Goal: Task Accomplishment & Management: Complete application form

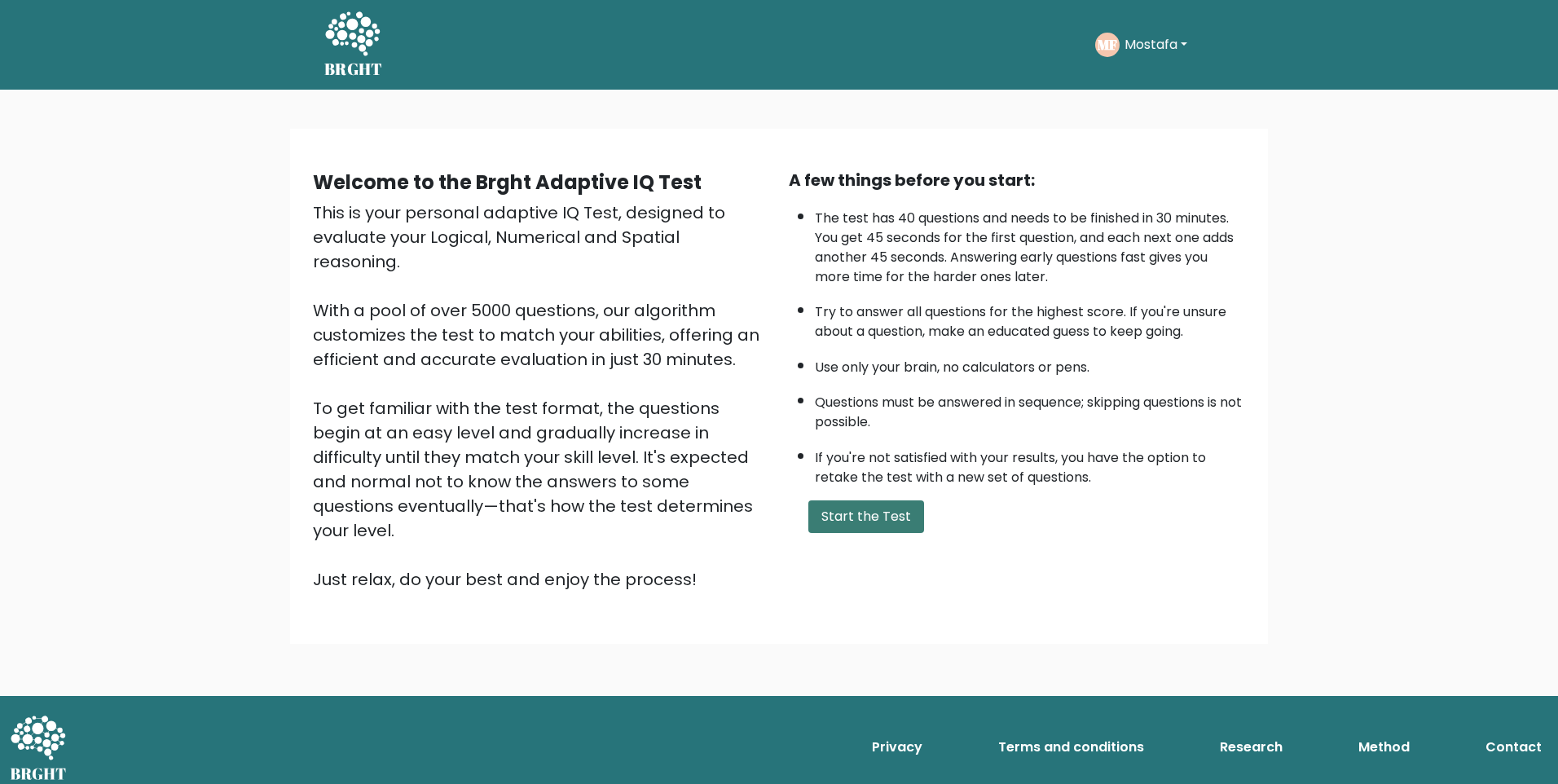
click at [872, 515] on button "Start the Test" at bounding box center [866, 516] width 116 height 33
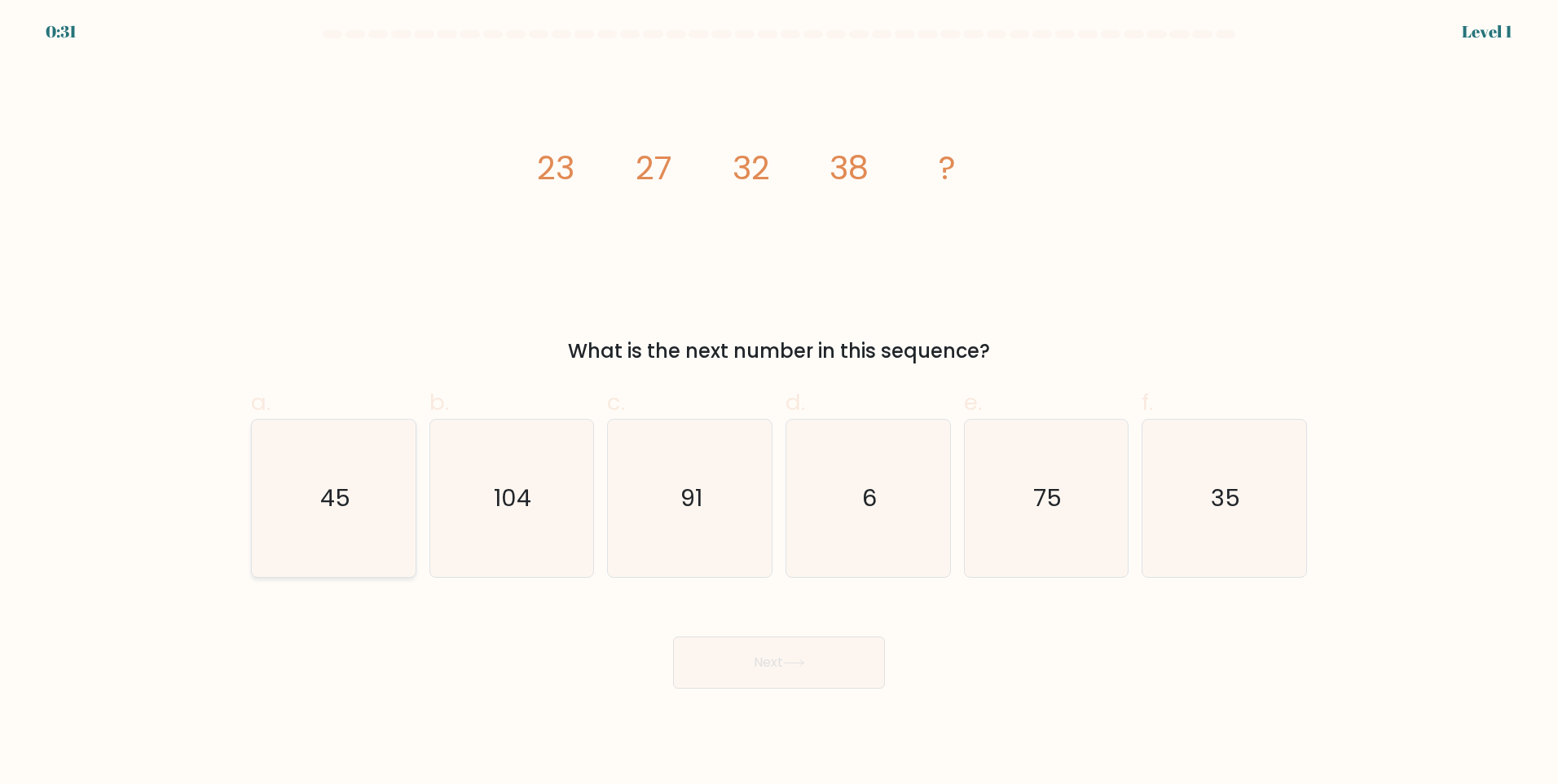
click at [310, 500] on icon "45" at bounding box center [334, 498] width 157 height 157
click at [779, 402] on input "a. 45" at bounding box center [779, 397] width 1 height 10
radio input "true"
click at [772, 653] on button "Next" at bounding box center [779, 662] width 212 height 52
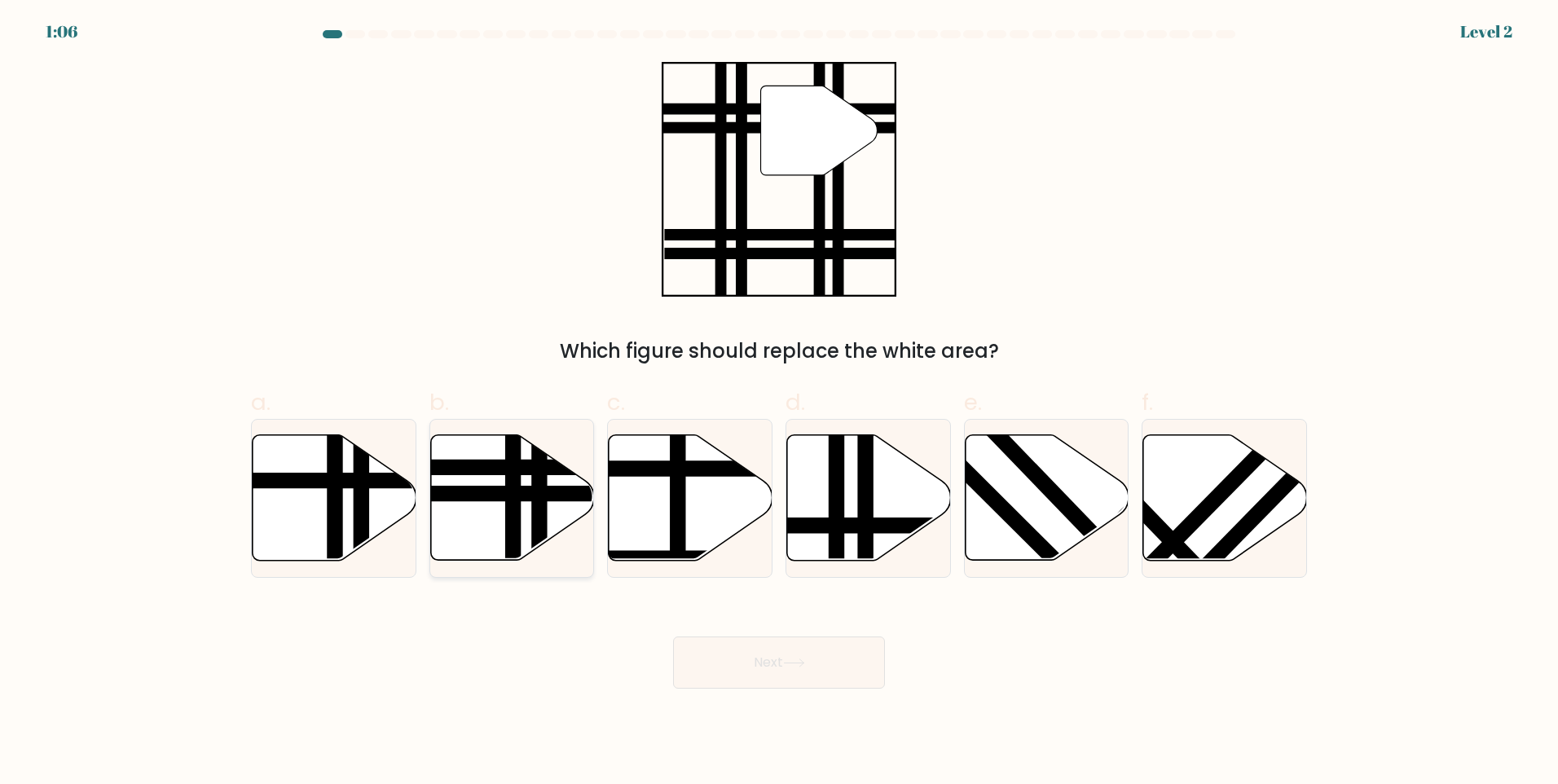
click at [521, 467] on line at bounding box center [457, 467] width 330 height 0
click at [779, 402] on input "b." at bounding box center [779, 397] width 1 height 10
radio input "true"
click at [747, 661] on button "Next" at bounding box center [779, 662] width 212 height 52
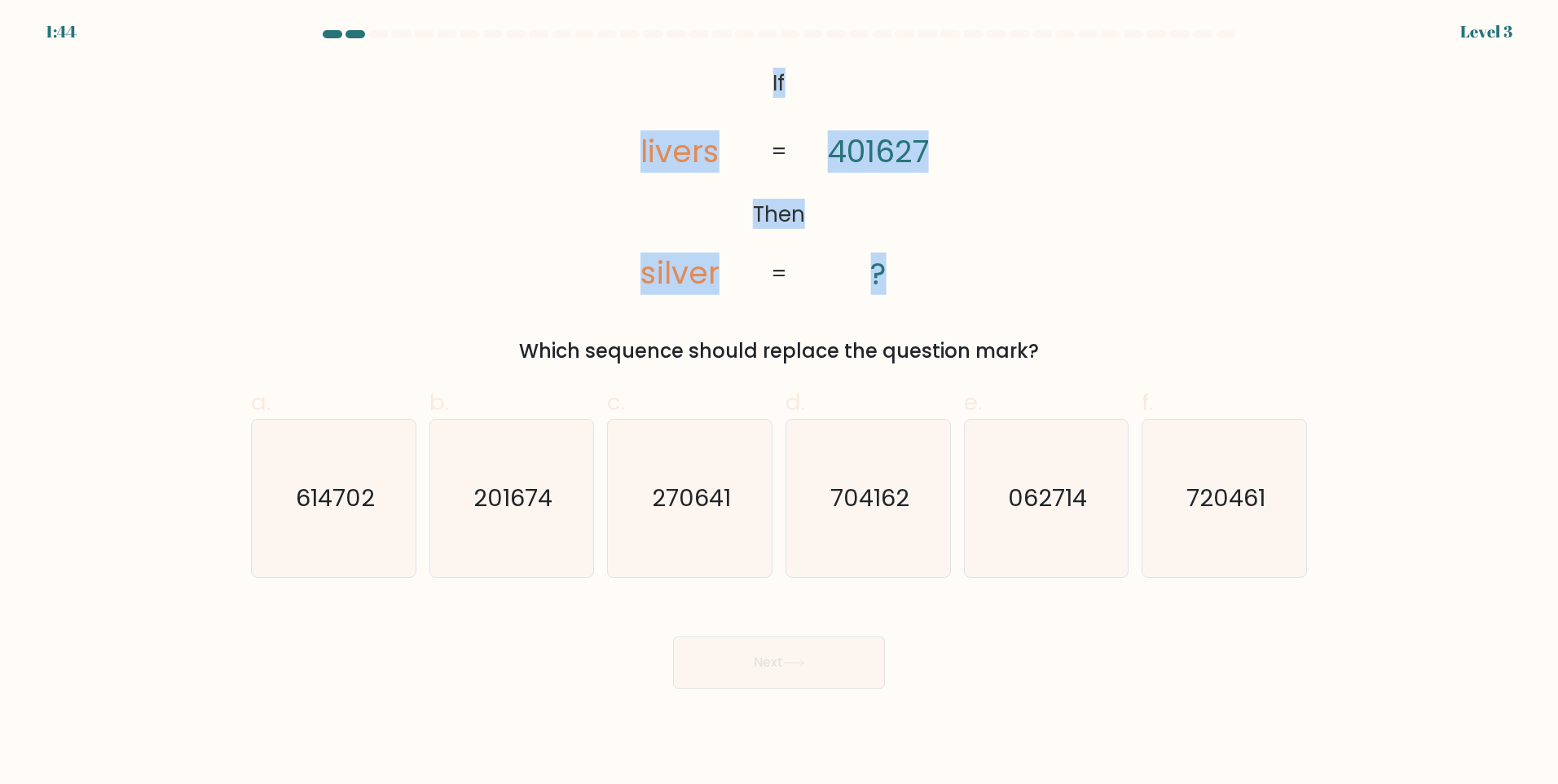
drag, startPoint x: 772, startPoint y: 78, endPoint x: 933, endPoint y: 282, distance: 259.9
click at [933, 282] on icon "@import url('[URL][DOMAIN_NAME]); If Then livers silver 401627 ? = =" at bounding box center [779, 180] width 382 height 236
drag, startPoint x: 933, startPoint y: 282, endPoint x: 910, endPoint y: 290, distance: 24.4
click at [910, 290] on icon "@import url('[URL][DOMAIN_NAME]); If Then livers silver 401627 ? = =" at bounding box center [779, 180] width 382 height 236
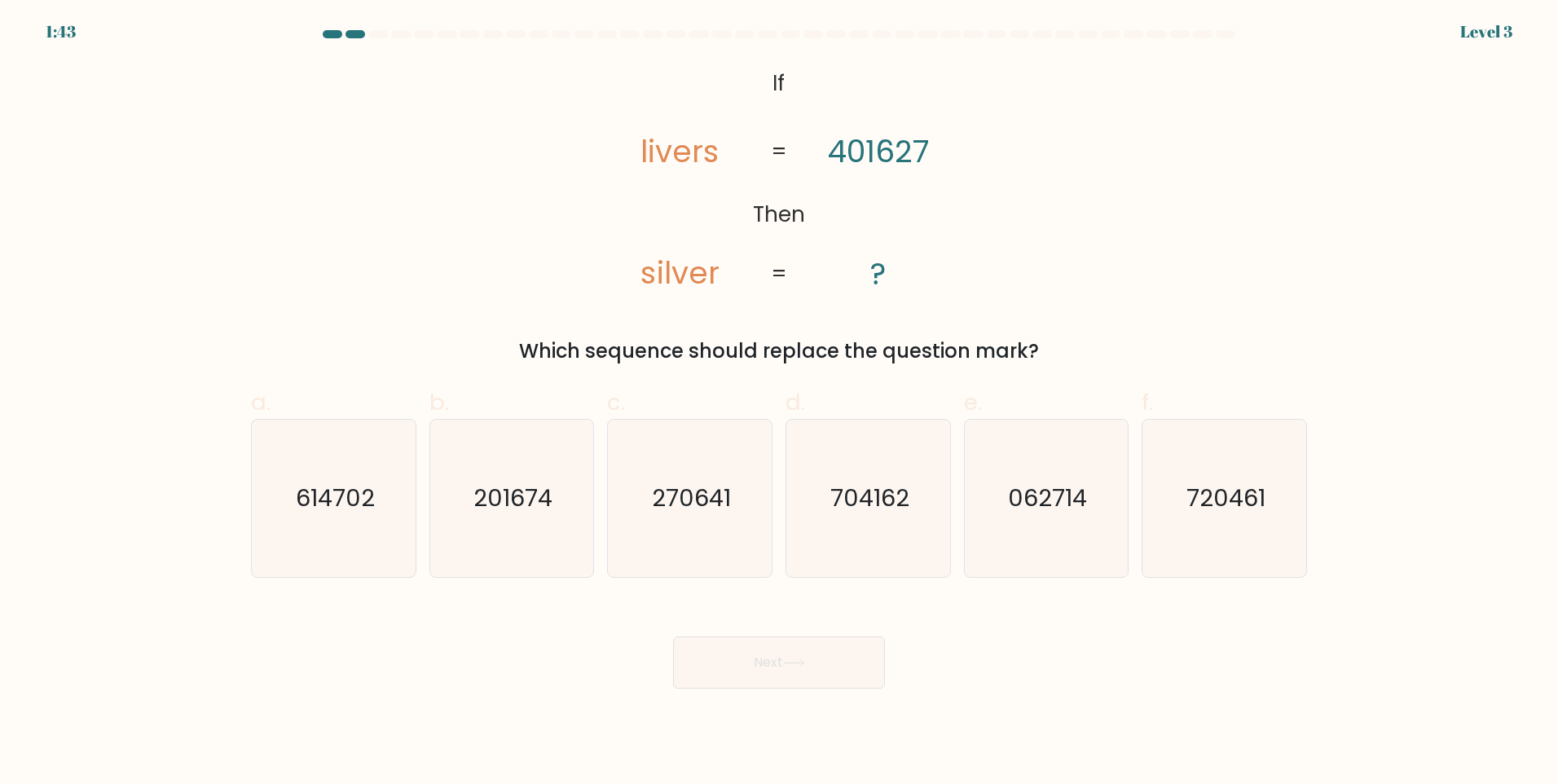
drag, startPoint x: 789, startPoint y: 236, endPoint x: 642, endPoint y: 135, distance: 178.4
click at [642, 135] on div "@import url('[URL][DOMAIN_NAME]); If Then livers silver 401627 ? = = Which sequ…" at bounding box center [779, 214] width 1076 height 304
drag, startPoint x: 642, startPoint y: 135, endPoint x: 740, endPoint y: 64, distance: 121.0
click at [756, 91] on icon "@import url('[URL][DOMAIN_NAME]); If Then livers silver 401627 ? = =" at bounding box center [779, 180] width 382 height 236
drag, startPoint x: 748, startPoint y: 68, endPoint x: 779, endPoint y: 83, distance: 34.4
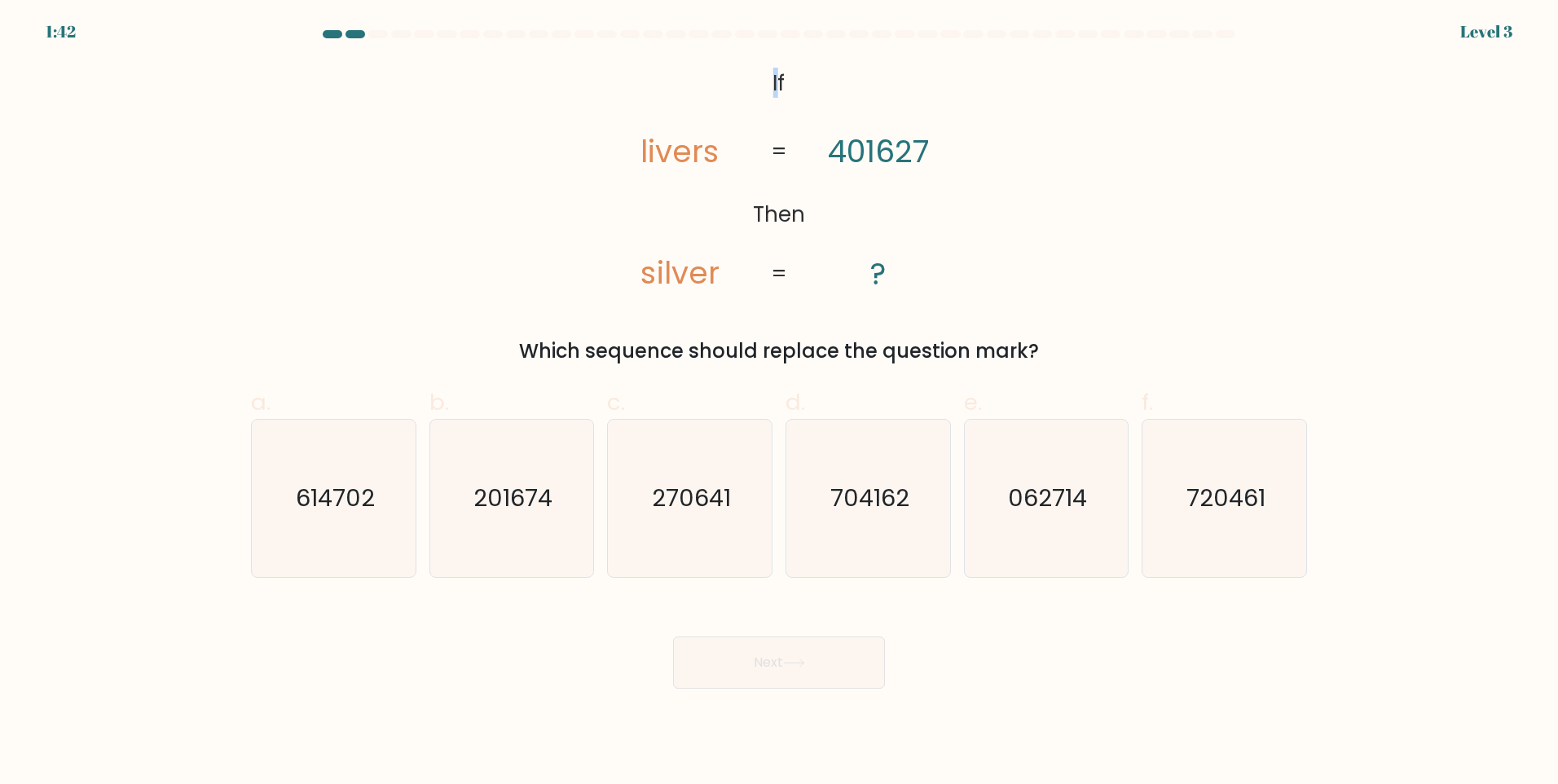
click at [779, 83] on icon "@import url('[URL][DOMAIN_NAME]); If Then livers silver 401627 ? = =" at bounding box center [779, 180] width 382 height 236
drag, startPoint x: 779, startPoint y: 83, endPoint x: 724, endPoint y: 168, distance: 101.2
click at [724, 168] on icon "@import url('[URL][DOMAIN_NAME]); If Then livers silver 401627 ? = =" at bounding box center [779, 180] width 382 height 236
click at [924, 501] on icon "704162" at bounding box center [868, 498] width 157 height 157
click at [779, 402] on input "d. 704162" at bounding box center [779, 397] width 1 height 10
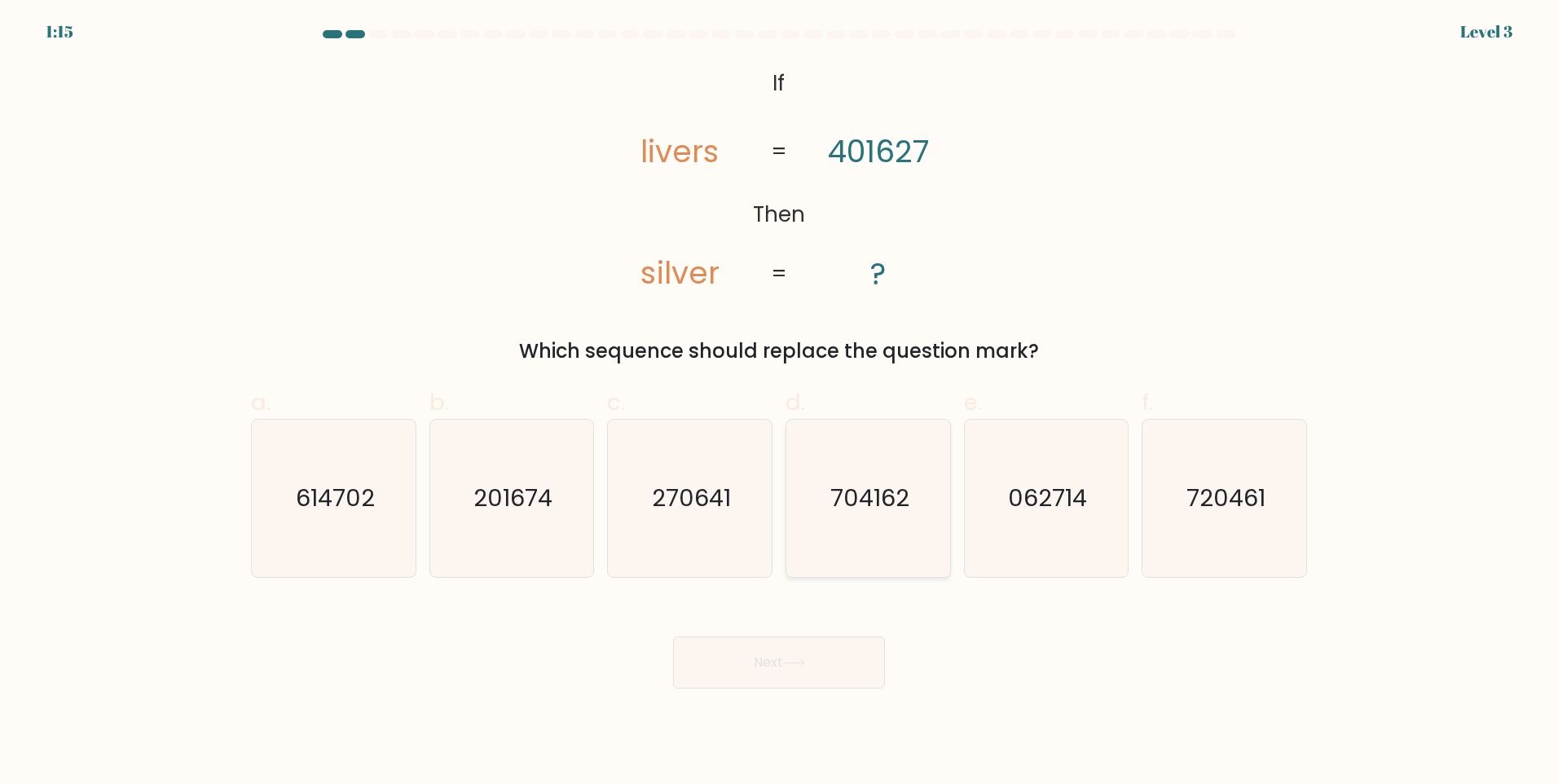
radio input "true"
click at [839, 647] on button "Next" at bounding box center [779, 662] width 212 height 52
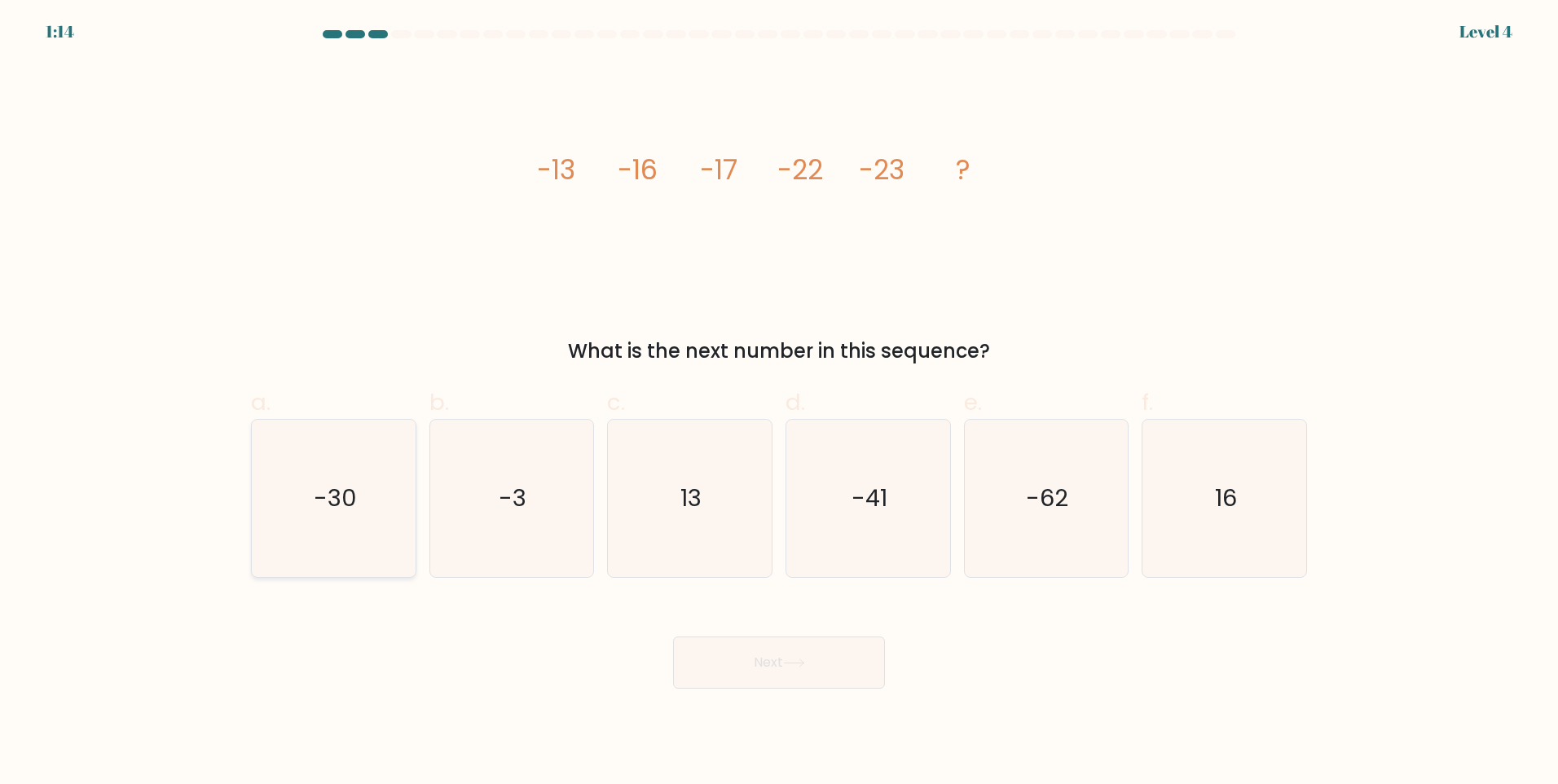
click at [321, 483] on text "-30" at bounding box center [335, 497] width 43 height 33
click at [779, 402] on input "a. -30" at bounding box center [779, 397] width 1 height 10
radio input "true"
click at [753, 673] on button "Next" at bounding box center [779, 662] width 212 height 52
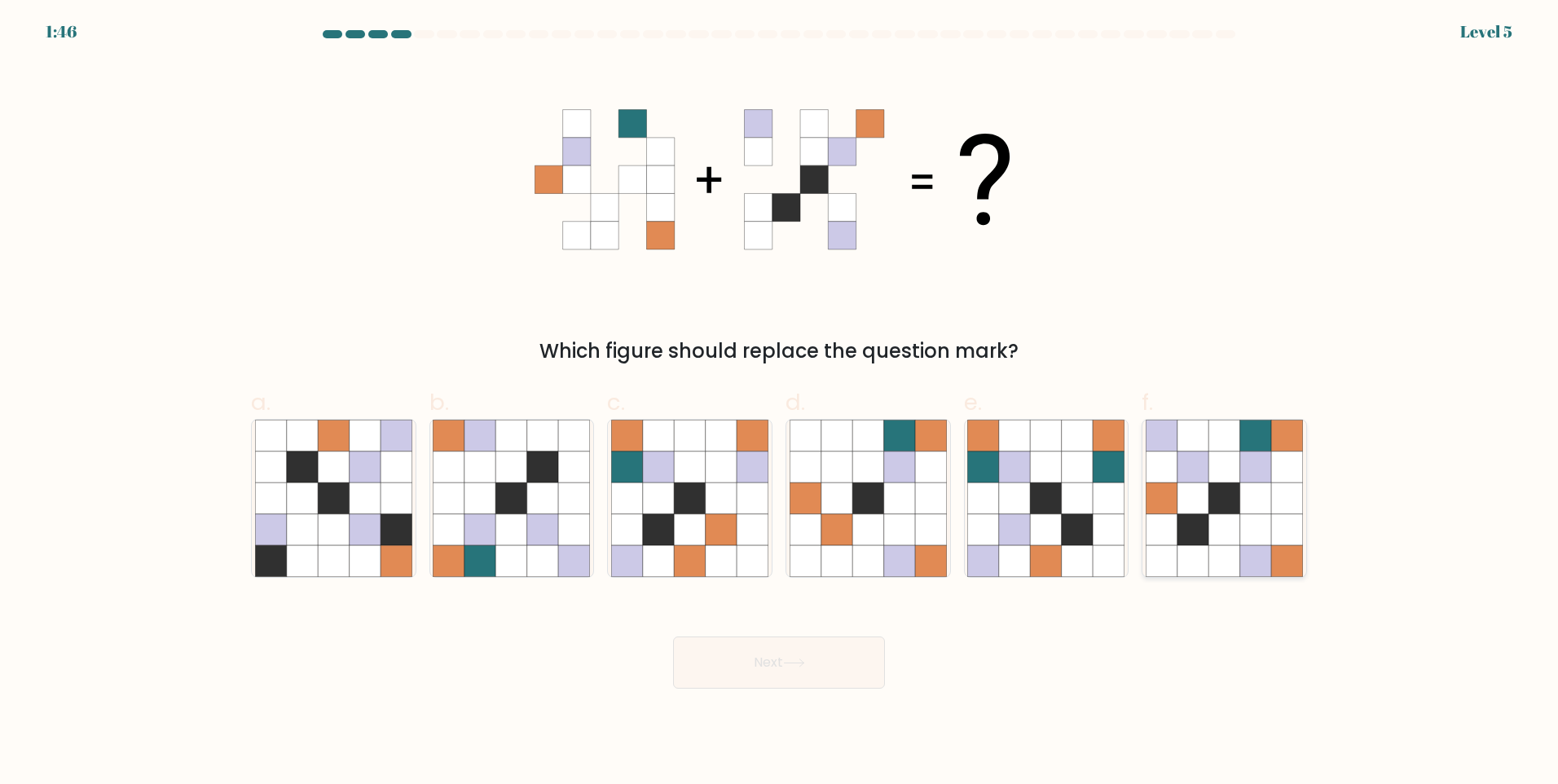
click at [1245, 436] on icon at bounding box center [1255, 435] width 31 height 31
click at [779, 402] on input "f." at bounding box center [779, 397] width 1 height 10
radio input "true"
click at [797, 663] on icon at bounding box center [794, 663] width 22 height 9
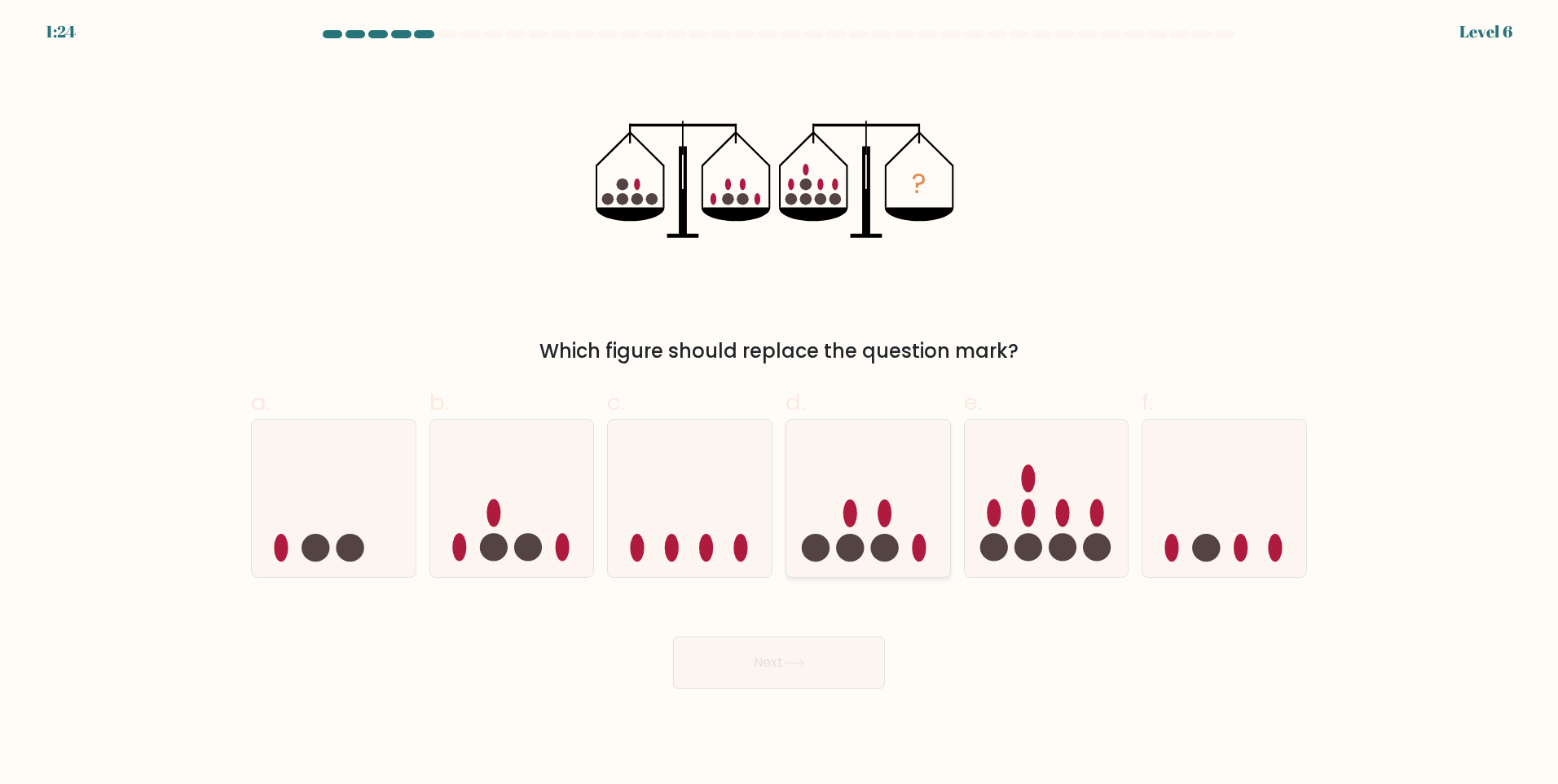
click at [867, 535] on icon at bounding box center [868, 498] width 164 height 136
click at [779, 402] on input "d." at bounding box center [779, 397] width 1 height 10
radio input "true"
click at [792, 649] on button "Next" at bounding box center [779, 662] width 212 height 52
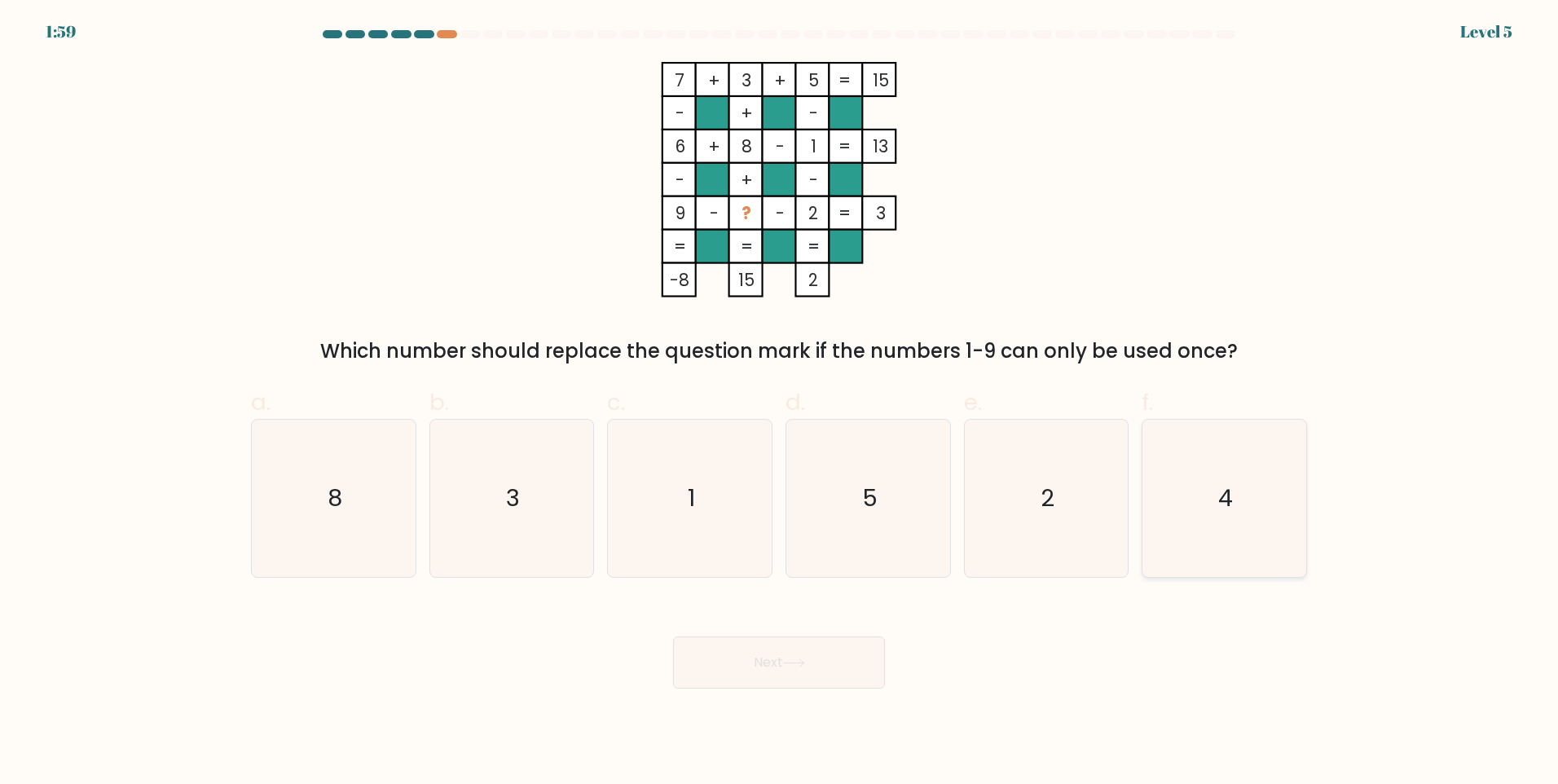
click at [1167, 510] on icon "4" at bounding box center [1224, 498] width 157 height 157
click at [779, 402] on input "f. 4" at bounding box center [779, 397] width 1 height 10
radio input "true"
click at [864, 663] on button "Next" at bounding box center [779, 662] width 212 height 52
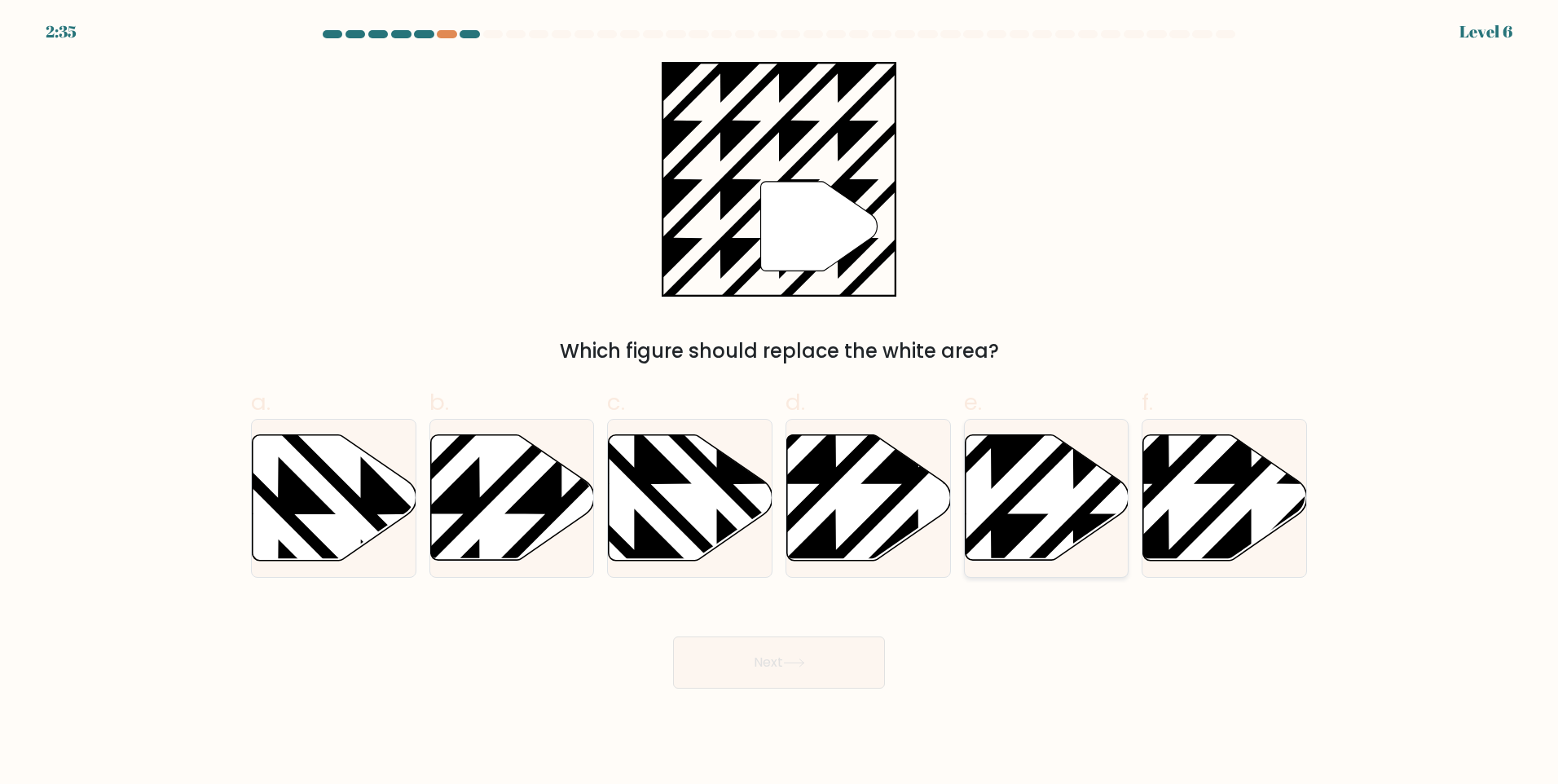
click at [1077, 527] on icon at bounding box center [990, 431] width 330 height 330
click at [779, 402] on input "e." at bounding box center [779, 397] width 1 height 10
radio input "true"
click at [856, 652] on button "Next" at bounding box center [779, 662] width 212 height 52
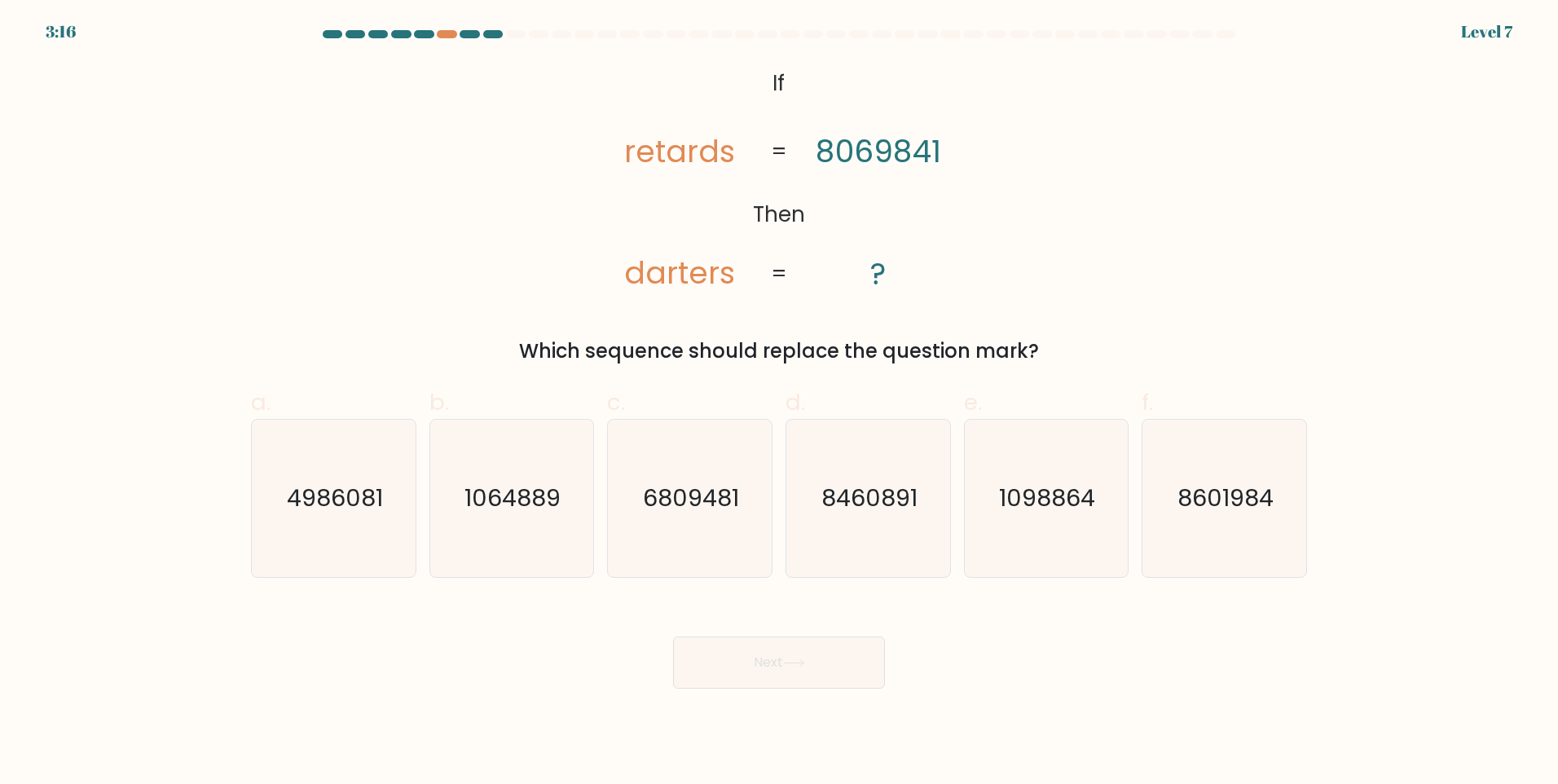
click at [647, 154] on tspan "retards" at bounding box center [680, 151] width 111 height 43
drag, startPoint x: 647, startPoint y: 154, endPoint x: 626, endPoint y: 189, distance: 40.8
click at [626, 189] on icon "@import url('[URL][DOMAIN_NAME]); If Then retards darters 8069841 ? = =" at bounding box center [779, 180] width 382 height 236
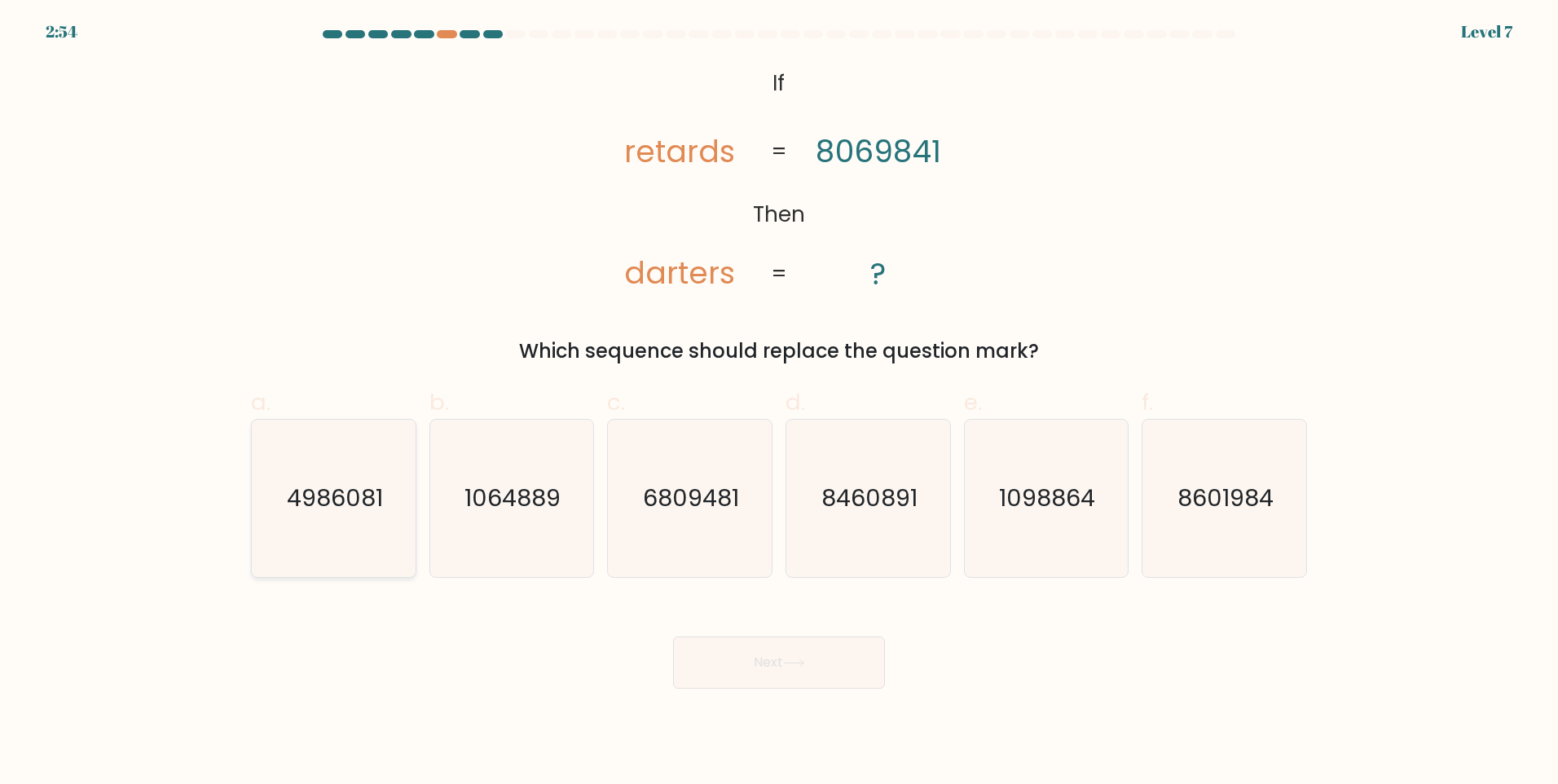
drag, startPoint x: 359, startPoint y: 528, endPoint x: 386, endPoint y: 529, distance: 27.0
click at [360, 528] on icon "4986081" at bounding box center [334, 498] width 157 height 157
click at [779, 402] on input "a. 4986081" at bounding box center [779, 397] width 1 height 10
radio input "true"
click at [689, 644] on button "Next" at bounding box center [779, 662] width 212 height 52
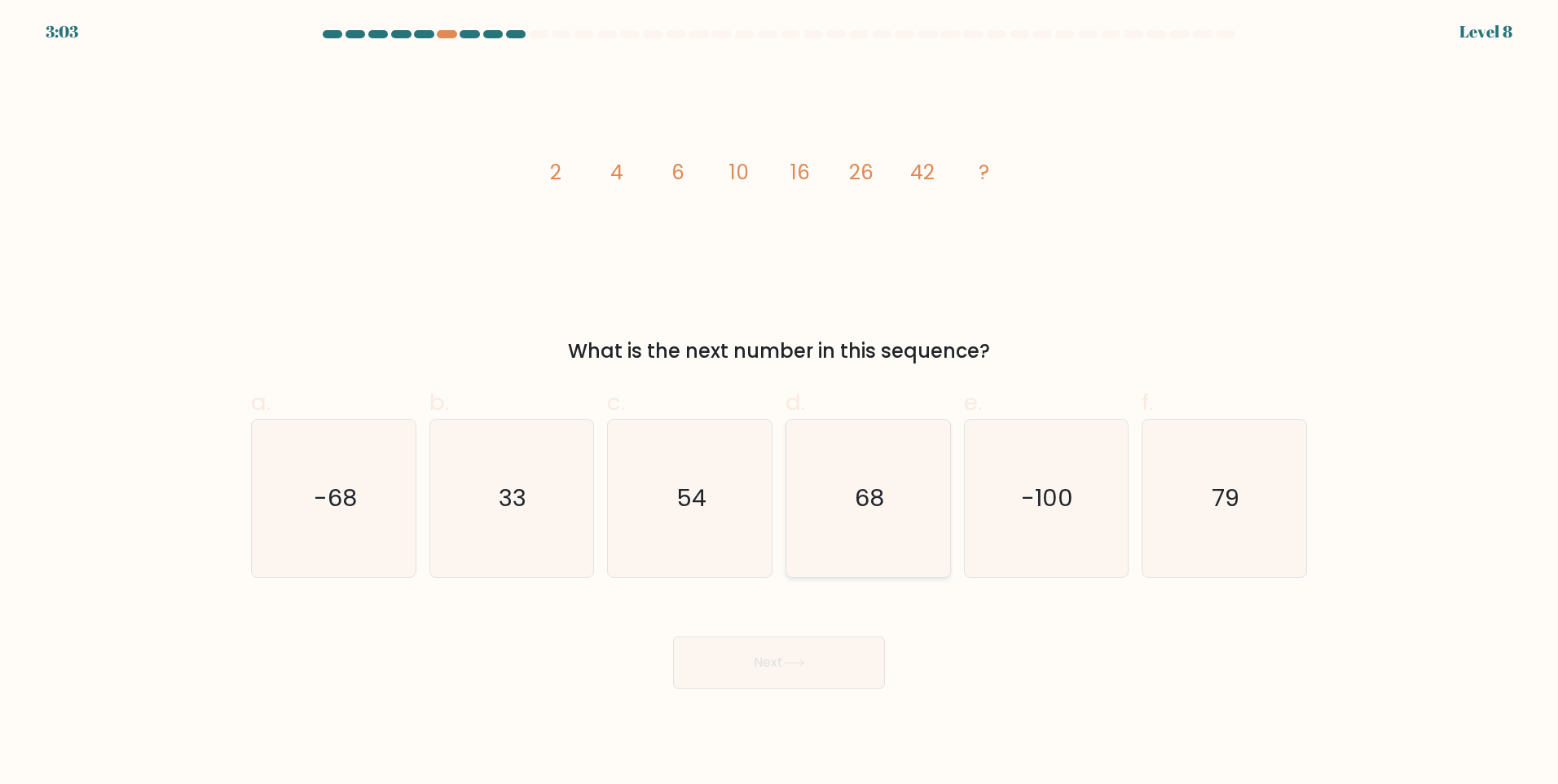
click at [875, 477] on icon "68" at bounding box center [868, 498] width 157 height 157
click at [779, 402] on input "d. 68" at bounding box center [779, 397] width 1 height 10
radio input "true"
click at [768, 638] on button "Next" at bounding box center [779, 662] width 212 height 52
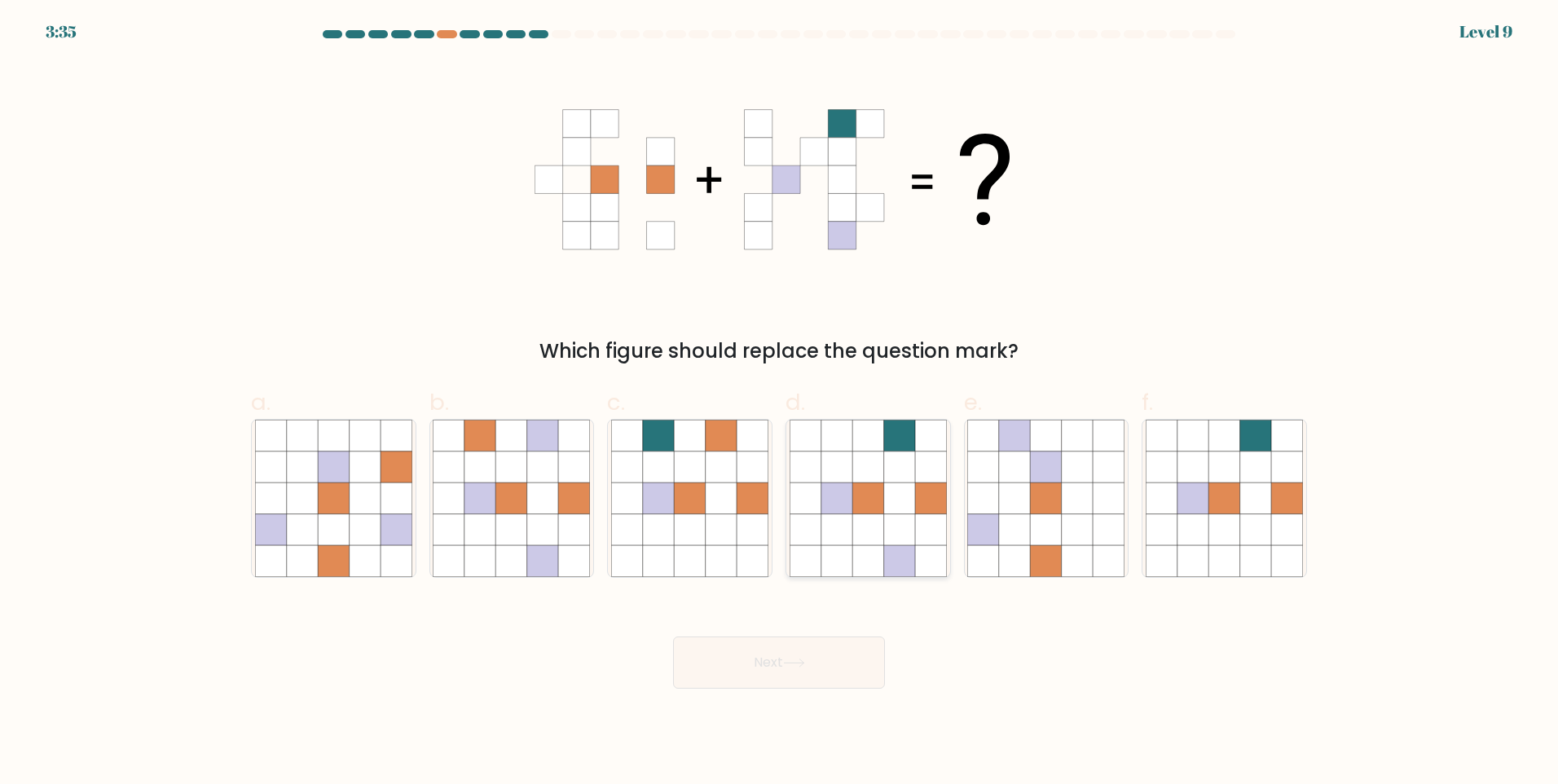
drag, startPoint x: 899, startPoint y: 533, endPoint x: 879, endPoint y: 558, distance: 32.0
click at [899, 534] on icon at bounding box center [899, 529] width 31 height 31
click at [779, 402] on input "d." at bounding box center [779, 397] width 1 height 10
radio input "true"
click at [813, 659] on button "Next" at bounding box center [779, 662] width 212 height 52
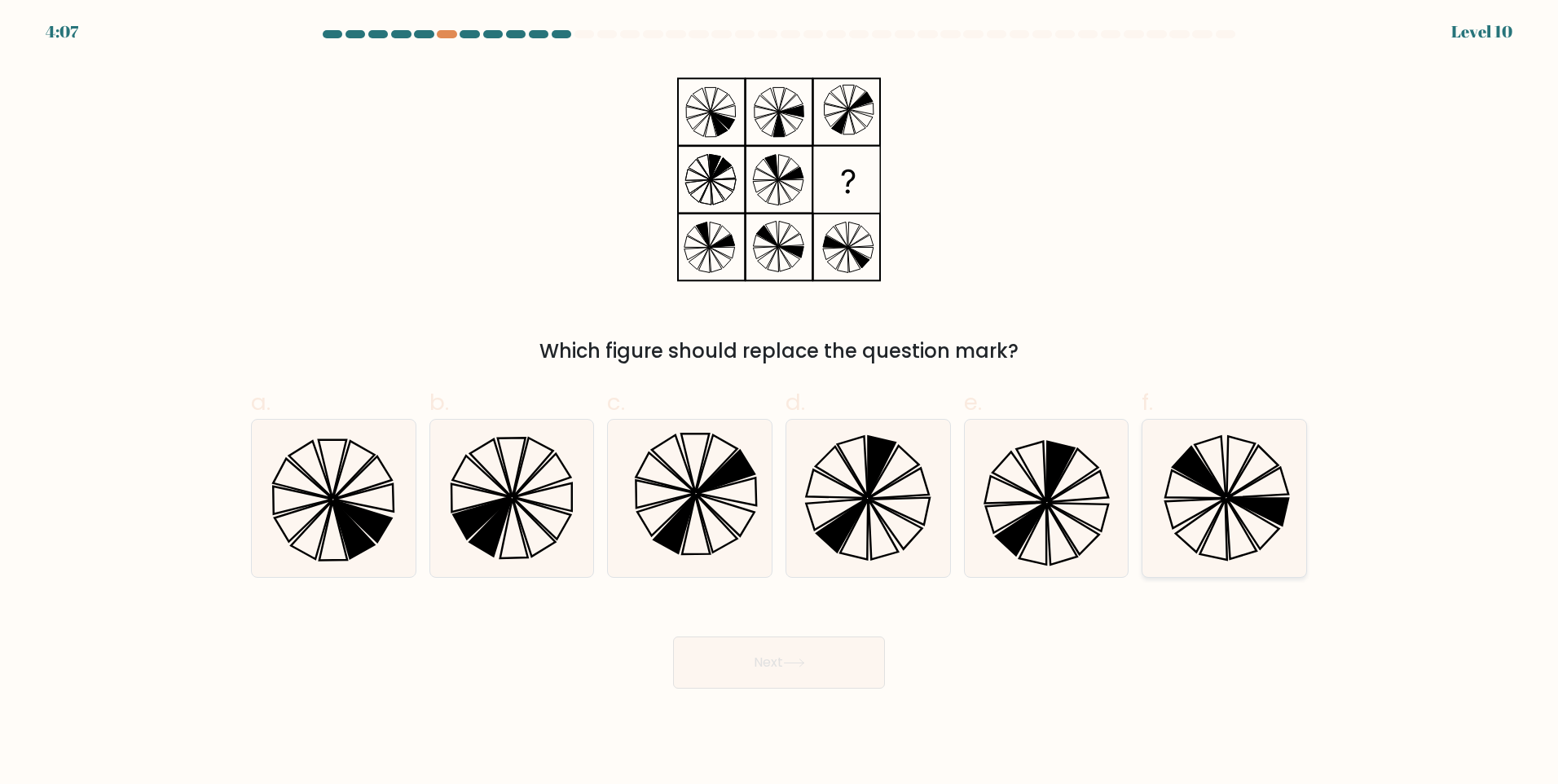
click at [1236, 488] on icon at bounding box center [1224, 498] width 157 height 157
click at [779, 402] on input "f." at bounding box center [779, 397] width 1 height 10
radio input "true"
click at [786, 683] on button "Next" at bounding box center [779, 662] width 212 height 52
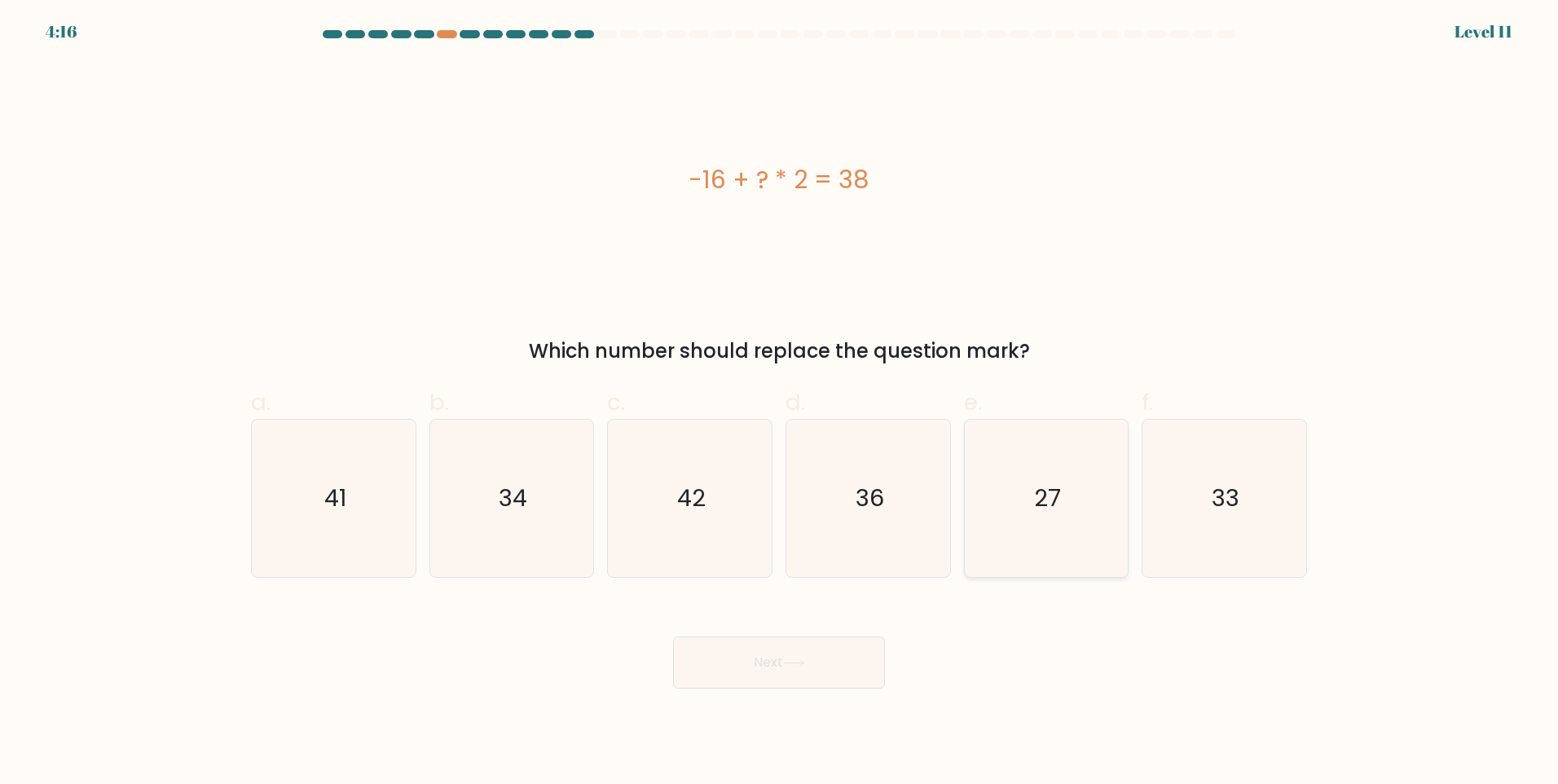
click at [1015, 472] on icon "27" at bounding box center [1045, 498] width 157 height 157
click at [779, 402] on input "e. 27" at bounding box center [779, 397] width 1 height 10
radio input "true"
click at [835, 647] on button "Next" at bounding box center [779, 662] width 212 height 52
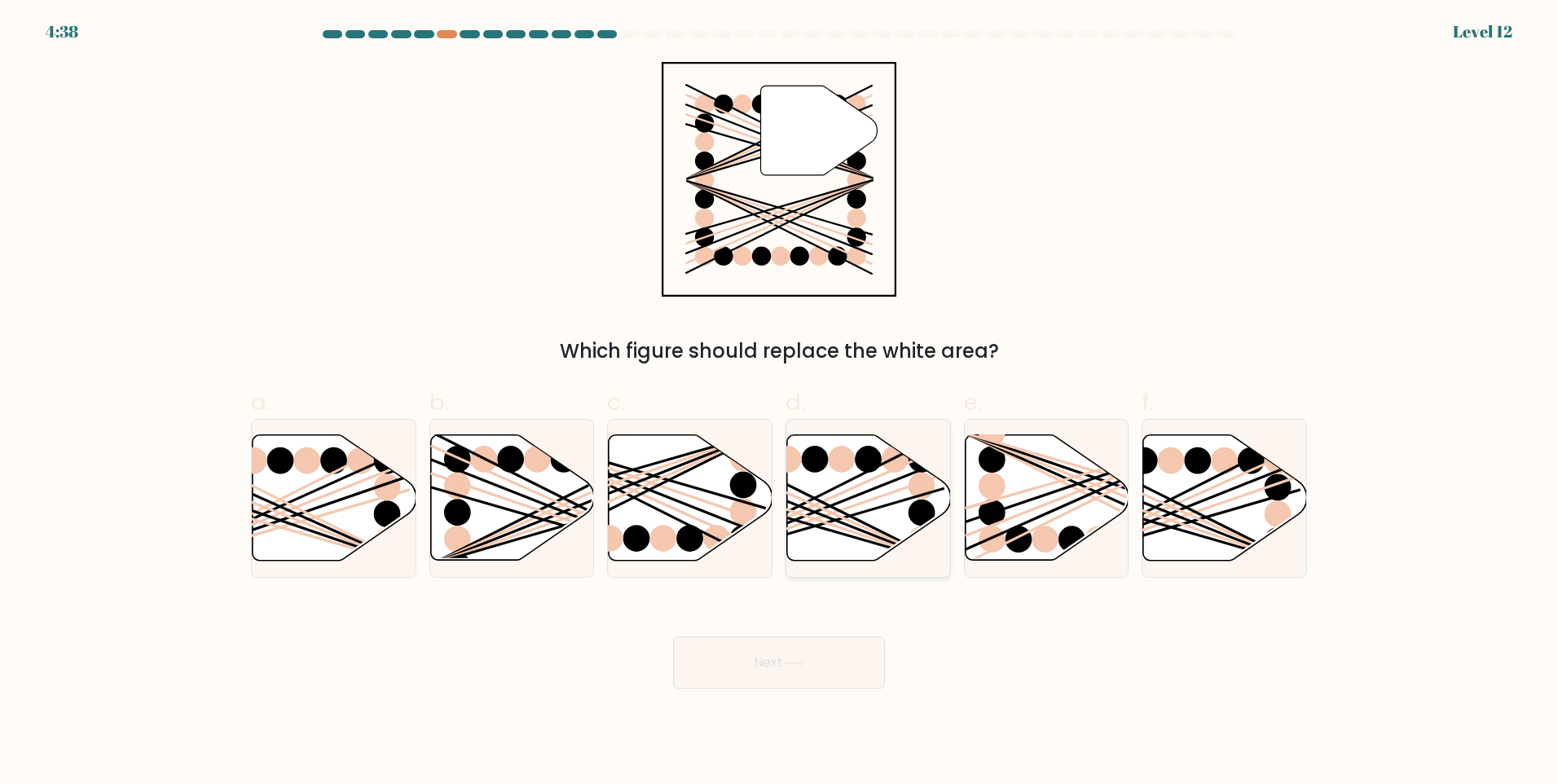
click at [845, 499] on line at bounding box center [814, 512] width 262 height 103
click at [779, 402] on input "d." at bounding box center [779, 397] width 1 height 10
radio input "true"
click at [798, 670] on button "Next" at bounding box center [779, 662] width 212 height 52
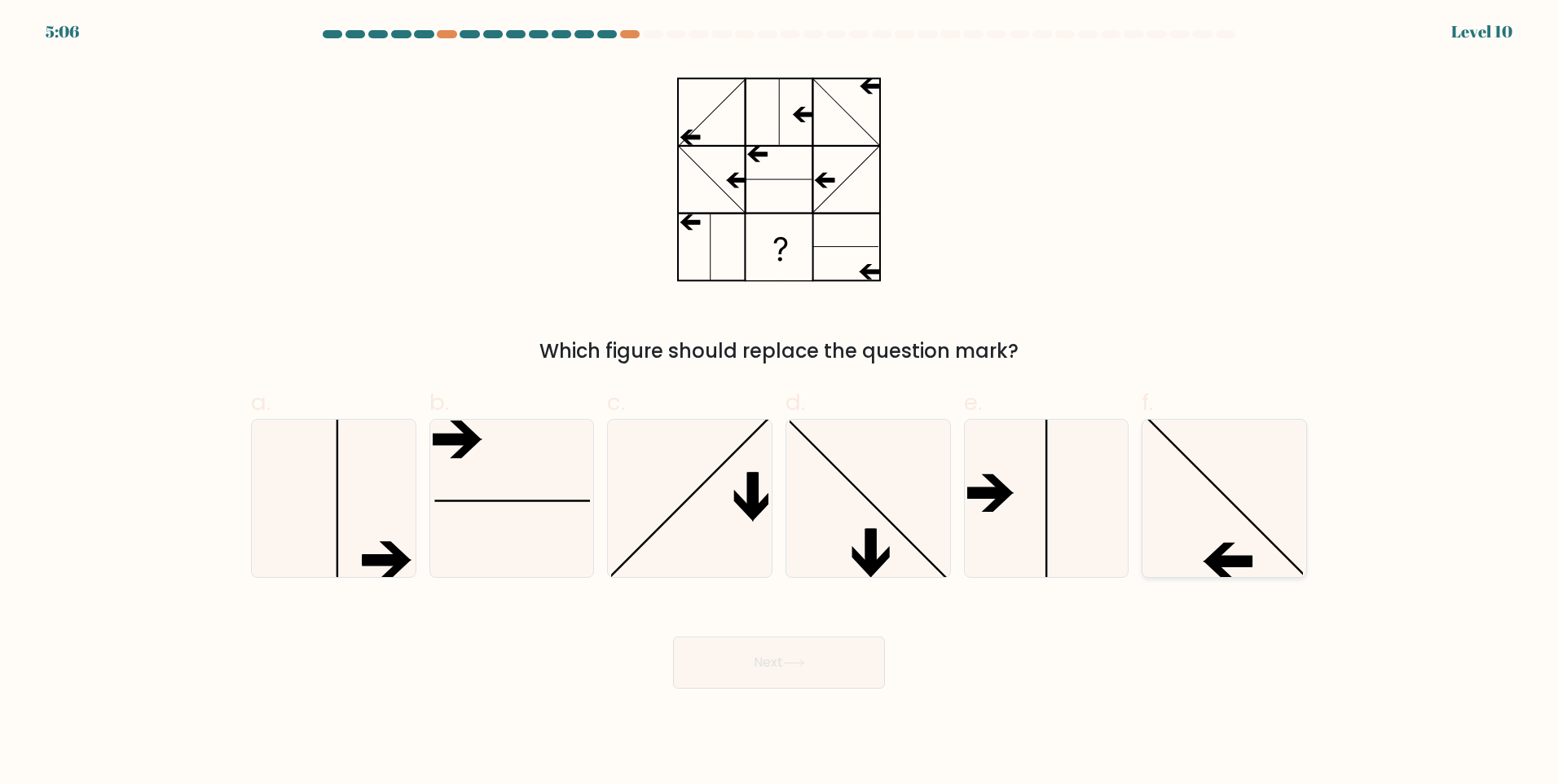
click at [1204, 535] on icon at bounding box center [1224, 498] width 157 height 157
click at [779, 402] on input "f." at bounding box center [779, 397] width 1 height 10
radio input "true"
click at [798, 648] on button "Next" at bounding box center [779, 662] width 212 height 52
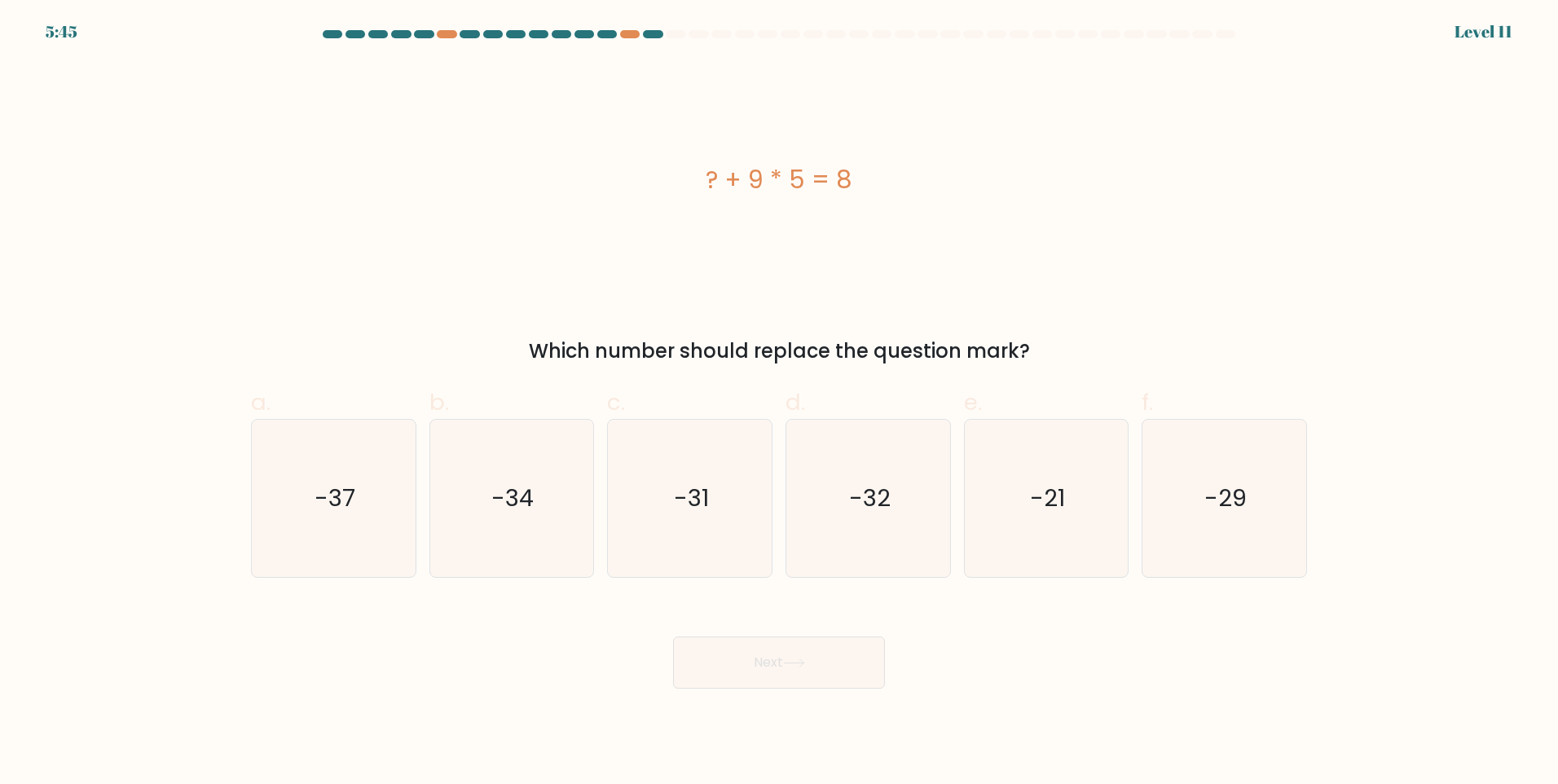
drag, startPoint x: 753, startPoint y: 178, endPoint x: 806, endPoint y: 180, distance: 53.0
click at [806, 180] on div "? + 9 * 5 = 8" at bounding box center [779, 179] width 1056 height 36
drag, startPoint x: 806, startPoint y: 180, endPoint x: 806, endPoint y: 189, distance: 9.0
click at [806, 189] on div "? + 9 * 5 = 8" at bounding box center [779, 179] width 1056 height 36
drag, startPoint x: 801, startPoint y: 187, endPoint x: 740, endPoint y: 179, distance: 61.5
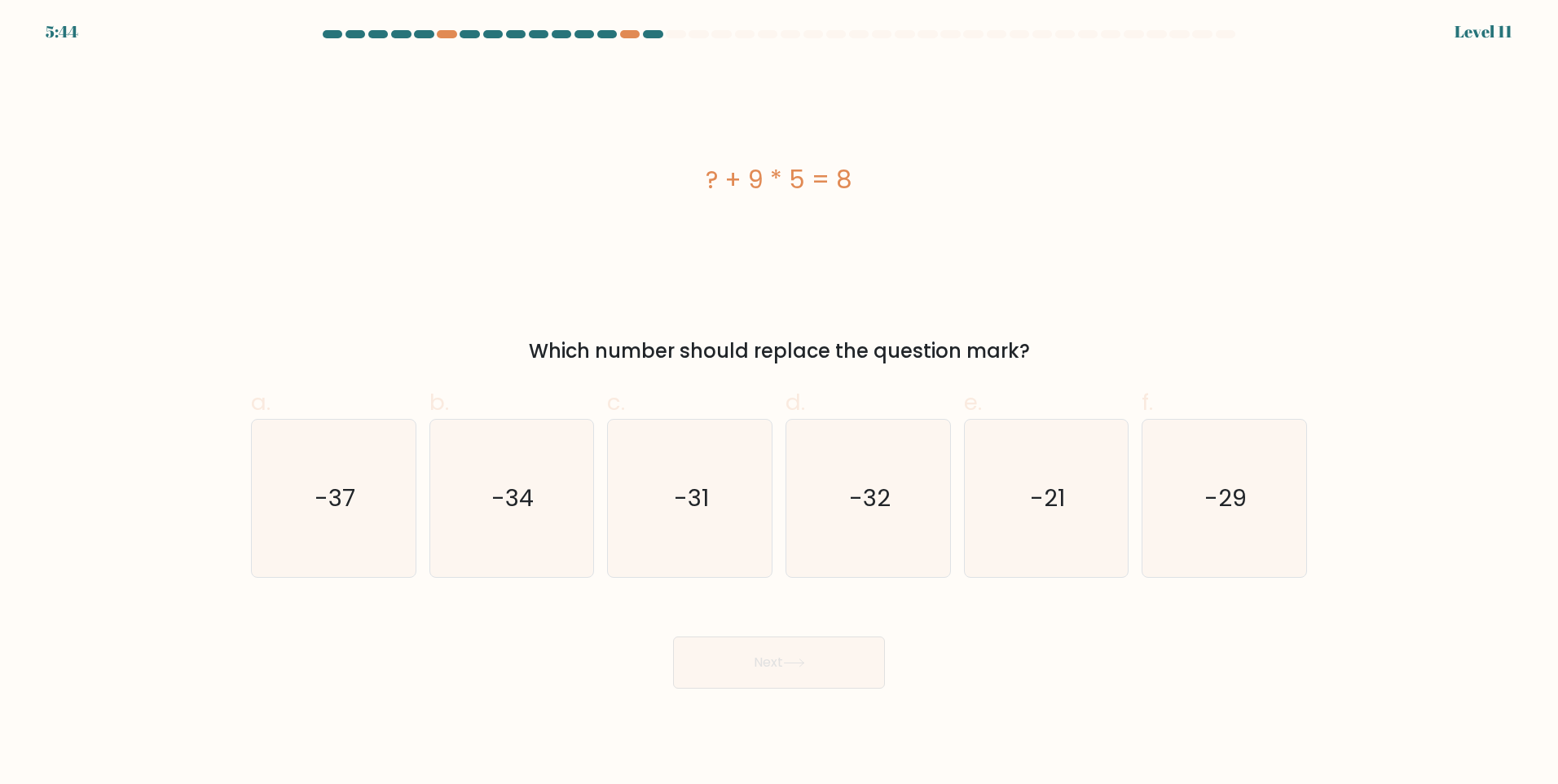
click at [740, 179] on div "? + 9 * 5 = 8" at bounding box center [779, 179] width 1056 height 36
drag, startPoint x: 740, startPoint y: 179, endPoint x: 751, endPoint y: 192, distance: 17.0
click at [751, 192] on div "? + 9 * 5 = 8" at bounding box center [779, 179] width 1056 height 36
drag, startPoint x: 750, startPoint y: 185, endPoint x: 805, endPoint y: 182, distance: 55.1
click at [805, 182] on div "? + 9 * 5 = 8" at bounding box center [779, 179] width 1056 height 36
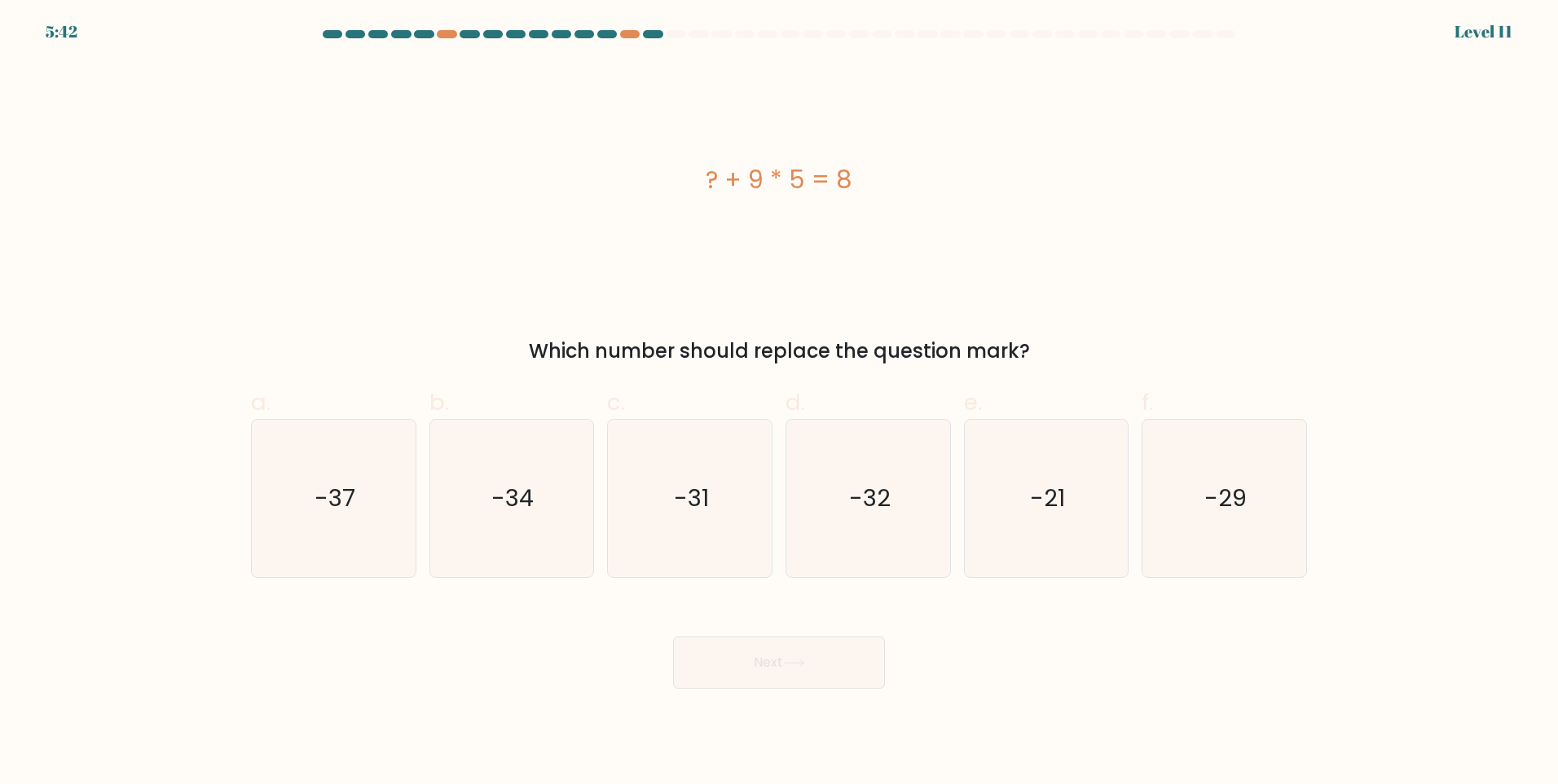
drag, startPoint x: 805, startPoint y: 182, endPoint x: 805, endPoint y: 203, distance: 21.0
click at [805, 203] on div "? + 9 * 5 = 8" at bounding box center [779, 180] width 1056 height 236
drag, startPoint x: 840, startPoint y: 182, endPoint x: 742, endPoint y: 189, distance: 98.2
click at [742, 189] on div "? + 9 * 5 = 8" at bounding box center [779, 179] width 1056 height 36
drag, startPoint x: 742, startPoint y: 189, endPoint x: 755, endPoint y: 203, distance: 19.1
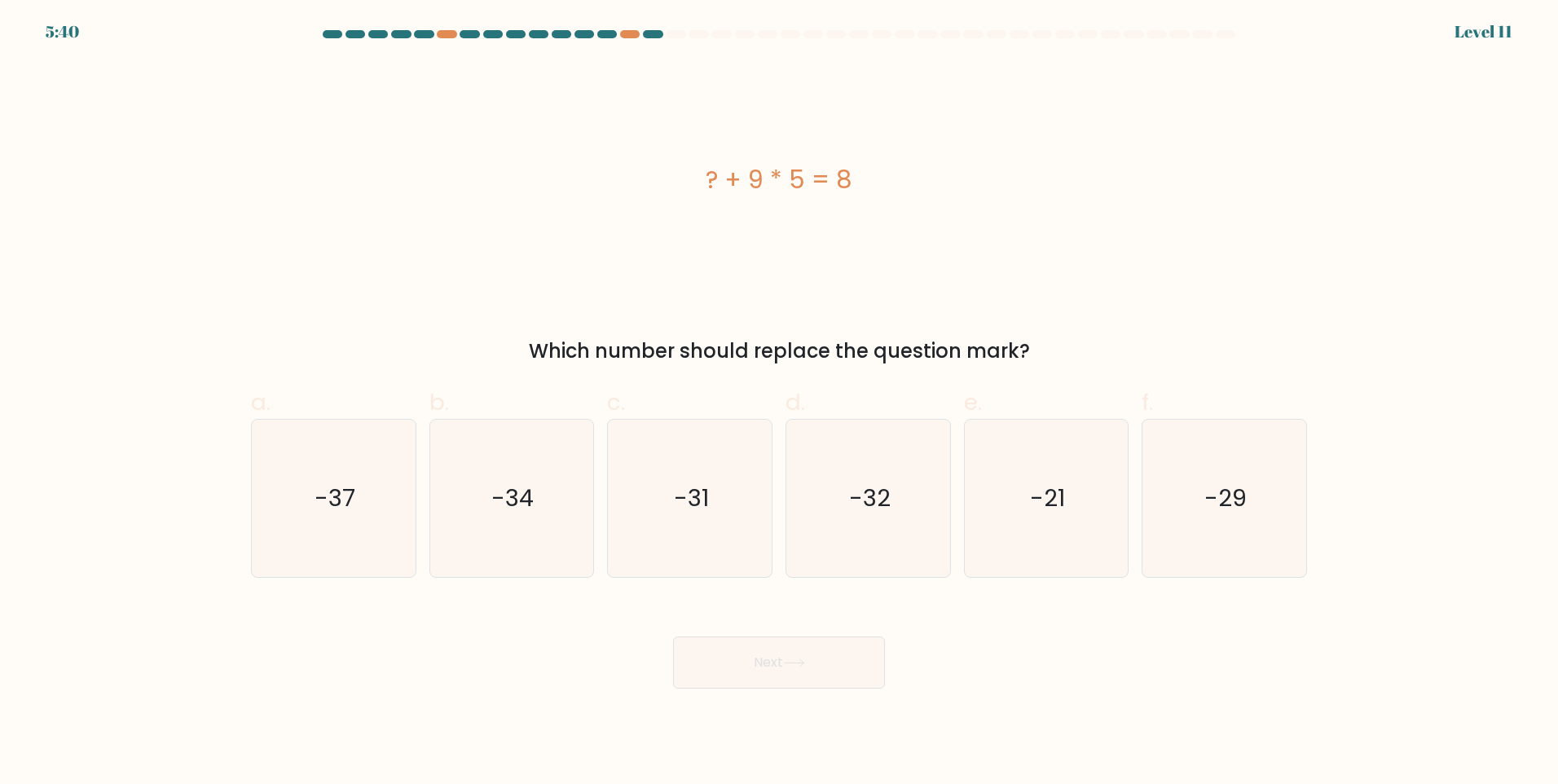
click at [755, 203] on div "? + 9 * 5 = 8" at bounding box center [779, 180] width 1056 height 236
drag, startPoint x: 753, startPoint y: 182, endPoint x: 807, endPoint y: 182, distance: 54.0
click at [807, 182] on div "? + 9 * 5 = 8" at bounding box center [779, 179] width 1056 height 36
drag, startPoint x: 807, startPoint y: 182, endPoint x: 808, endPoint y: 195, distance: 13.0
click at [808, 195] on div "? + 9 * 5 = 8" at bounding box center [779, 179] width 1056 height 36
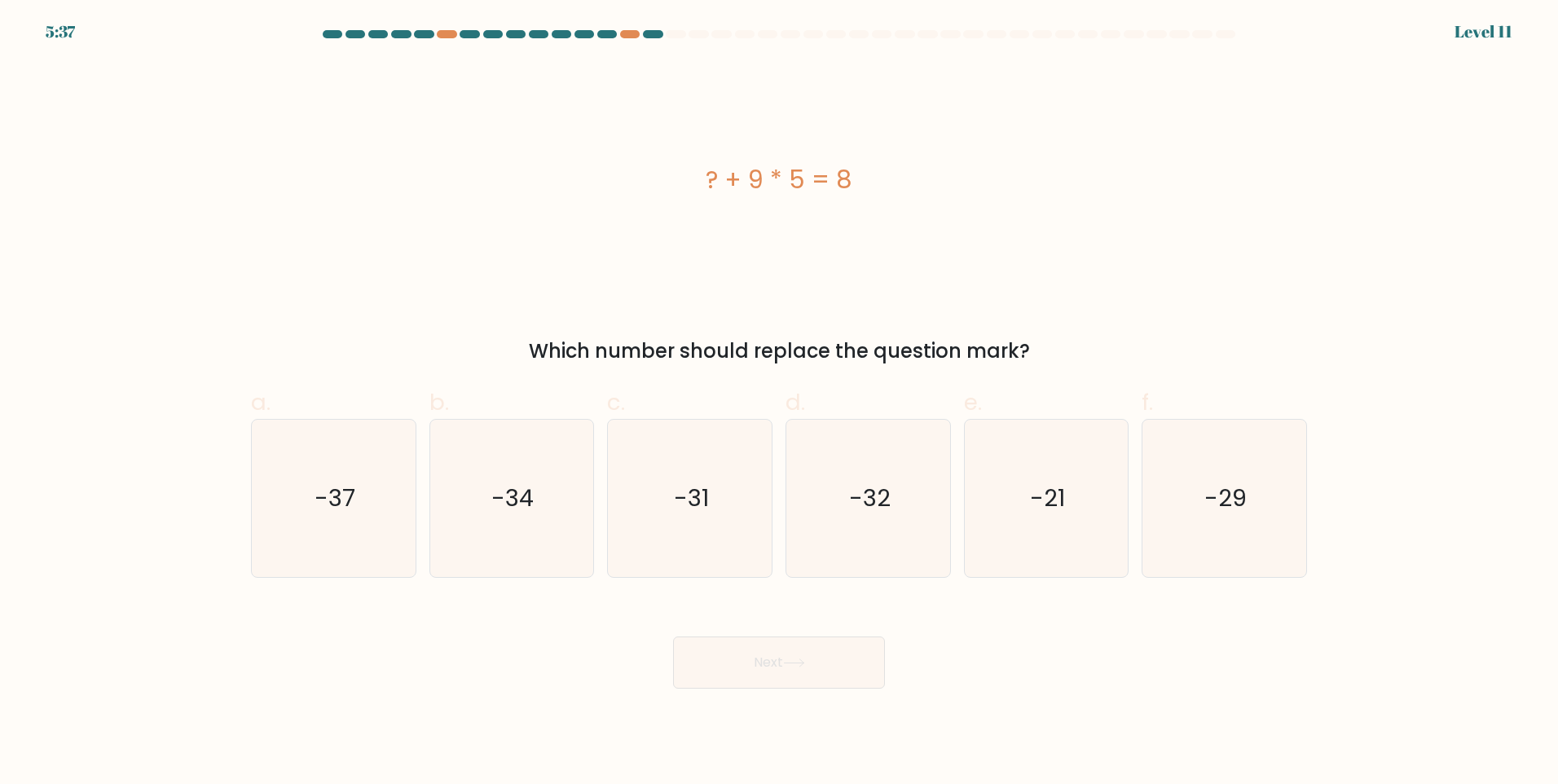
drag, startPoint x: 798, startPoint y: 182, endPoint x: 753, endPoint y: 182, distance: 45.0
click at [753, 182] on div "? + 9 * 5 = 8" at bounding box center [779, 179] width 1056 height 36
drag, startPoint x: 753, startPoint y: 182, endPoint x: 749, endPoint y: 199, distance: 17.5
click at [749, 201] on div "? + 9 * 5 = 8" at bounding box center [779, 180] width 1056 height 236
drag, startPoint x: 752, startPoint y: 182, endPoint x: 807, endPoint y: 182, distance: 55.0
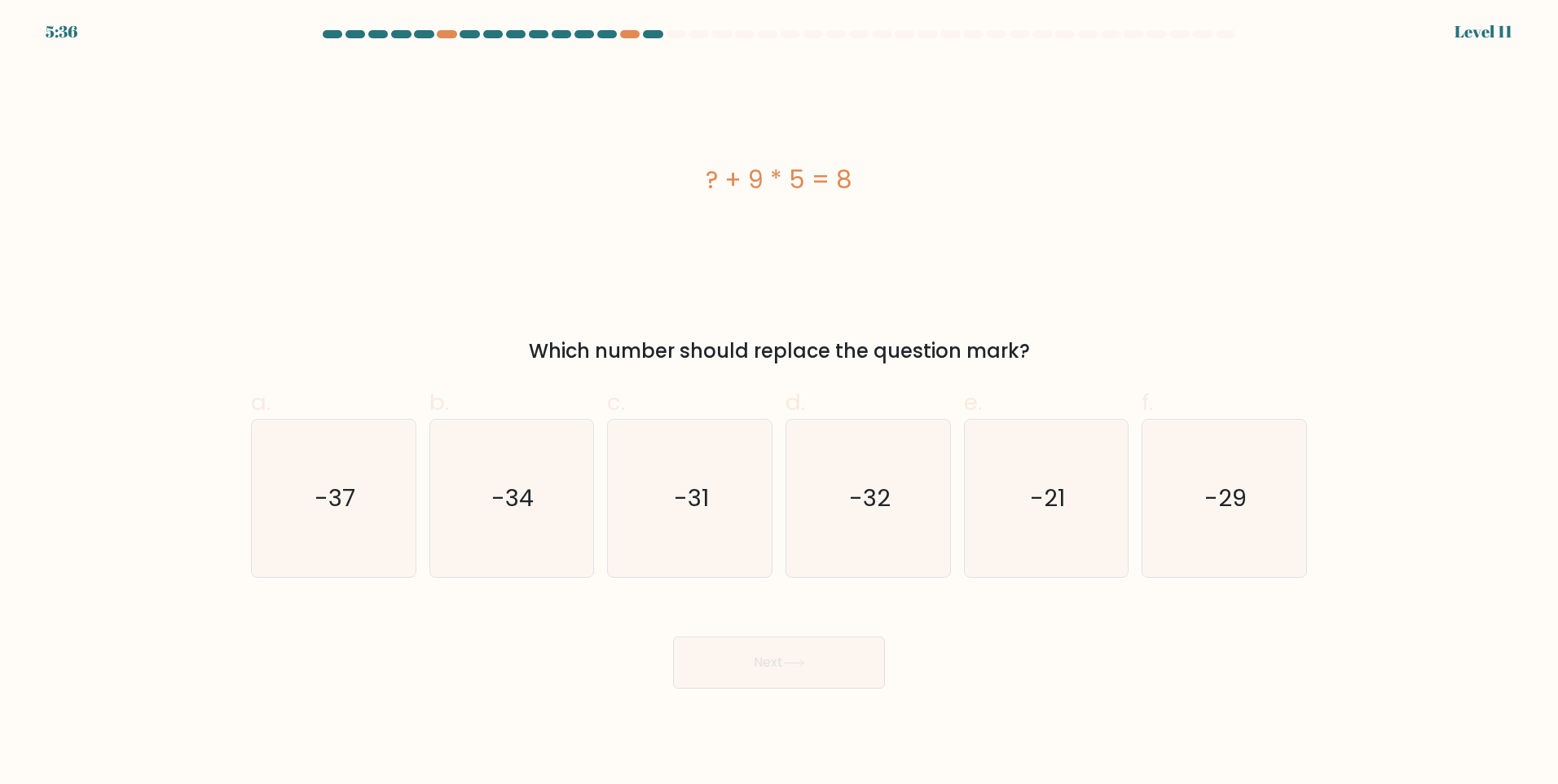
click at [807, 182] on div "? + 9 * 5 = 8" at bounding box center [779, 179] width 1056 height 36
drag, startPoint x: 807, startPoint y: 182, endPoint x: 806, endPoint y: 190, distance: 8.1
click at [808, 189] on div "? + 9 * 5 = 8" at bounding box center [779, 179] width 1056 height 36
drag, startPoint x: 806, startPoint y: 182, endPoint x: 743, endPoint y: 176, distance: 63.3
click at [743, 176] on div "? + 9 * 5 = 8" at bounding box center [779, 179] width 1056 height 36
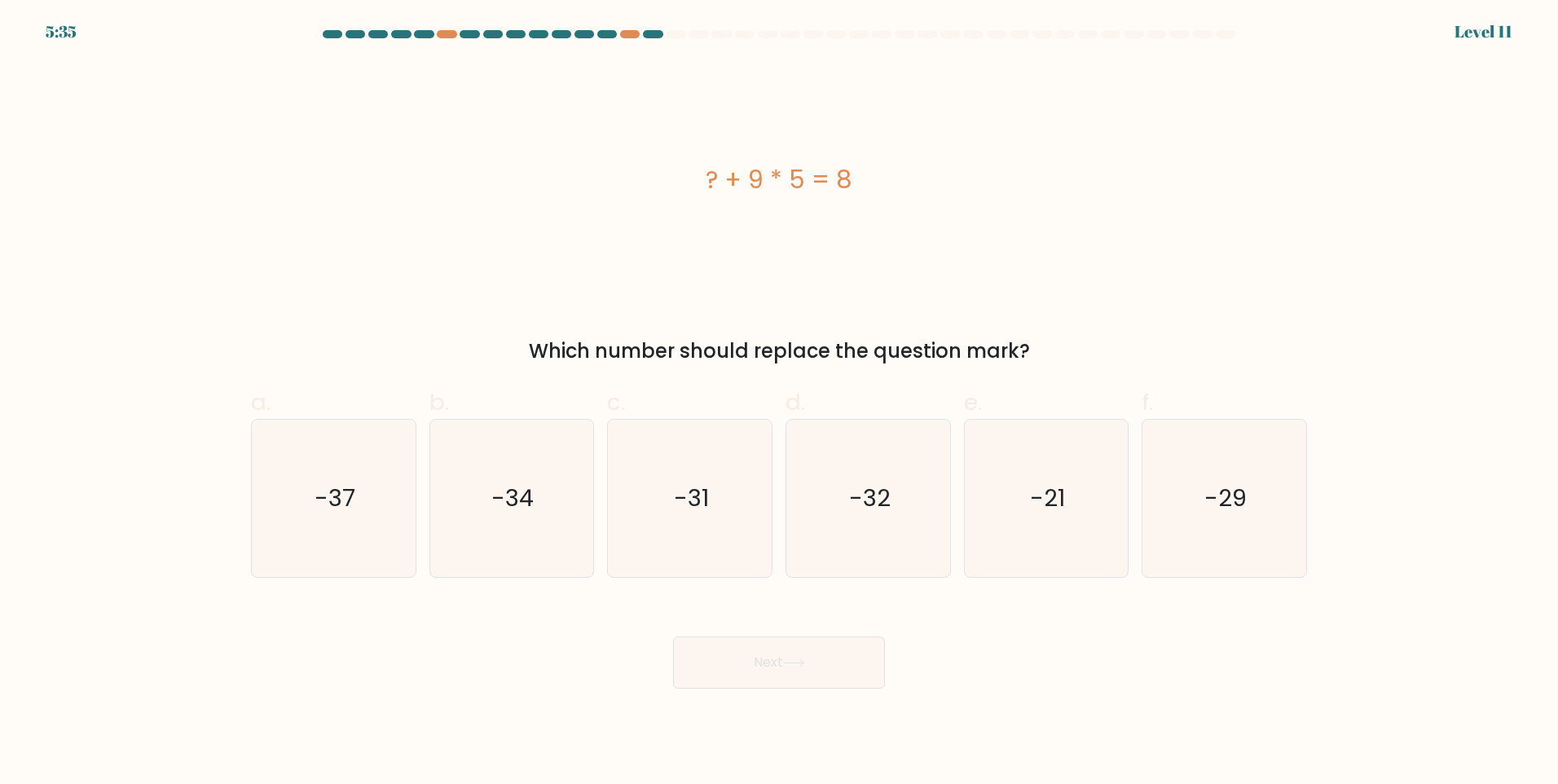
drag, startPoint x: 743, startPoint y: 176, endPoint x: 753, endPoint y: 182, distance: 11.7
click at [753, 182] on div "? + 9 * 5 = 8" at bounding box center [779, 179] width 1056 height 36
drag, startPoint x: 753, startPoint y: 182, endPoint x: 795, endPoint y: 176, distance: 42.4
click at [795, 176] on div "? + 9 * 5 = 8" at bounding box center [779, 179] width 1056 height 36
drag, startPoint x: 795, startPoint y: 176, endPoint x: 783, endPoint y: 194, distance: 21.6
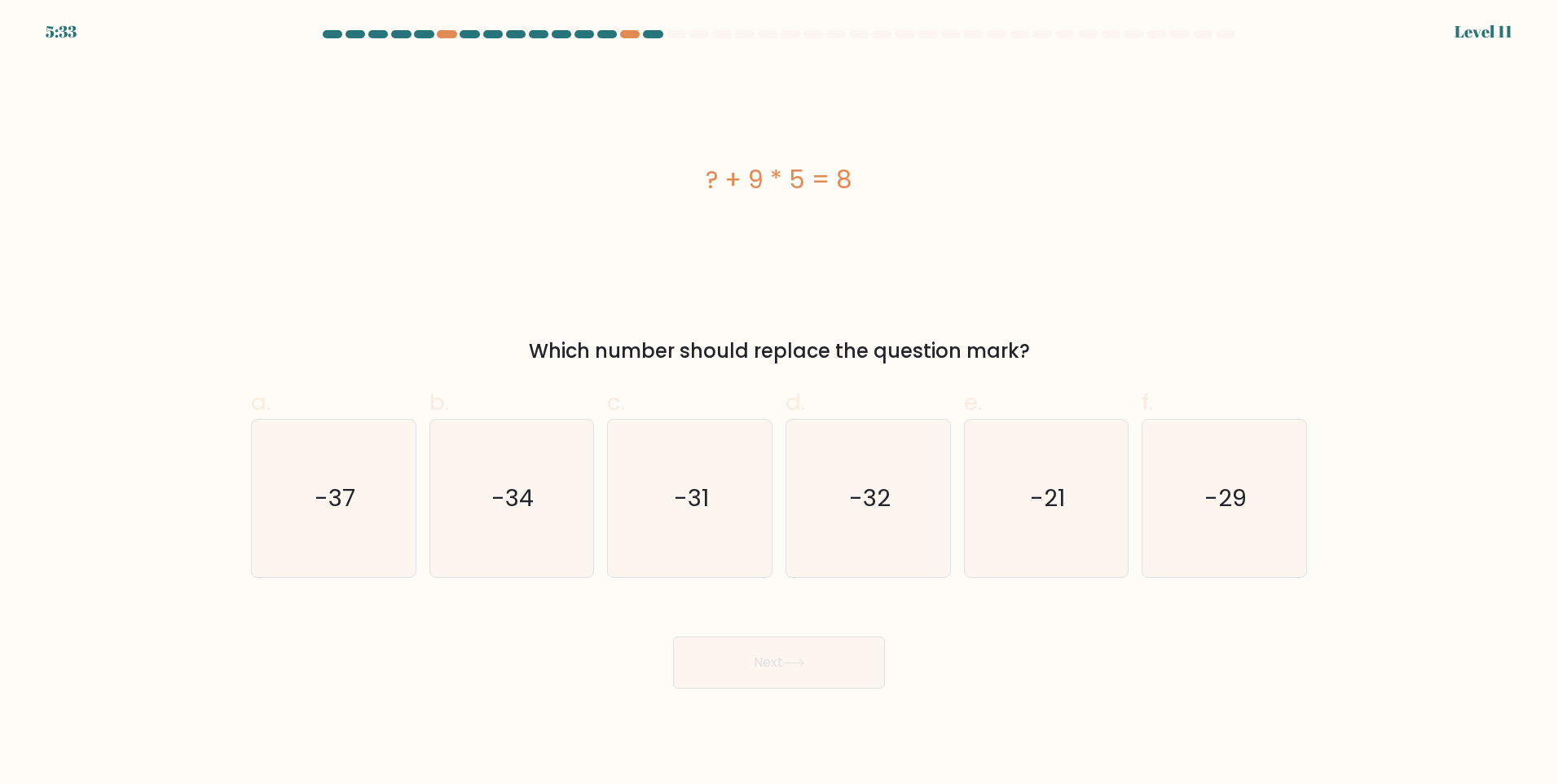
click at [795, 196] on div "? + 9 * 5 = 8" at bounding box center [779, 179] width 1056 height 36
drag, startPoint x: 752, startPoint y: 182, endPoint x: 805, endPoint y: 187, distance: 53.2
click at [805, 187] on div "? + 9 * 5 = 8" at bounding box center [779, 179] width 1056 height 36
click at [794, 197] on div "? + 9 * 5 = 8" at bounding box center [779, 179] width 1056 height 36
drag, startPoint x: 799, startPoint y: 188, endPoint x: 740, endPoint y: 182, distance: 59.3
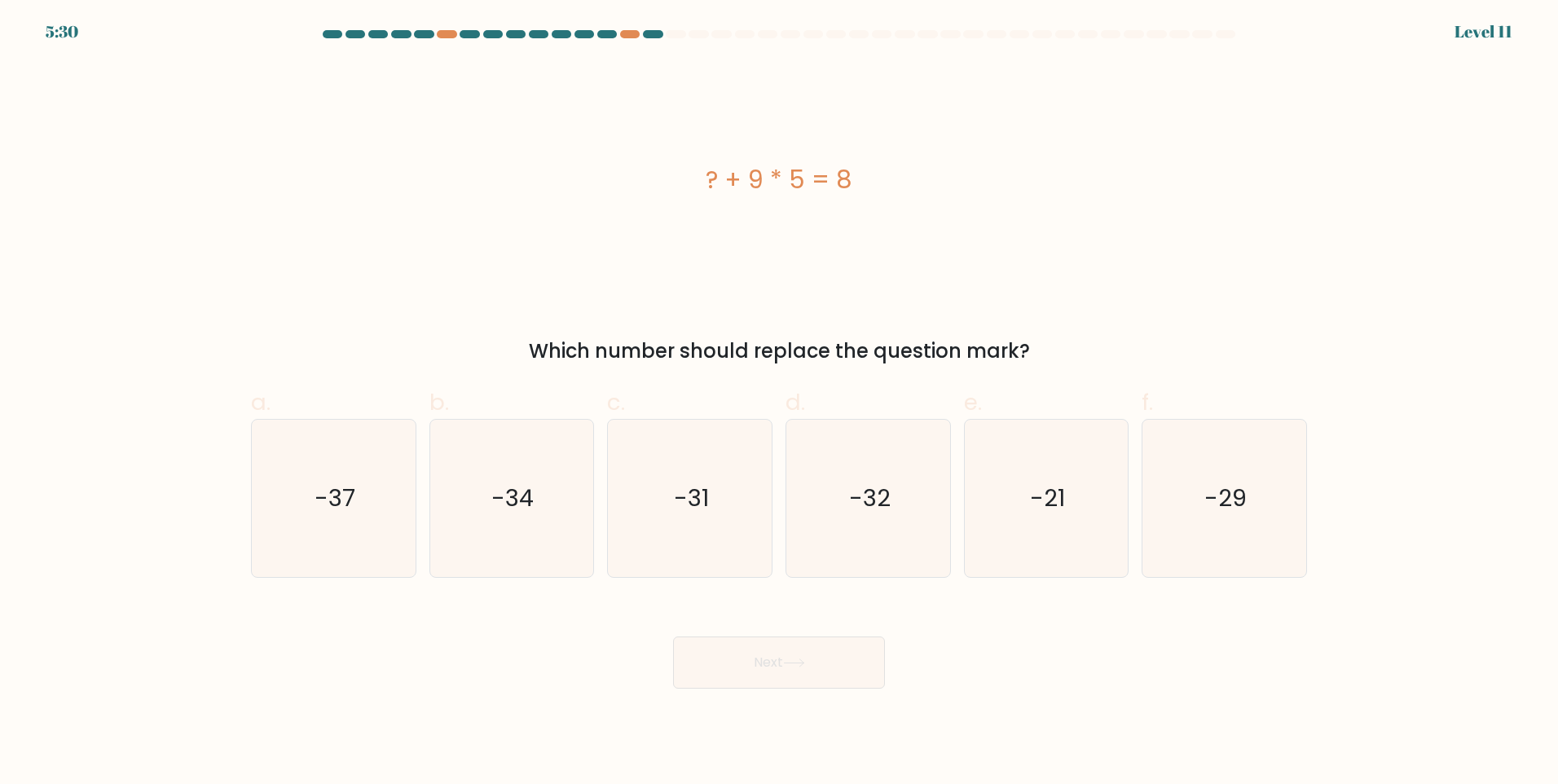
click at [740, 182] on div "? + 9 * 5 = 8" at bounding box center [779, 179] width 1056 height 36
drag, startPoint x: 740, startPoint y: 182, endPoint x: 764, endPoint y: 194, distance: 26.8
click at [764, 194] on div "? + 9 * 5 = 8" at bounding box center [779, 179] width 1056 height 36
drag, startPoint x: 804, startPoint y: 179, endPoint x: 753, endPoint y: 173, distance: 51.4
click at [753, 173] on div "? + 9 * 5 = 8" at bounding box center [779, 179] width 1056 height 36
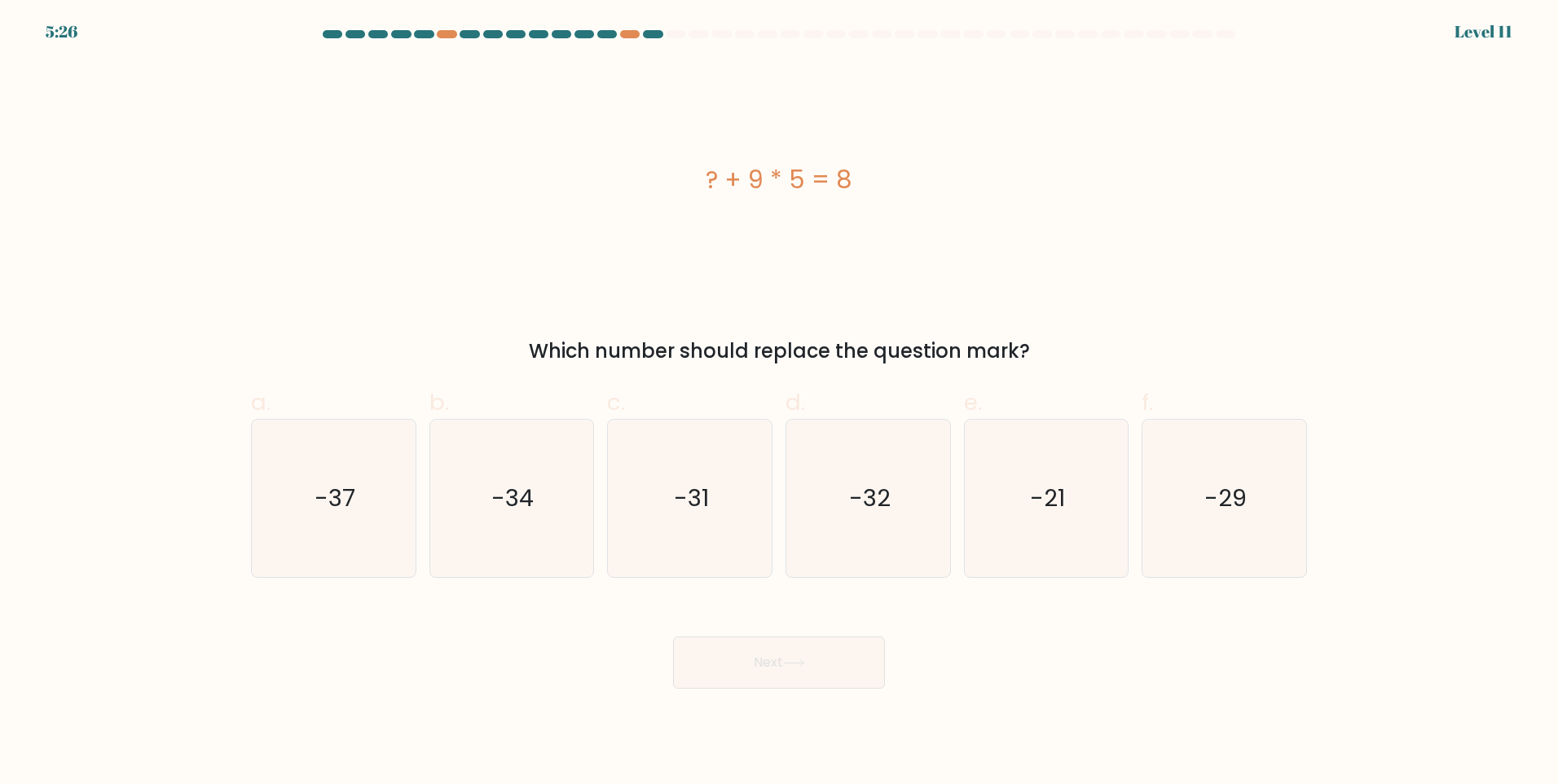
drag, startPoint x: 753, startPoint y: 173, endPoint x: 759, endPoint y: 190, distance: 18.0
click at [759, 190] on div "? + 9 * 5 = 8" at bounding box center [779, 179] width 1056 height 36
drag, startPoint x: 759, startPoint y: 190, endPoint x: 808, endPoint y: 189, distance: 49.0
click at [808, 189] on div "? + 9 * 5 = 8" at bounding box center [779, 179] width 1056 height 36
drag, startPoint x: 808, startPoint y: 189, endPoint x: 805, endPoint y: 199, distance: 10.4
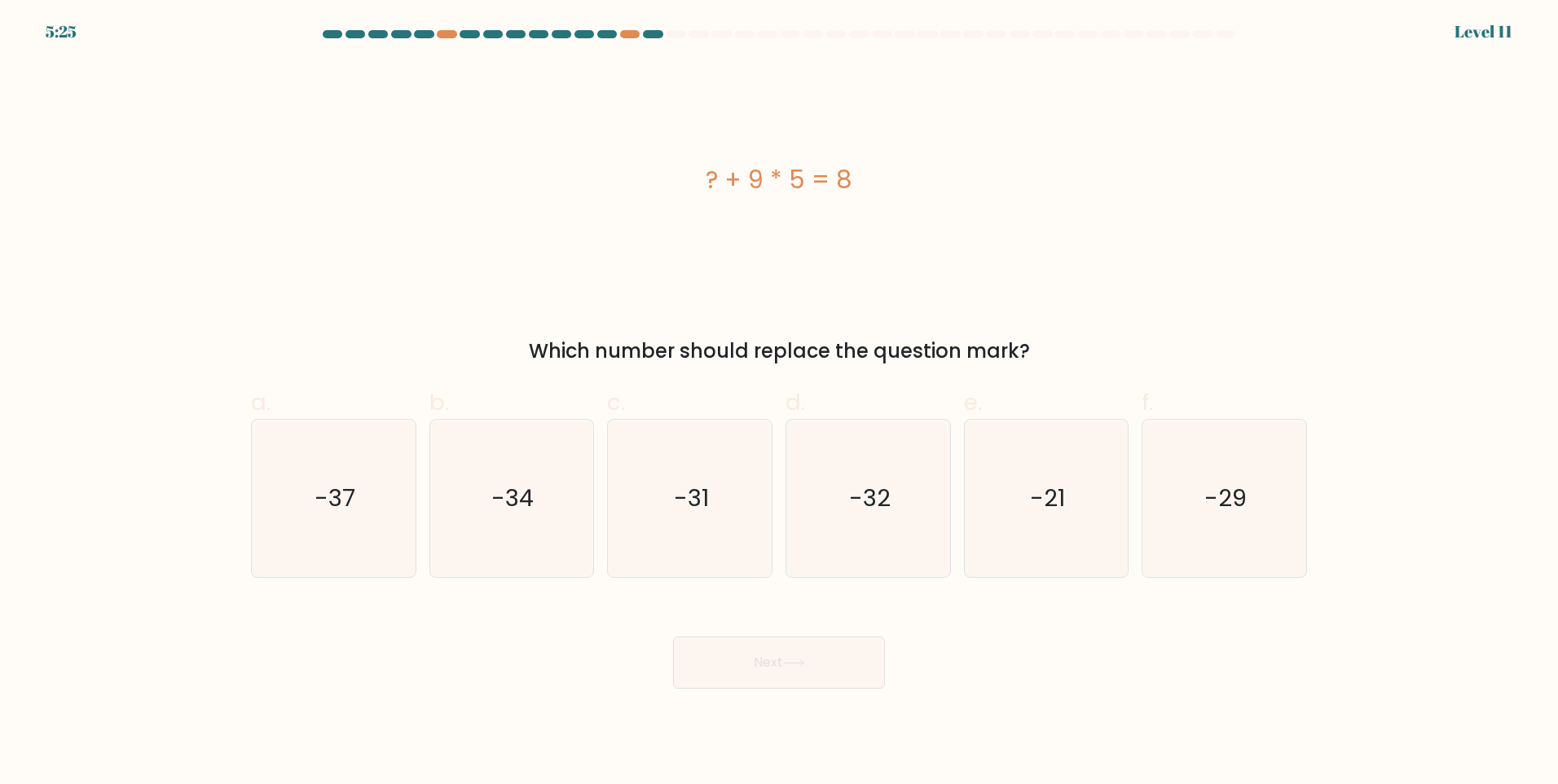
click at [809, 200] on div "? + 9 * 5 = 8" at bounding box center [779, 180] width 1056 height 236
drag, startPoint x: 753, startPoint y: 182, endPoint x: 804, endPoint y: 183, distance: 51.0
click at [804, 183] on div "? + 9 * 5 = 8" at bounding box center [779, 179] width 1056 height 36
drag, startPoint x: 804, startPoint y: 183, endPoint x: 785, endPoint y: 220, distance: 41.6
click at [785, 220] on div "? + 9 * 5 = 8" at bounding box center [779, 180] width 1056 height 236
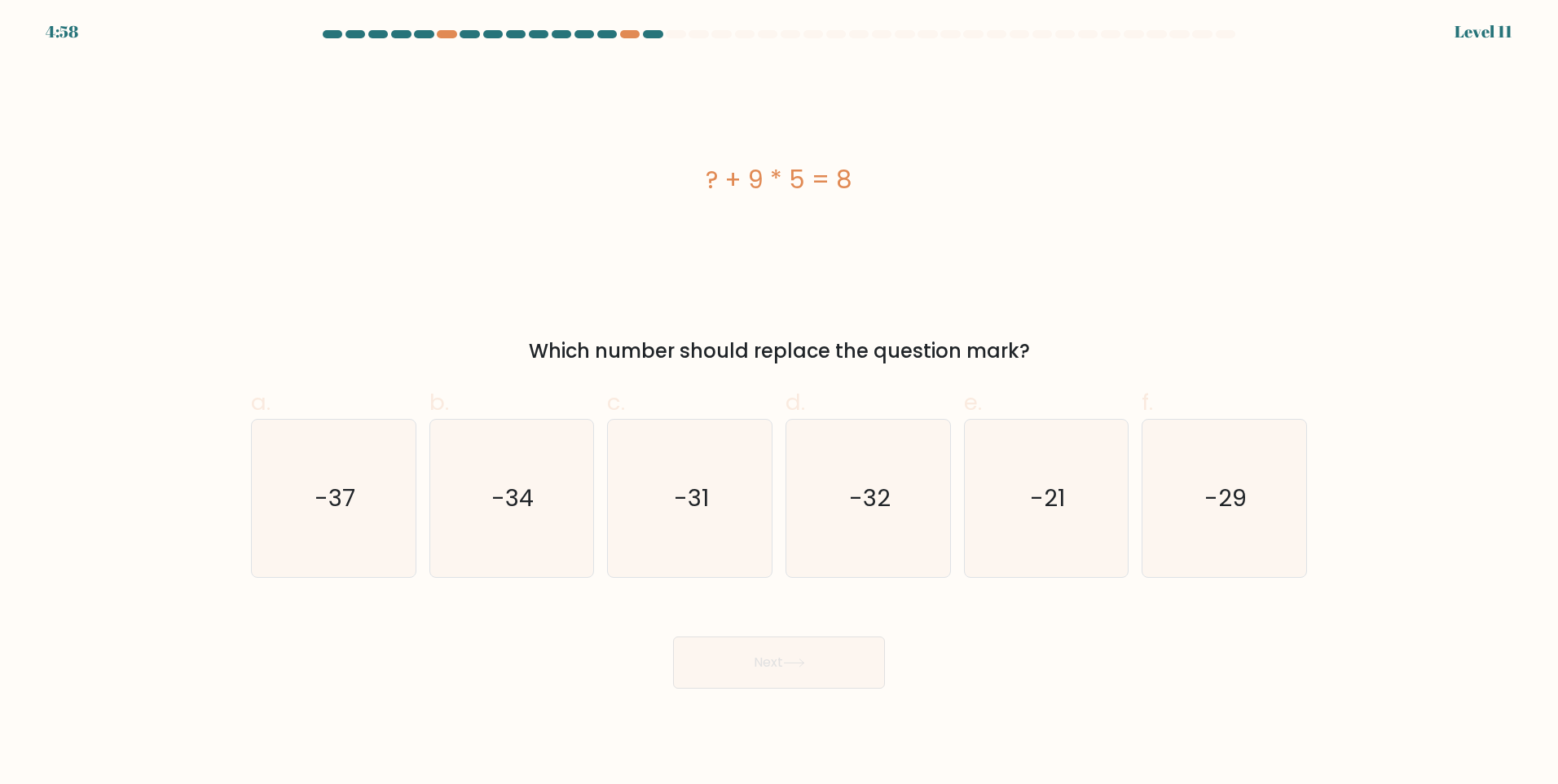
drag, startPoint x: 753, startPoint y: 187, endPoint x: 785, endPoint y: 185, distance: 32.1
click at [785, 185] on div "? + 9 * 5 = 8" at bounding box center [779, 179] width 1056 height 36
drag, startPoint x: 785, startPoint y: 185, endPoint x: 785, endPoint y: 241, distance: 56.0
click at [785, 241] on div "? + 9 * 5 = 8" at bounding box center [779, 180] width 1056 height 236
click at [360, 508] on icon "-37" at bounding box center [334, 498] width 157 height 157
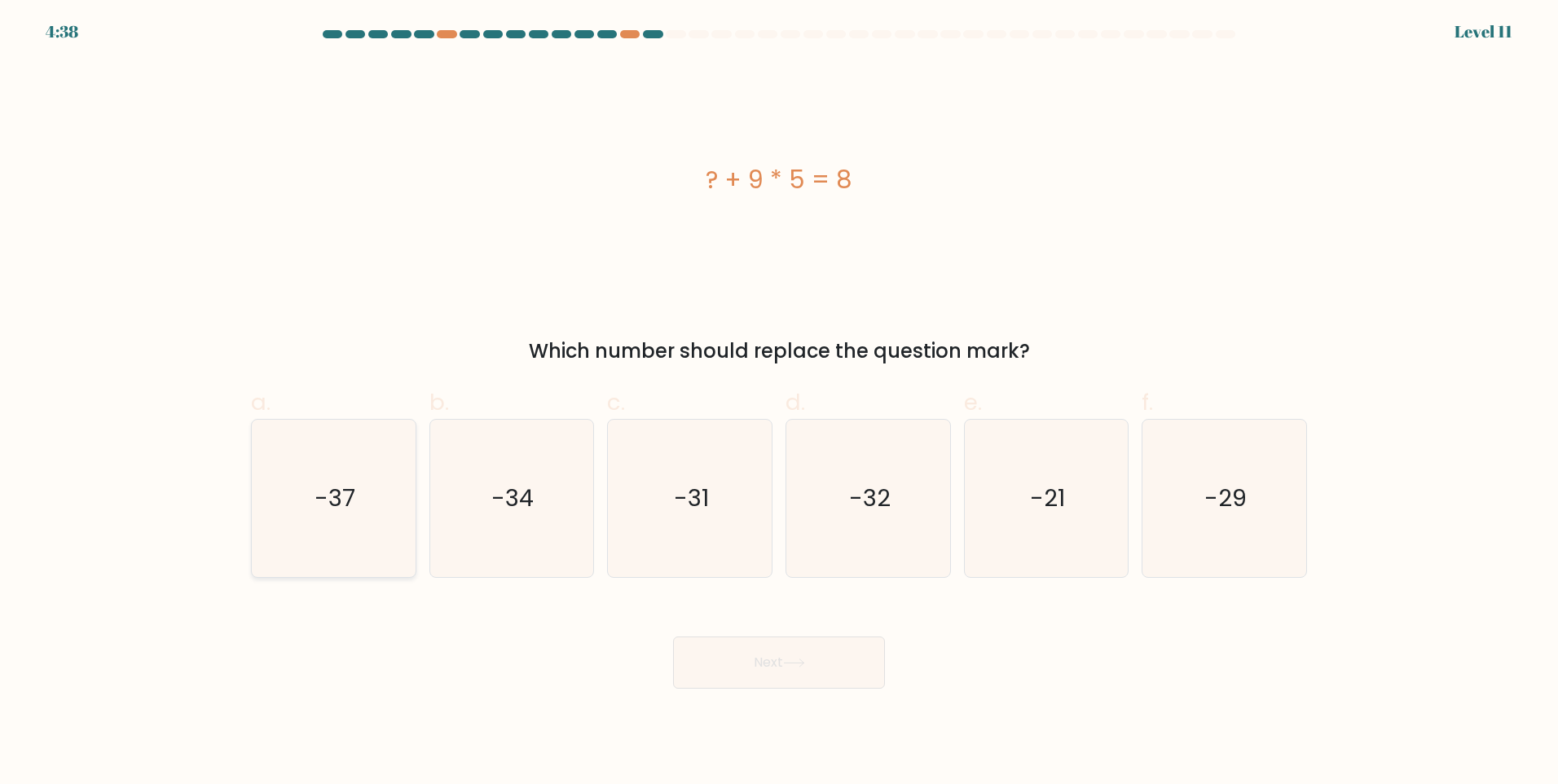
click at [779, 402] on input "a. -37" at bounding box center [779, 397] width 1 height 10
radio input "true"
click at [707, 669] on button "Next" at bounding box center [779, 662] width 212 height 52
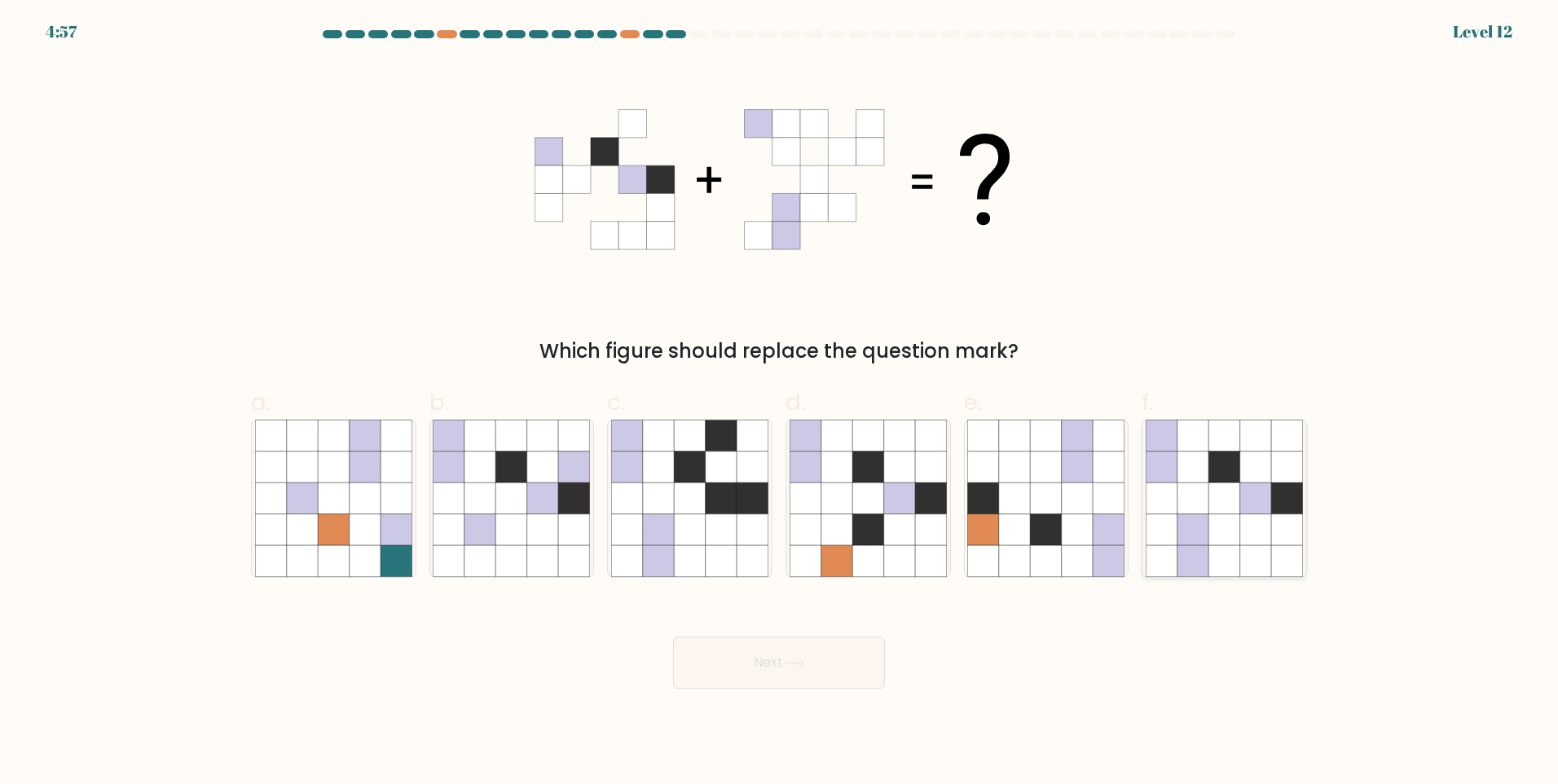
click at [1250, 483] on icon at bounding box center [1255, 497] width 31 height 31
click at [779, 402] on input "f." at bounding box center [779, 397] width 1 height 10
radio input "true"
click at [796, 653] on button "Next" at bounding box center [779, 662] width 212 height 52
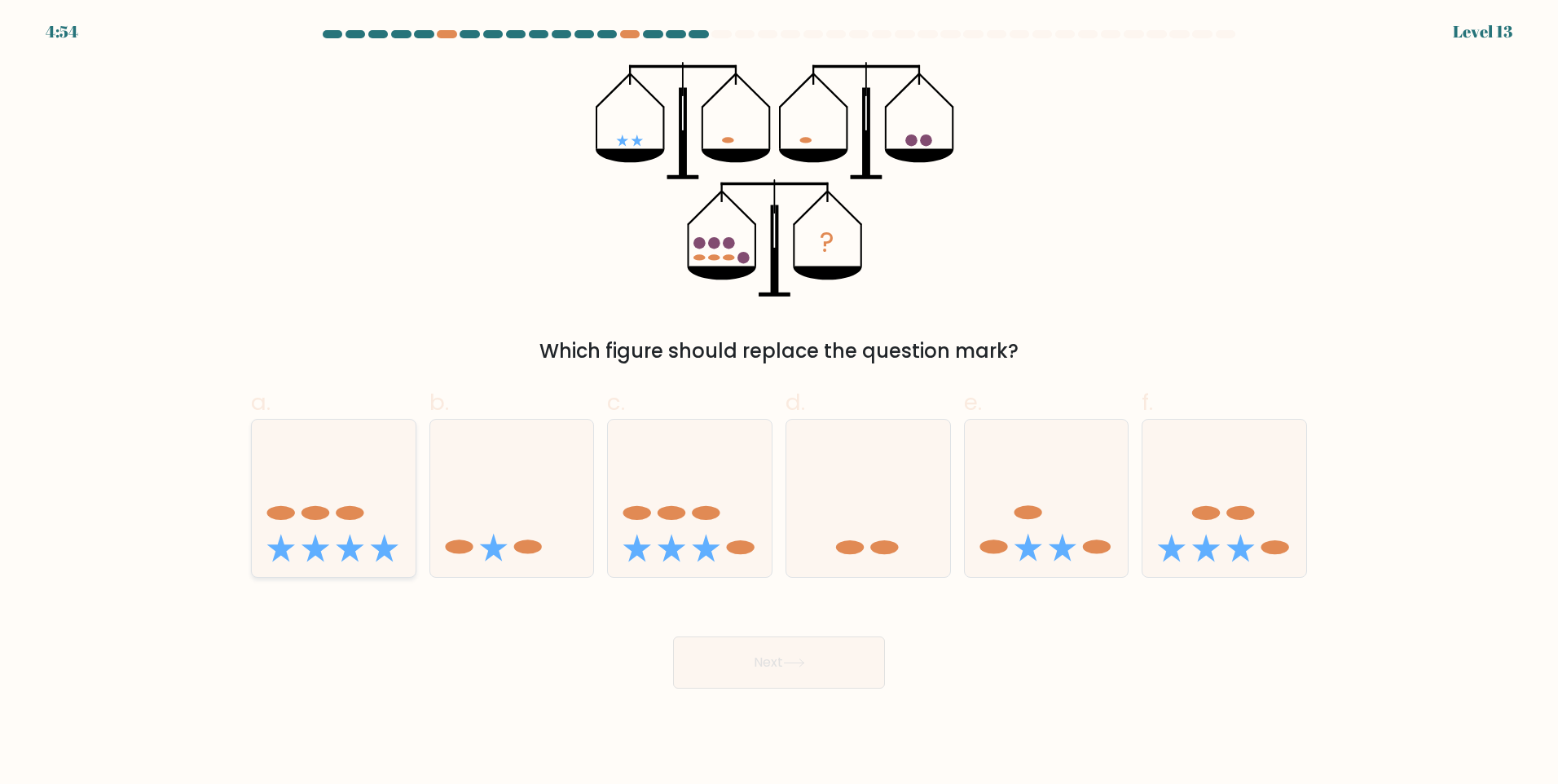
click at [347, 549] on icon at bounding box center [349, 548] width 28 height 28
click at [779, 402] on input "a." at bounding box center [779, 397] width 1 height 10
radio input "true"
click at [763, 673] on button "Next" at bounding box center [779, 662] width 212 height 52
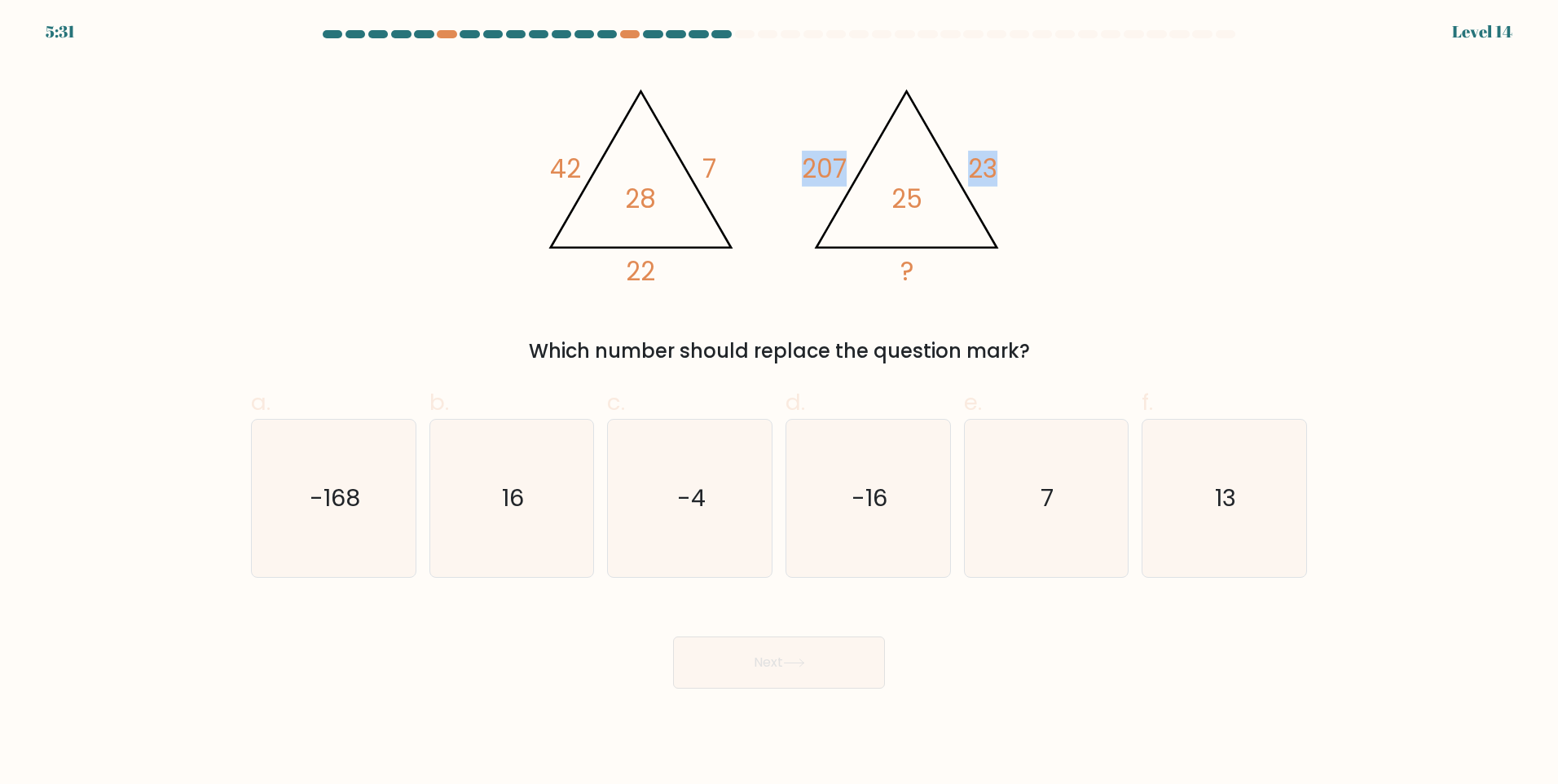
drag, startPoint x: 781, startPoint y: 166, endPoint x: 1019, endPoint y: 212, distance: 242.4
click at [1019, 212] on icon "@import url('[URL][DOMAIN_NAME]); 42 7 22 28 @import url('[URL][DOMAIN_NAME]); …" at bounding box center [779, 180] width 489 height 236
drag, startPoint x: 1019, startPoint y: 212, endPoint x: 993, endPoint y: 282, distance: 74.7
click at [1026, 255] on div "@import url('[URL][DOMAIN_NAME]); 42 7 22 28 @import url('[URL][DOMAIN_NAME]); …" at bounding box center [779, 214] width 1076 height 304
drag, startPoint x: 990, startPoint y: 285, endPoint x: 852, endPoint y: 254, distance: 141.4
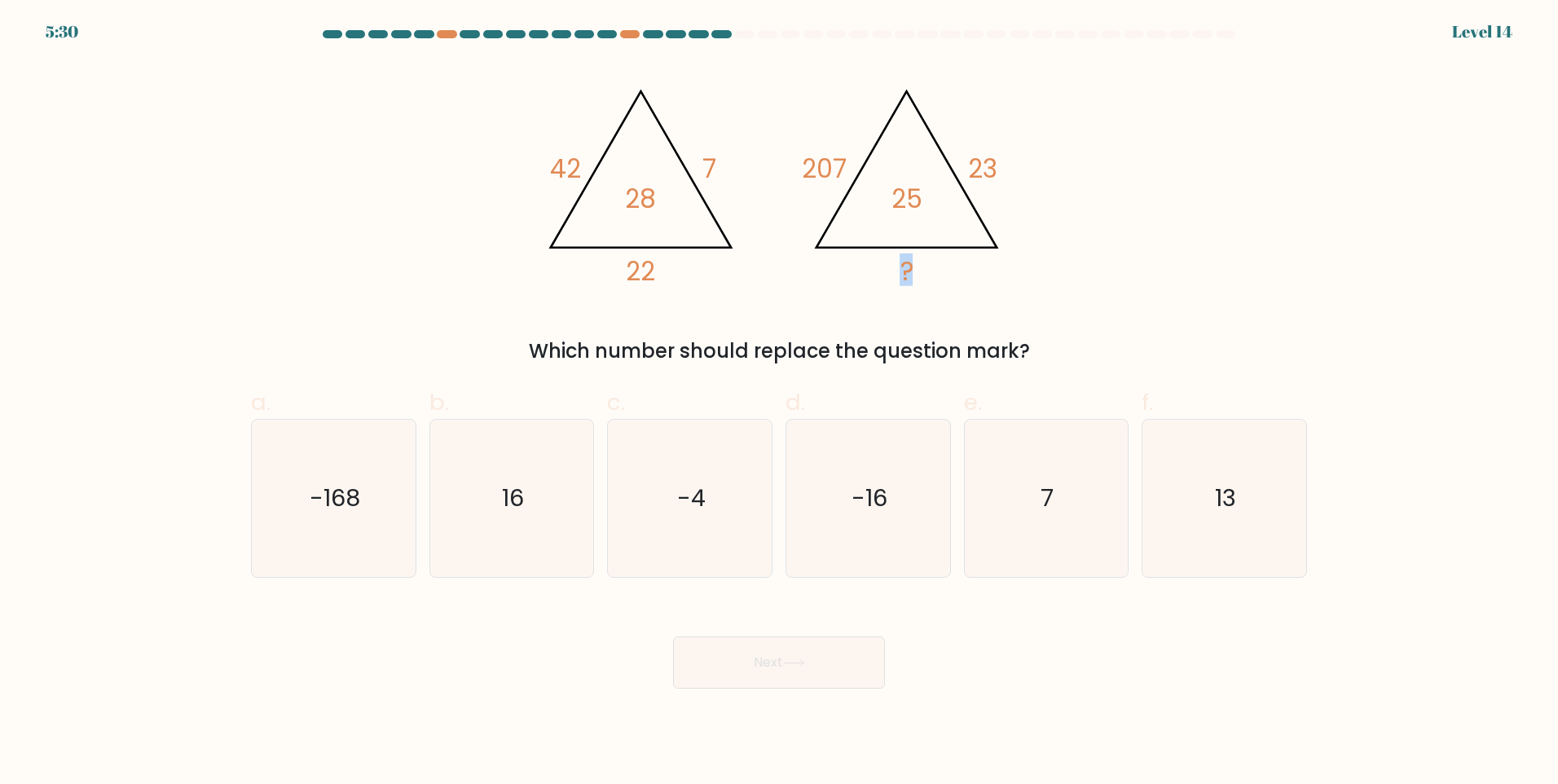
click at [852, 254] on icon "@import url('[URL][DOMAIN_NAME]); 42 7 22 28 @import url('[URL][DOMAIN_NAME]); …" at bounding box center [779, 180] width 489 height 236
drag, startPoint x: 852, startPoint y: 254, endPoint x: 704, endPoint y: 238, distance: 148.9
click at [704, 238] on icon "@import url('[URL][DOMAIN_NAME]); 42 7 22 28 @import url('[URL][DOMAIN_NAME]); …" at bounding box center [779, 180] width 489 height 236
drag, startPoint x: 663, startPoint y: 194, endPoint x: 597, endPoint y: 181, distance: 67.3
click at [597, 181] on icon "@import url('[URL][DOMAIN_NAME]); 42 7 22 28 @import url('[URL][DOMAIN_NAME]); …" at bounding box center [779, 180] width 489 height 236
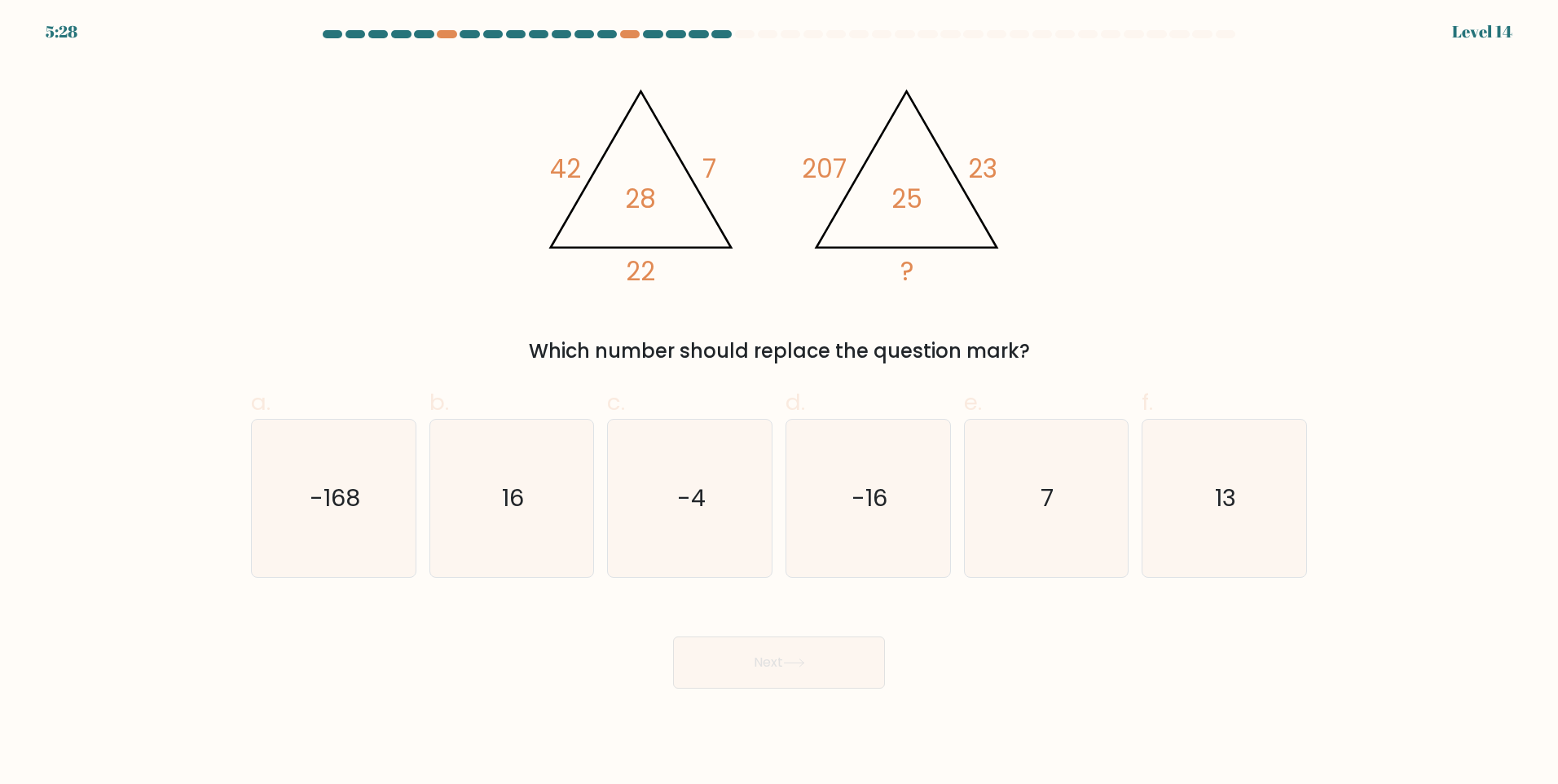
drag, startPoint x: 597, startPoint y: 181, endPoint x: 554, endPoint y: 171, distance: 44.1
click at [557, 184] on tspan "42" at bounding box center [565, 168] width 31 height 36
drag, startPoint x: 553, startPoint y: 163, endPoint x: 648, endPoint y: 200, distance: 102.0
click at [648, 200] on icon "@import url('[URL][DOMAIN_NAME]); 42 7 22 28" at bounding box center [640, 182] width 210 height 216
drag, startPoint x: 648, startPoint y: 200, endPoint x: 664, endPoint y: 212, distance: 20.0
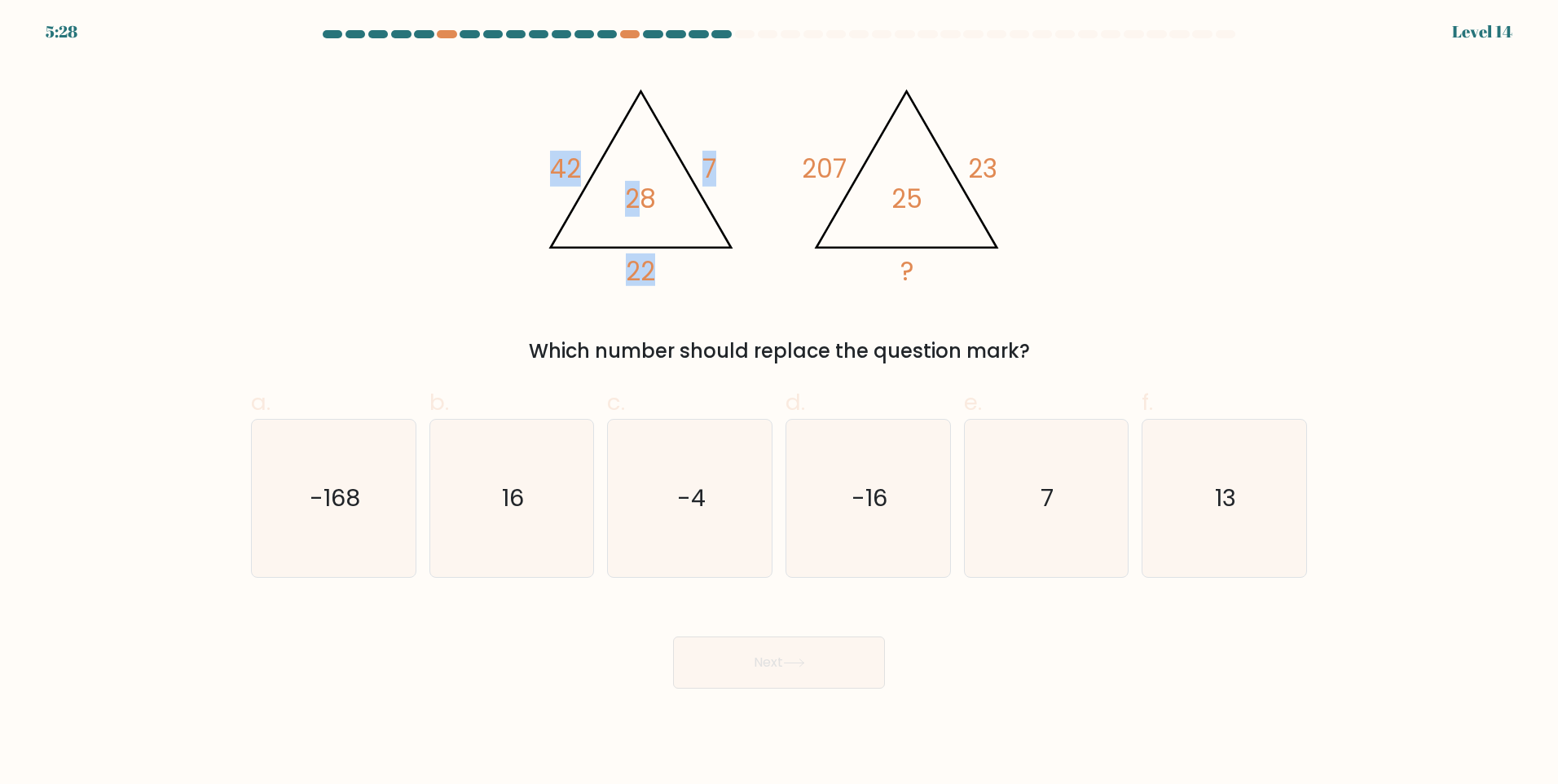
click at [664, 212] on icon "@import url('[URL][DOMAIN_NAME]); 42 7 22 28 @import url('[URL][DOMAIN_NAME]); …" at bounding box center [779, 180] width 489 height 236
drag, startPoint x: 640, startPoint y: 197, endPoint x: 554, endPoint y: 168, distance: 90.8
click at [554, 168] on icon "@import url('[URL][DOMAIN_NAME]); 42 7 22 28" at bounding box center [640, 182] width 210 height 216
drag, startPoint x: 554, startPoint y: 168, endPoint x: 648, endPoint y: 209, distance: 102.6
click at [627, 216] on tspan "28" at bounding box center [640, 199] width 31 height 36
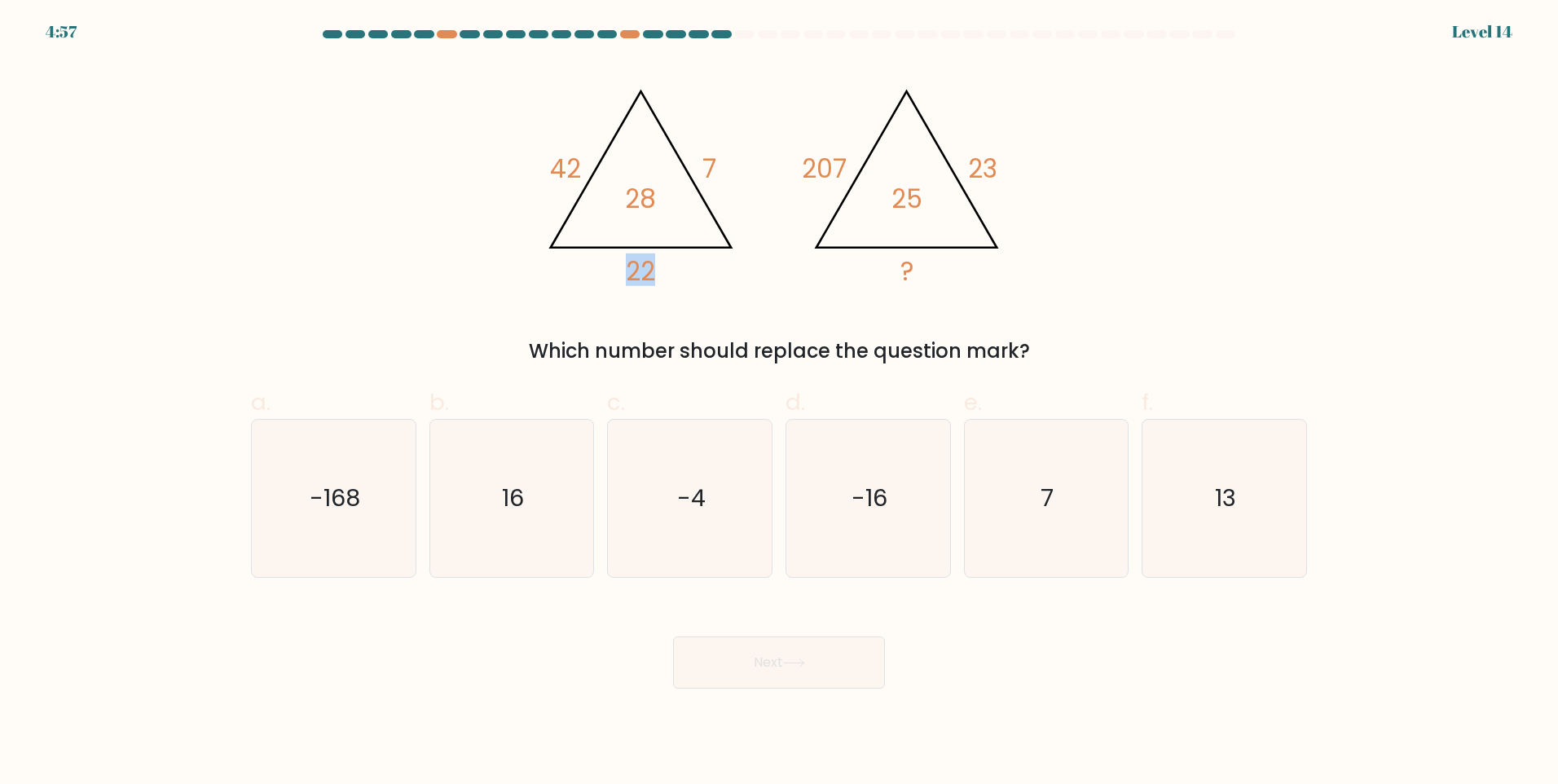
drag, startPoint x: 658, startPoint y: 282, endPoint x: 628, endPoint y: 268, distance: 33.1
click at [628, 268] on icon "@import url('[URL][DOMAIN_NAME]); 42 7 22 28 @import url('[URL][DOMAIN_NAME]); …" at bounding box center [779, 180] width 489 height 236
click at [513, 161] on div "@import url('[URL][DOMAIN_NAME]); 42 7 22 28 @import url('[URL][DOMAIN_NAME]); …" at bounding box center [779, 214] width 1076 height 304
click at [528, 525] on icon "16" at bounding box center [511, 498] width 157 height 157
click at [779, 402] on input "b. 16" at bounding box center [779, 397] width 1 height 10
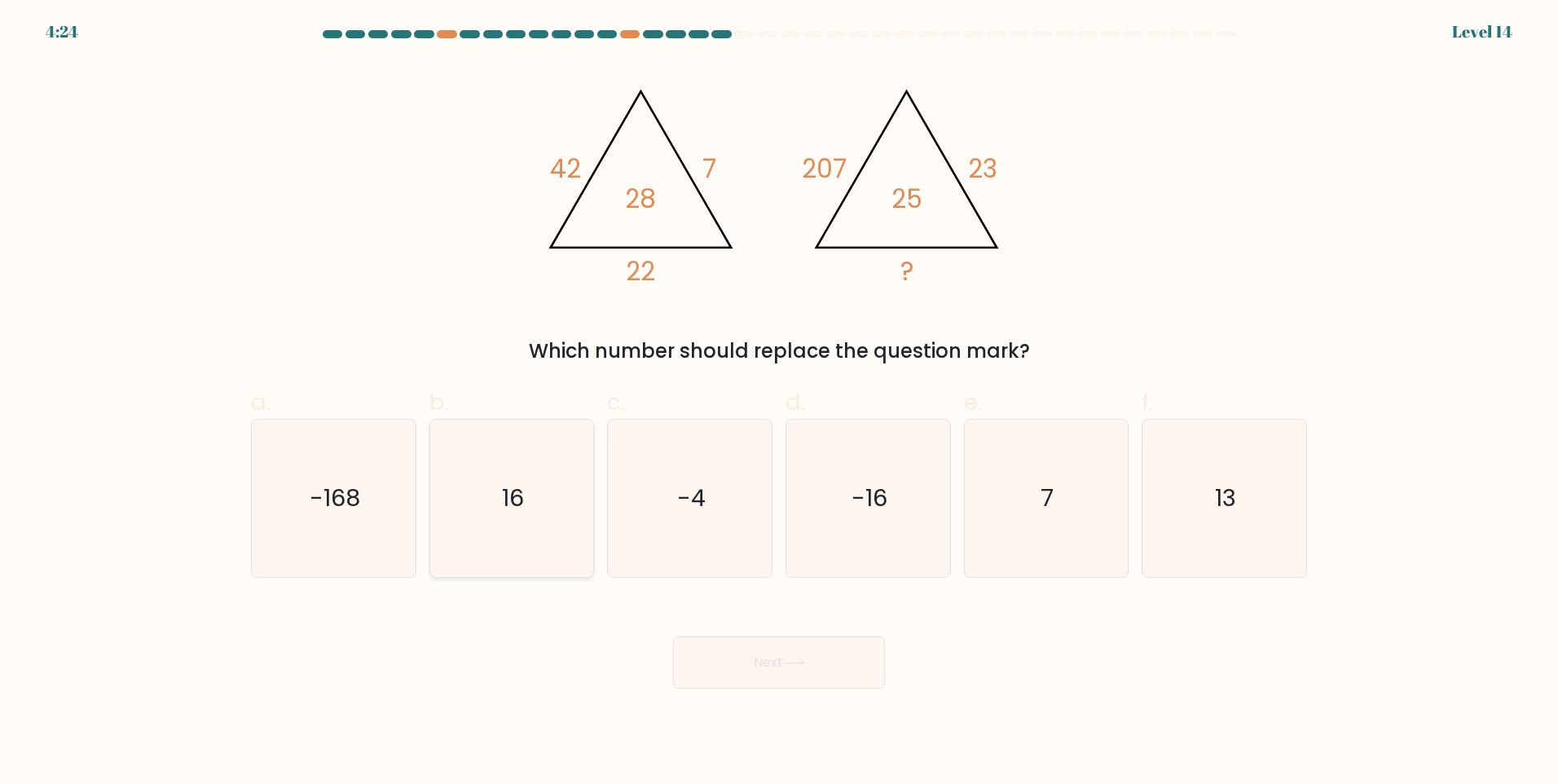
radio input "true"
click at [710, 647] on button "Next" at bounding box center [779, 662] width 212 height 52
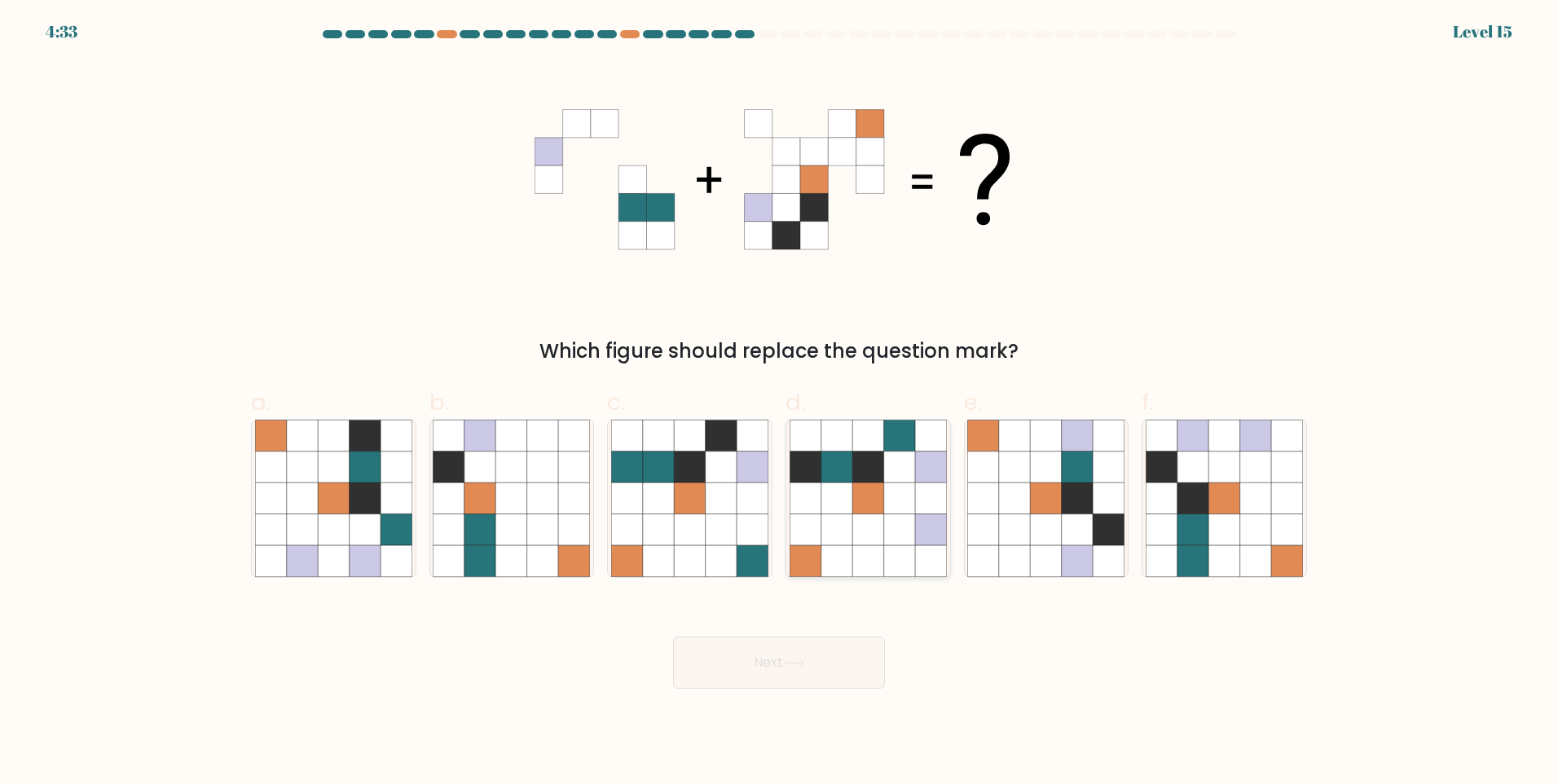
click at [889, 522] on icon at bounding box center [899, 529] width 31 height 31
click at [779, 402] on input "d." at bounding box center [779, 397] width 1 height 10
radio input "true"
click at [718, 516] on icon at bounding box center [721, 529] width 31 height 31
click at [779, 402] on input "c." at bounding box center [779, 397] width 1 height 10
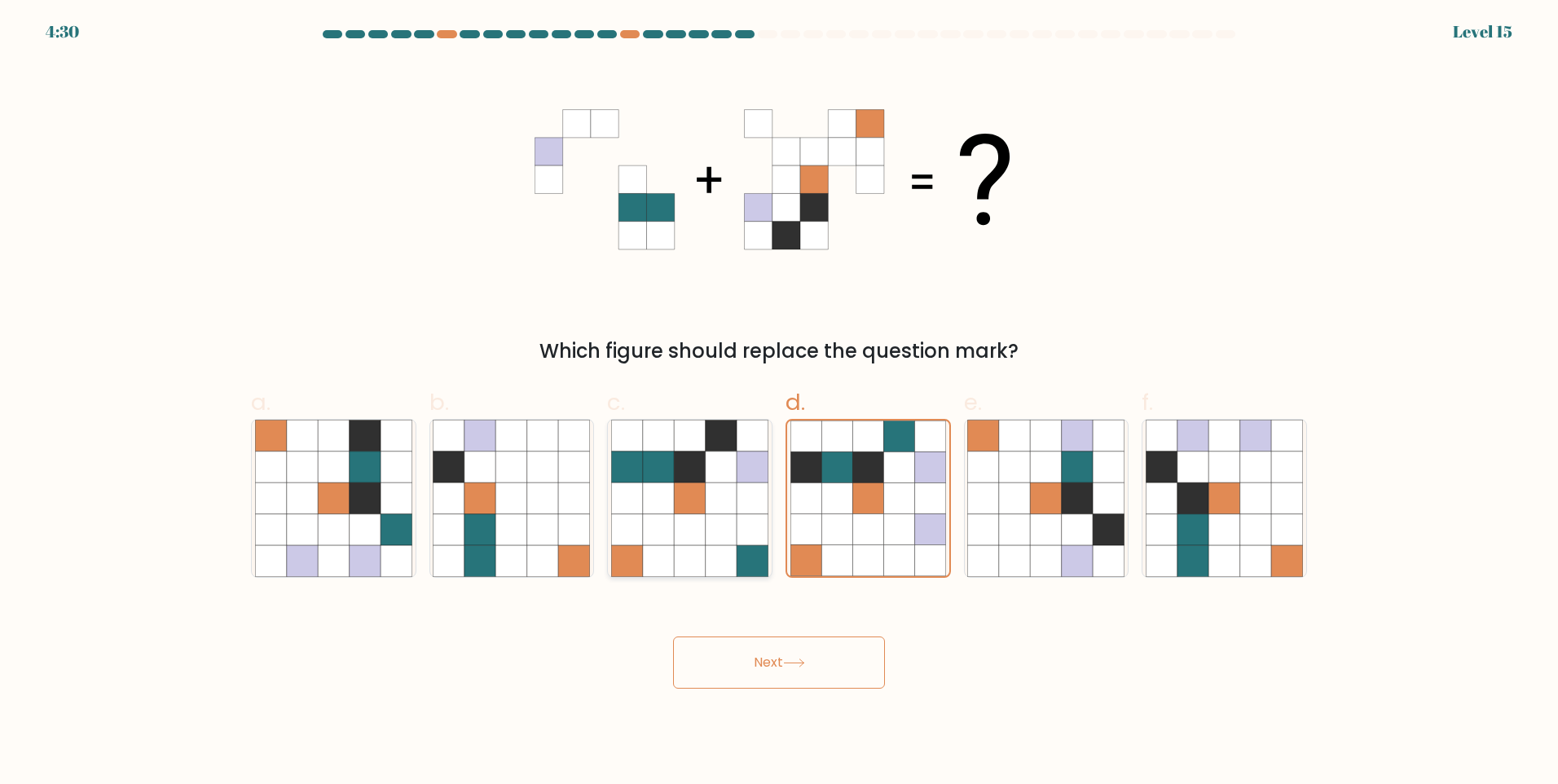
radio input "true"
click at [801, 655] on button "Next" at bounding box center [779, 662] width 212 height 52
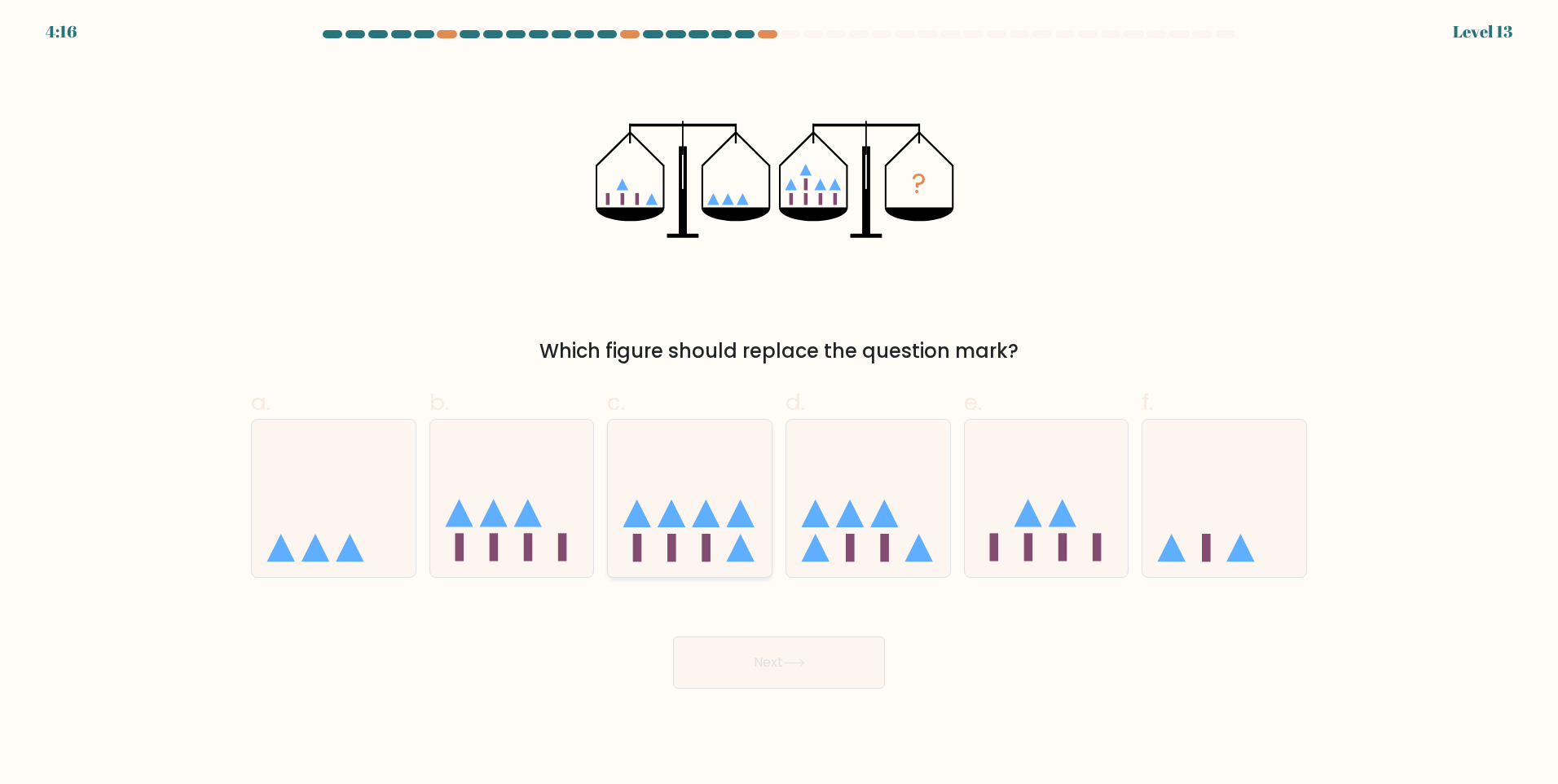
click at [680, 526] on icon at bounding box center [672, 514] width 28 height 28
click at [779, 402] on input "c." at bounding box center [779, 397] width 1 height 10
radio input "true"
click at [767, 673] on button "Next" at bounding box center [779, 662] width 212 height 52
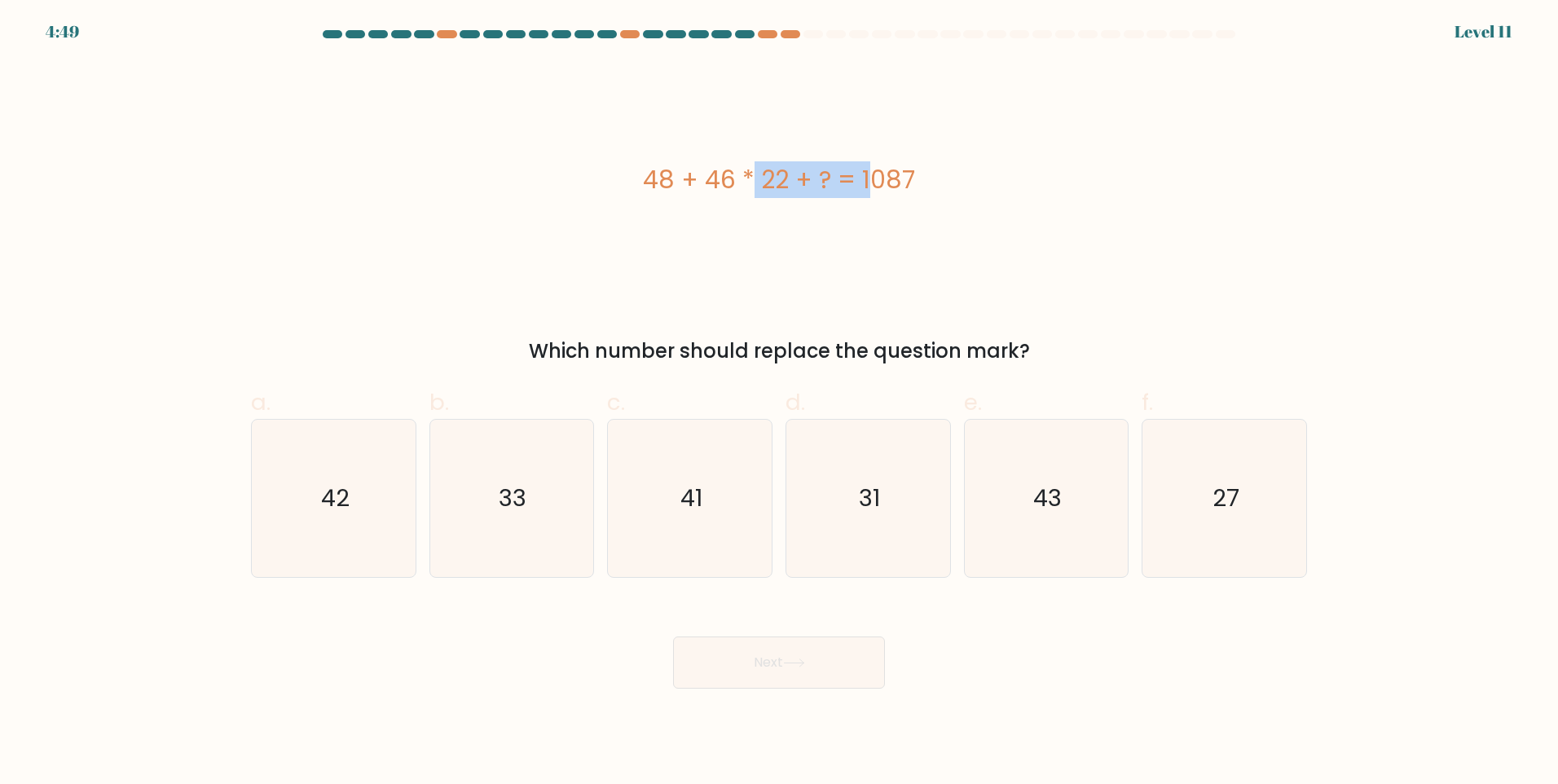
drag, startPoint x: 642, startPoint y: 176, endPoint x: 771, endPoint y: 172, distance: 129.1
click at [771, 172] on div "48 + 46 * 22 + ? = 1087" at bounding box center [779, 179] width 1056 height 36
drag, startPoint x: 771, startPoint y: 172, endPoint x: 747, endPoint y: 206, distance: 41.6
click at [777, 216] on div "48 + 46 * 22 + ? = 1087" at bounding box center [779, 180] width 1056 height 236
drag, startPoint x: 705, startPoint y: 187, endPoint x: 788, endPoint y: 182, distance: 83.2
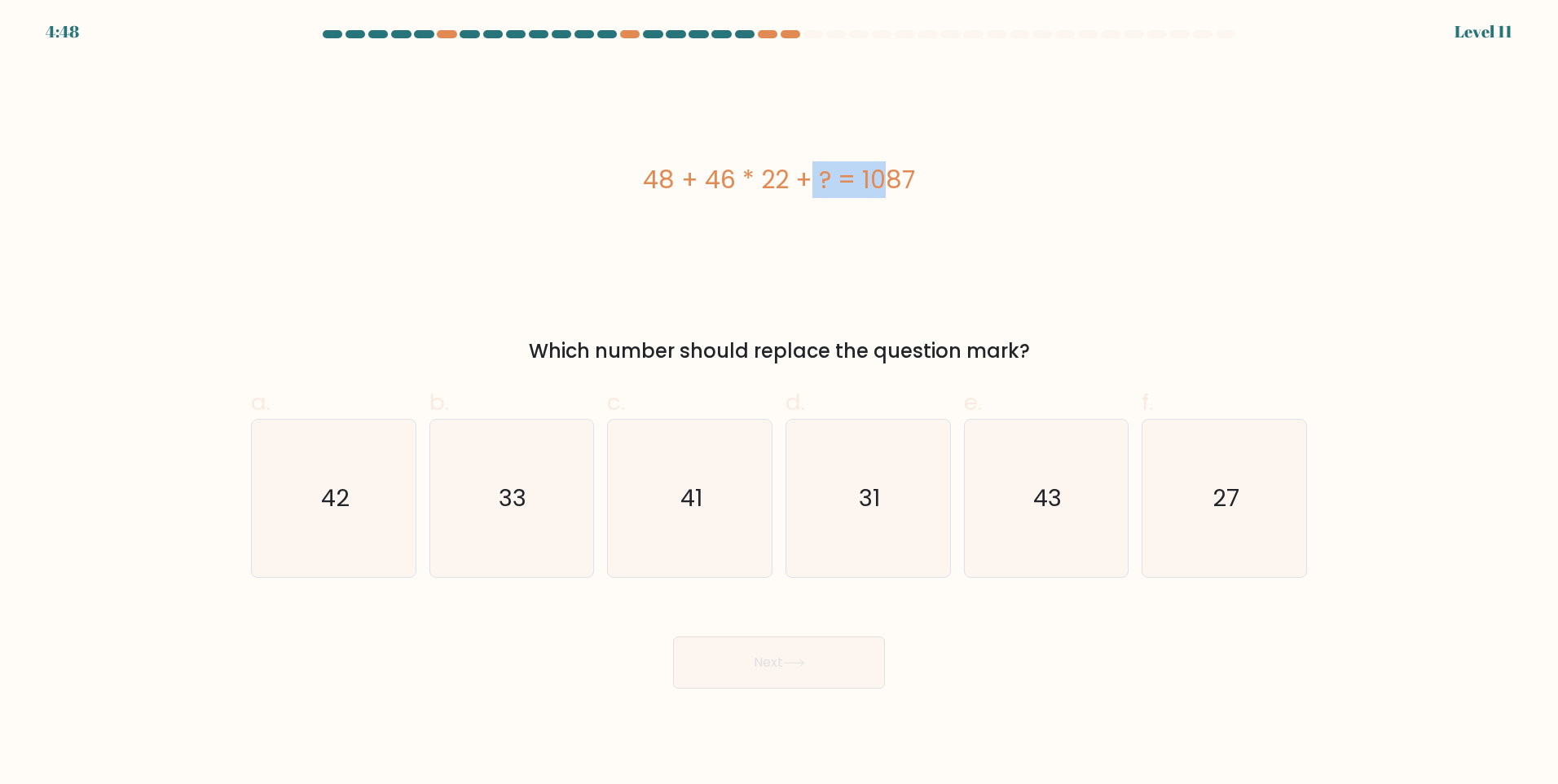
click at [788, 182] on div "48 + 46 * 22 + ? = 1087" at bounding box center [779, 179] width 1056 height 36
drag, startPoint x: 788, startPoint y: 182, endPoint x: 788, endPoint y: 211, distance: 29.0
click at [788, 211] on div "48 + 46 * 22 + ? = 1087" at bounding box center [779, 180] width 1056 height 236
click at [1175, 503] on icon "27" at bounding box center [1224, 498] width 157 height 157
click at [779, 402] on input "f. 27" at bounding box center [779, 397] width 1 height 10
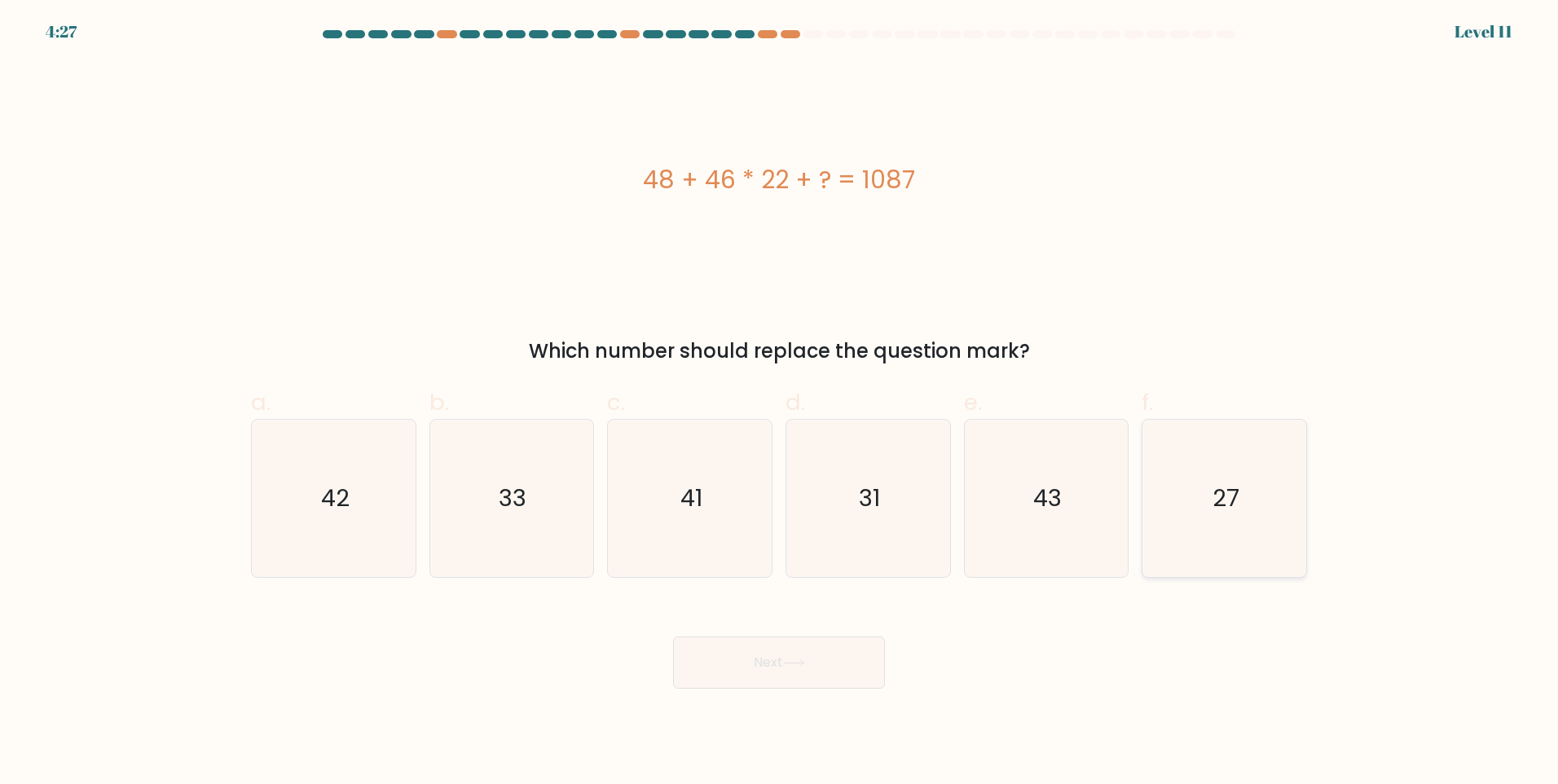
radio input "true"
click at [805, 649] on button "Next" at bounding box center [779, 662] width 212 height 52
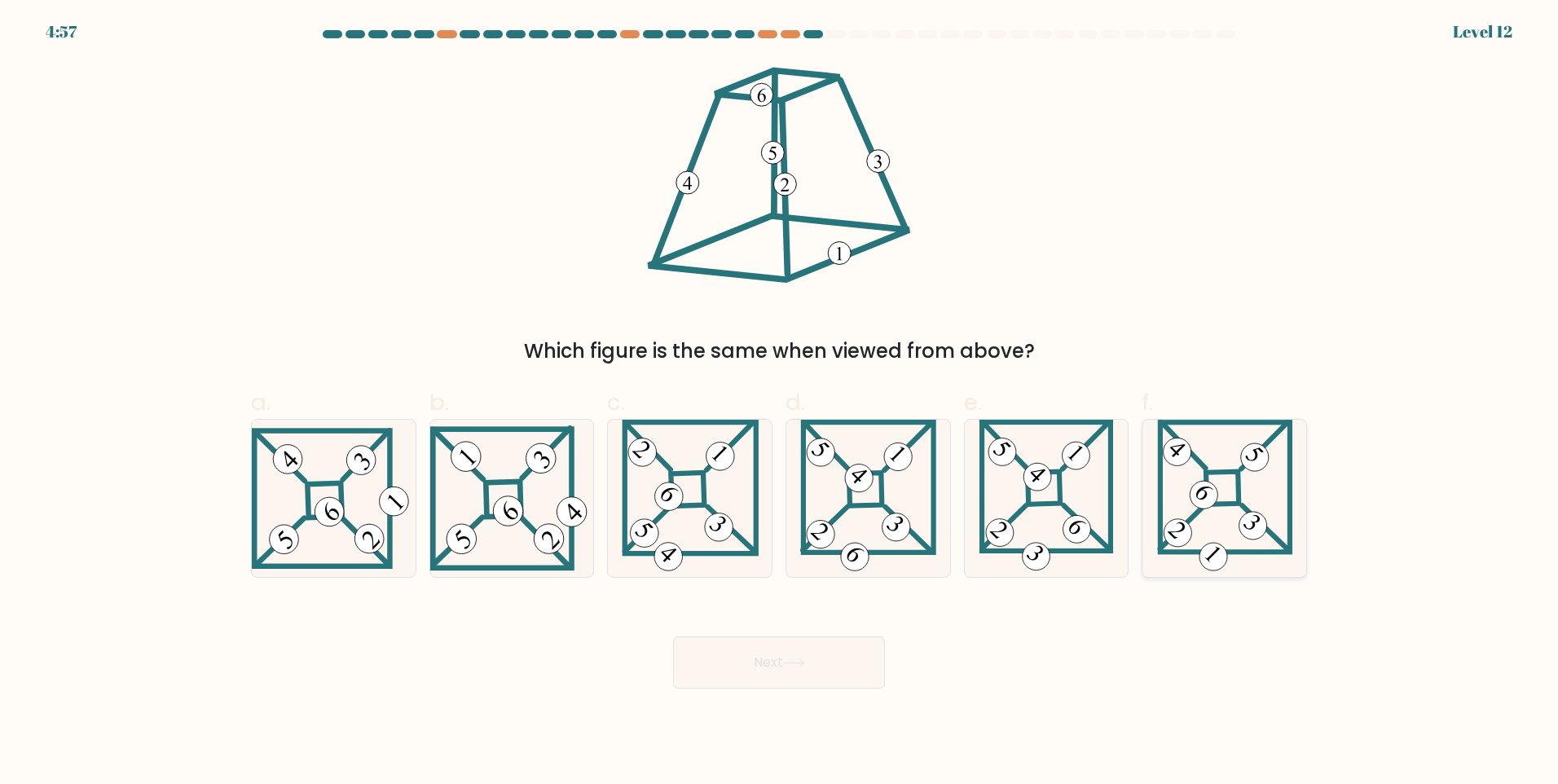
click at [1197, 500] on 871 at bounding box center [1204, 494] width 39 height 39
click at [779, 402] on input "f." at bounding box center [779, 397] width 1 height 10
radio input "true"
drag, startPoint x: 819, startPoint y: 693, endPoint x: 812, endPoint y: 676, distance: 18.4
click at [812, 683] on body "4:57 Level 12" at bounding box center [779, 392] width 1558 height 784
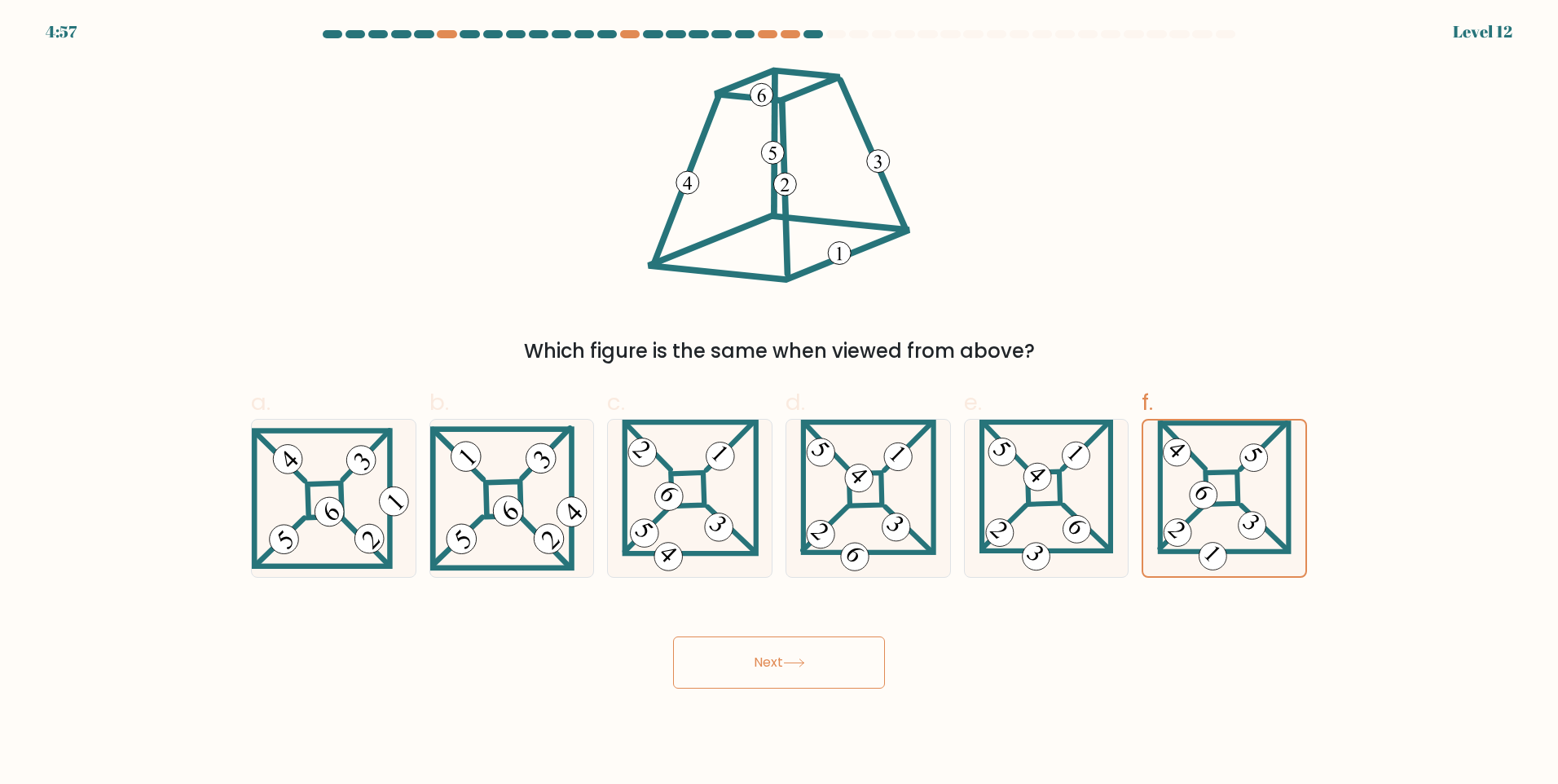
click at [812, 667] on button "Next" at bounding box center [779, 662] width 212 height 52
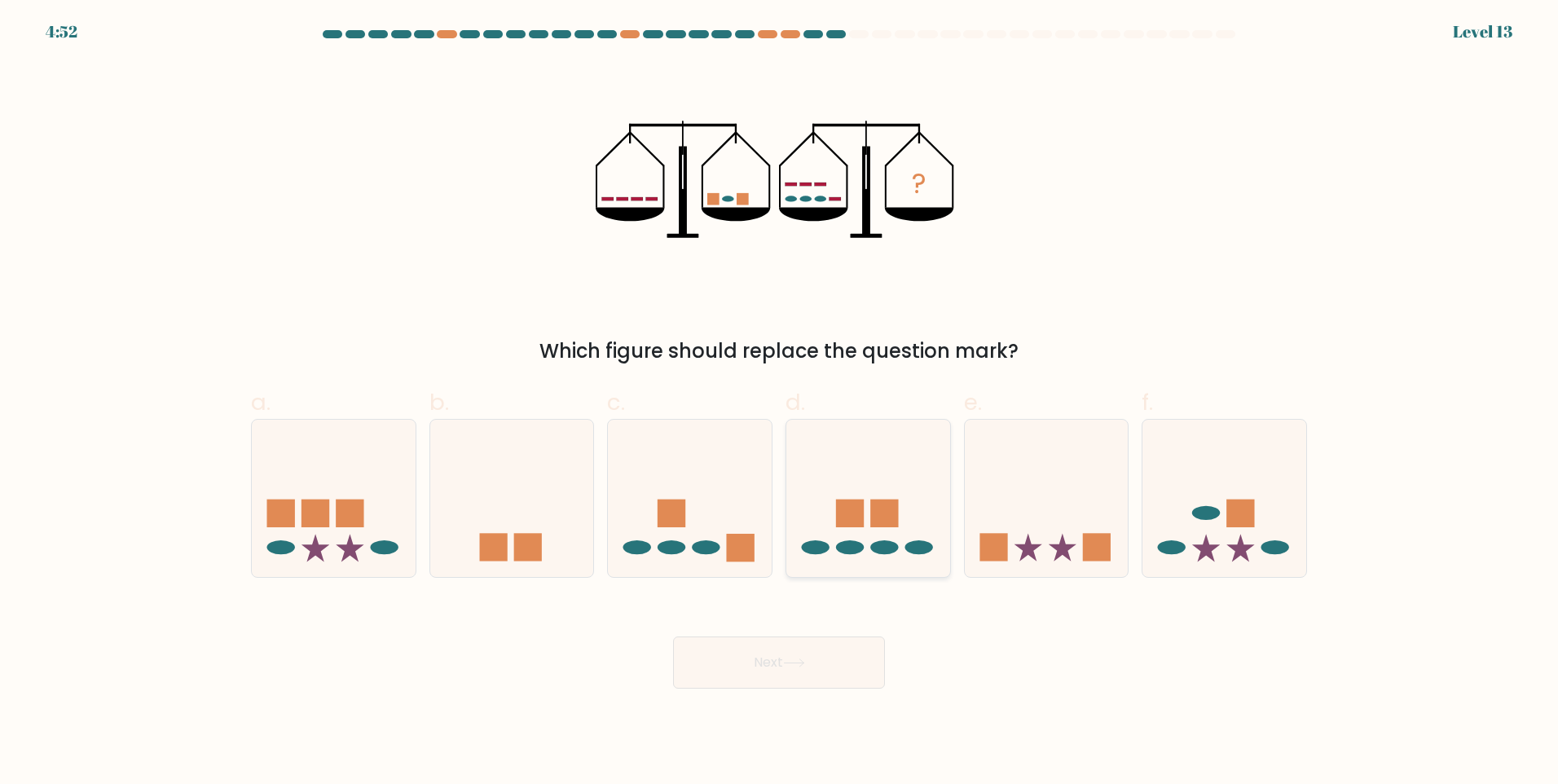
click at [890, 502] on rect at bounding box center [884, 514] width 28 height 28
click at [779, 402] on input "d." at bounding box center [779, 397] width 1 height 10
radio input "true"
click at [831, 669] on button "Next" at bounding box center [779, 662] width 212 height 52
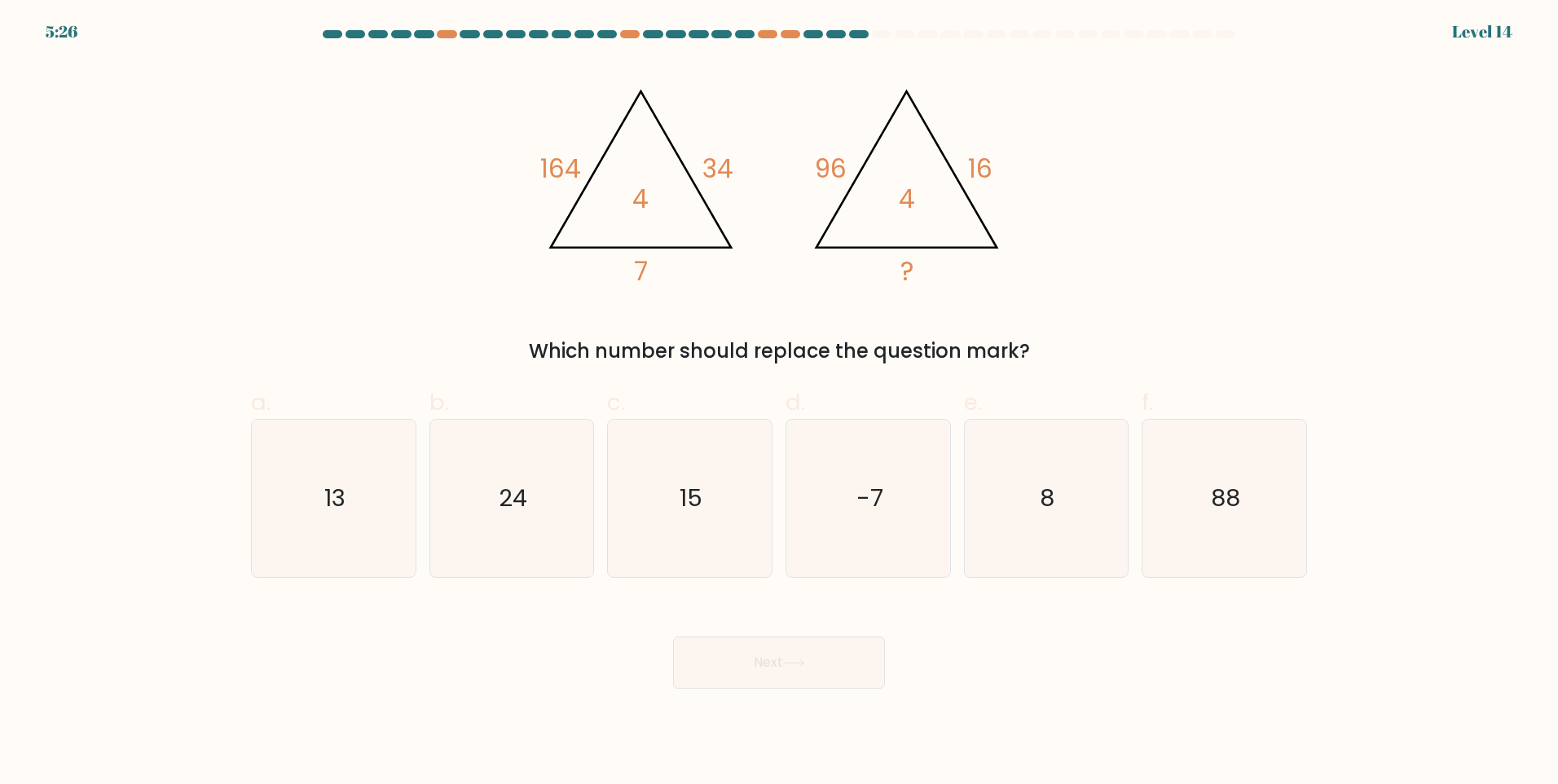
drag, startPoint x: 46, startPoint y: 33, endPoint x: 278, endPoint y: 67, distance: 234.5
click at [274, 66] on form at bounding box center [779, 359] width 1558 height 659
click at [637, 300] on div "@import url('[URL][DOMAIN_NAME]); 164 34 7 4 @import url('[URL][DOMAIN_NAME]); …" at bounding box center [779, 214] width 1076 height 304
drag, startPoint x: 439, startPoint y: 131, endPoint x: 832, endPoint y: 318, distance: 435.2
click at [439, 131] on div "@import url('[URL][DOMAIN_NAME]); 164 34 7 4 @import url('[URL][DOMAIN_NAME]); …" at bounding box center [779, 214] width 1076 height 304
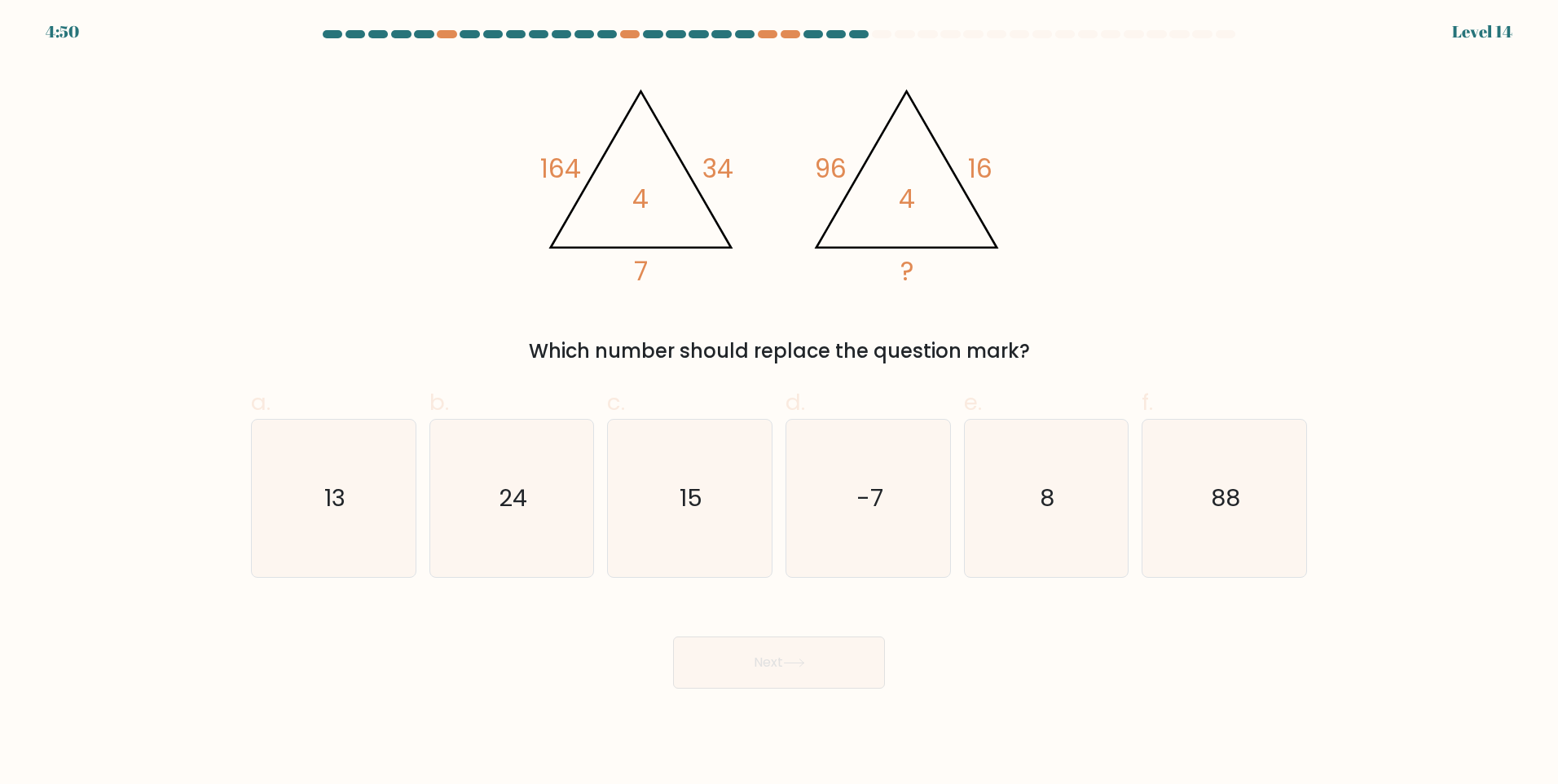
click at [825, 315] on div "@import url('[URL][DOMAIN_NAME]); 164 34 7 4 @import url('[URL][DOMAIN_NAME]); …" at bounding box center [779, 214] width 1076 height 304
click at [1045, 500] on text "8" at bounding box center [1048, 497] width 15 height 33
click at [779, 402] on input "e. 8" at bounding box center [779, 397] width 1 height 10
radio input "true"
click at [782, 668] on button "Next" at bounding box center [779, 662] width 212 height 52
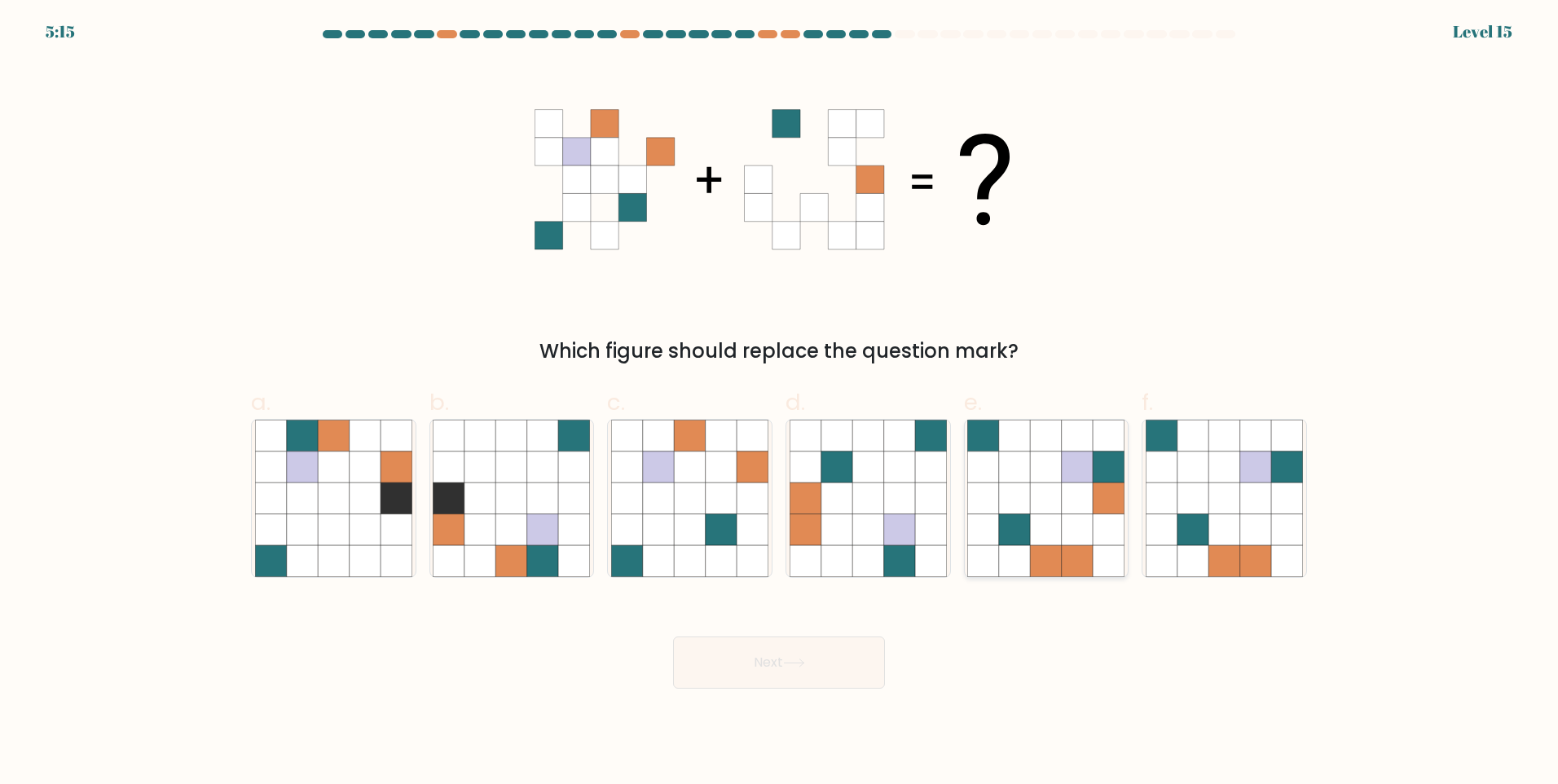
click at [1067, 528] on icon at bounding box center [1077, 529] width 31 height 31
click at [779, 402] on input "e." at bounding box center [779, 397] width 1 height 10
radio input "true"
click at [761, 665] on button "Next" at bounding box center [779, 662] width 212 height 52
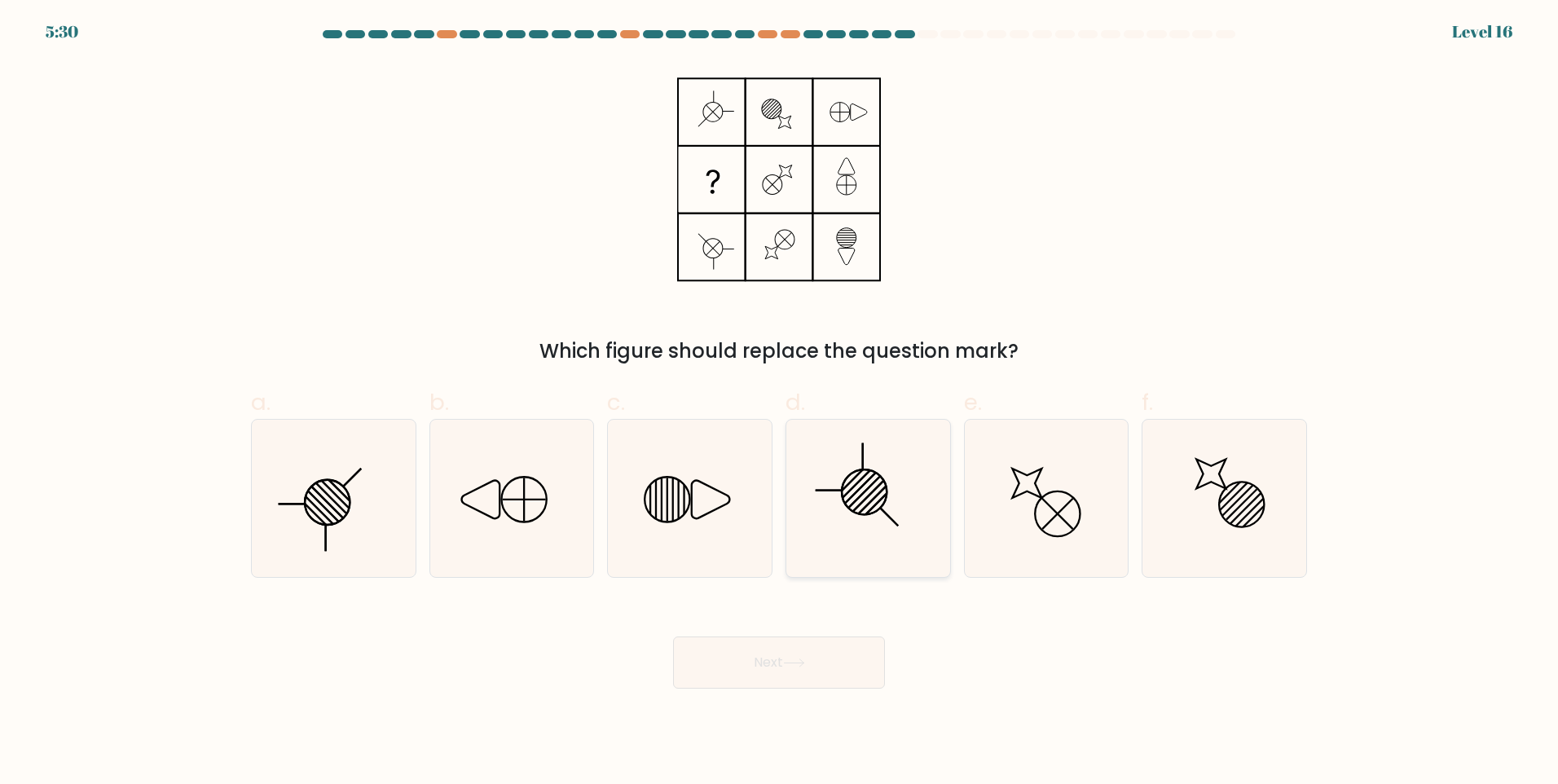
click at [841, 519] on icon at bounding box center [868, 498] width 157 height 157
click at [779, 402] on input "d." at bounding box center [779, 397] width 1 height 10
radio input "true"
click at [791, 660] on icon at bounding box center [794, 663] width 22 height 9
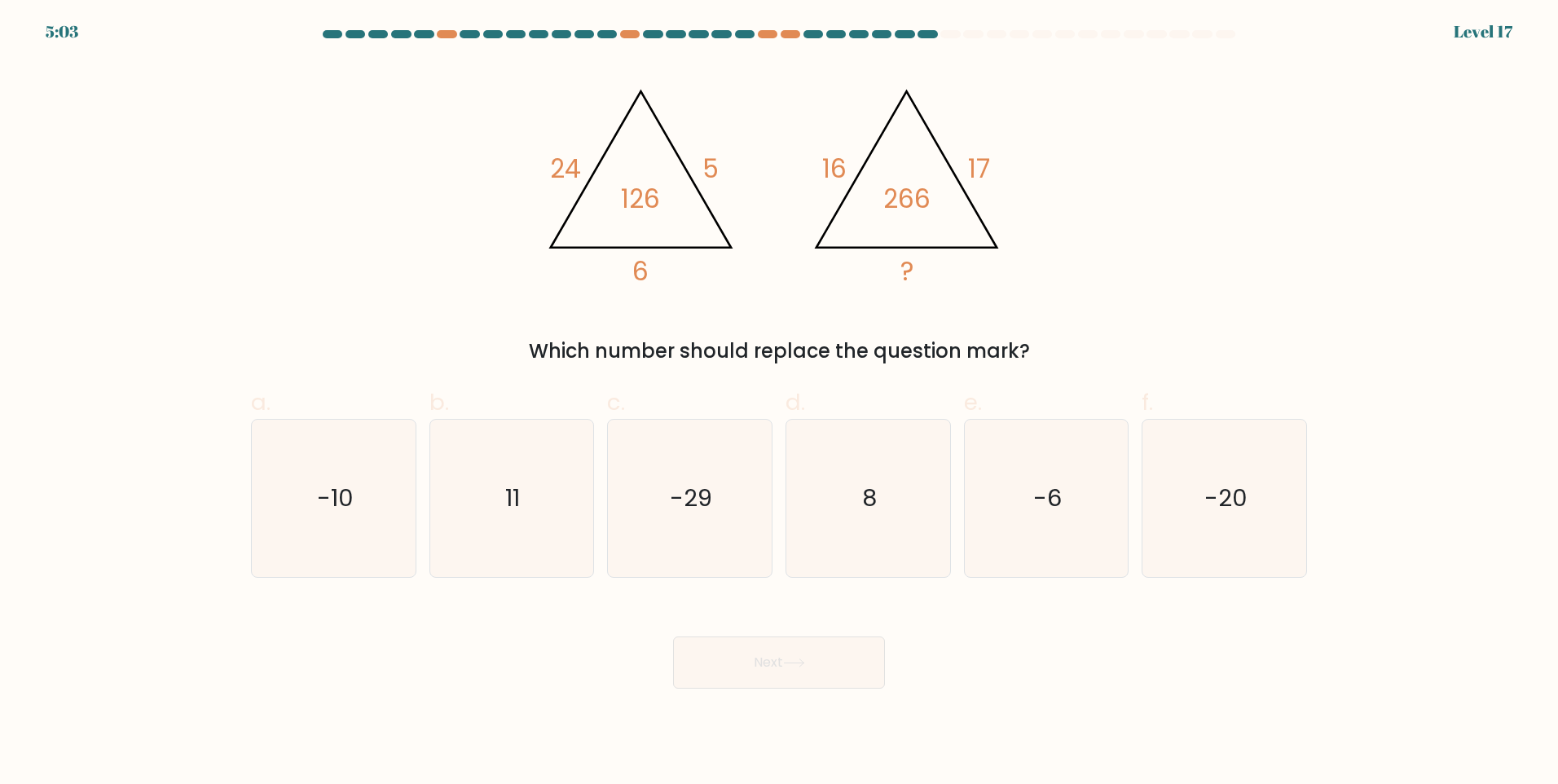
click at [817, 381] on div "a. -10 b. 11 8" at bounding box center [779, 475] width 1069 height 205
click at [988, 518] on icon "-6" at bounding box center [1045, 498] width 157 height 157
click at [779, 402] on input "e. -6" at bounding box center [779, 397] width 1 height 10
radio input "true"
click at [812, 679] on button "Next" at bounding box center [779, 662] width 212 height 52
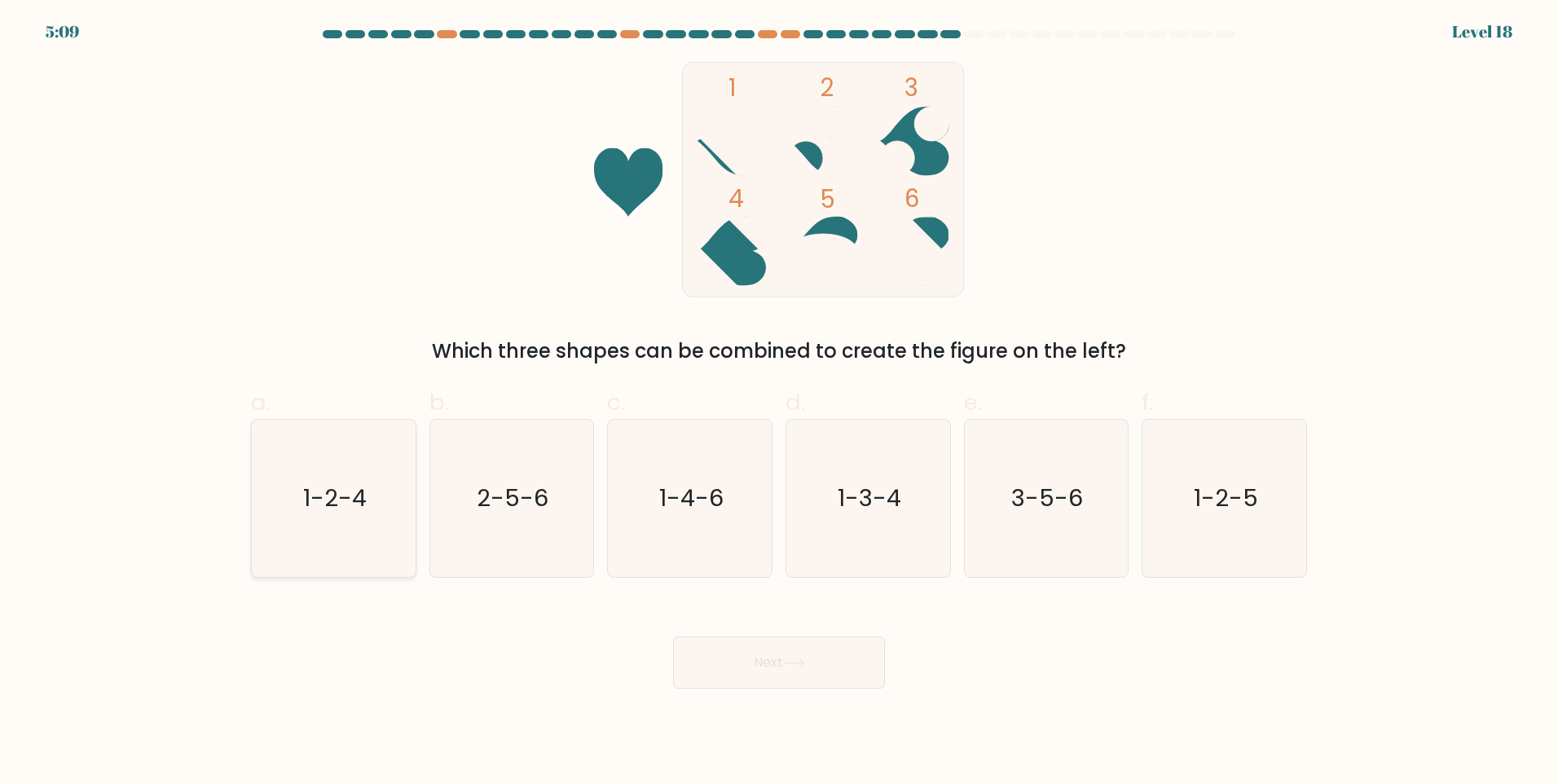
click at [361, 530] on icon "1-2-4" at bounding box center [334, 498] width 157 height 157
click at [779, 402] on input "a. 1-2-4" at bounding box center [779, 397] width 1 height 10
radio input "true"
click at [705, 655] on button "Next" at bounding box center [779, 662] width 212 height 52
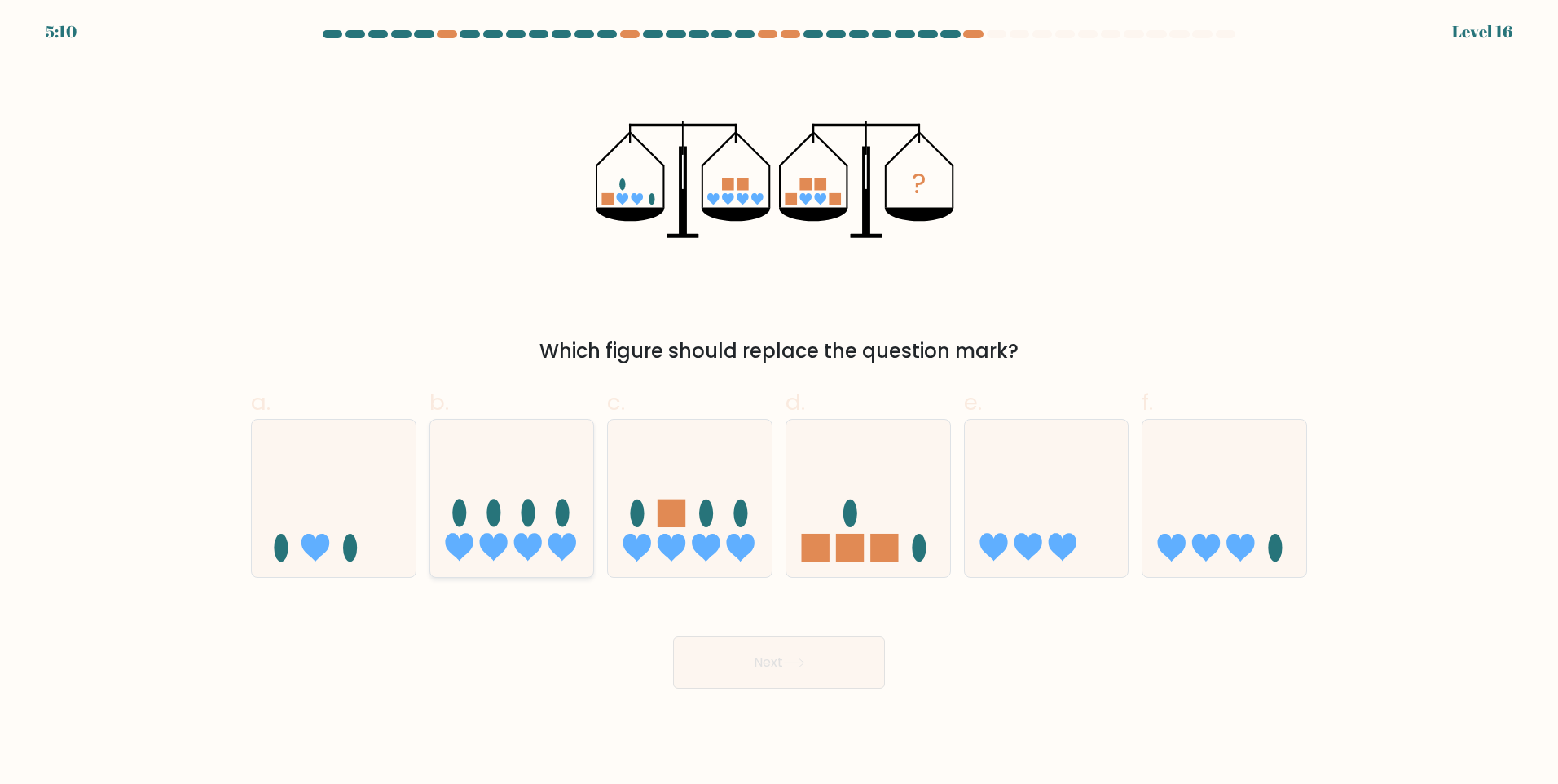
click at [570, 533] on icon at bounding box center [512, 498] width 164 height 136
click at [779, 402] on input "b." at bounding box center [779, 397] width 1 height 10
radio input "true"
click at [718, 647] on button "Next" at bounding box center [779, 662] width 212 height 52
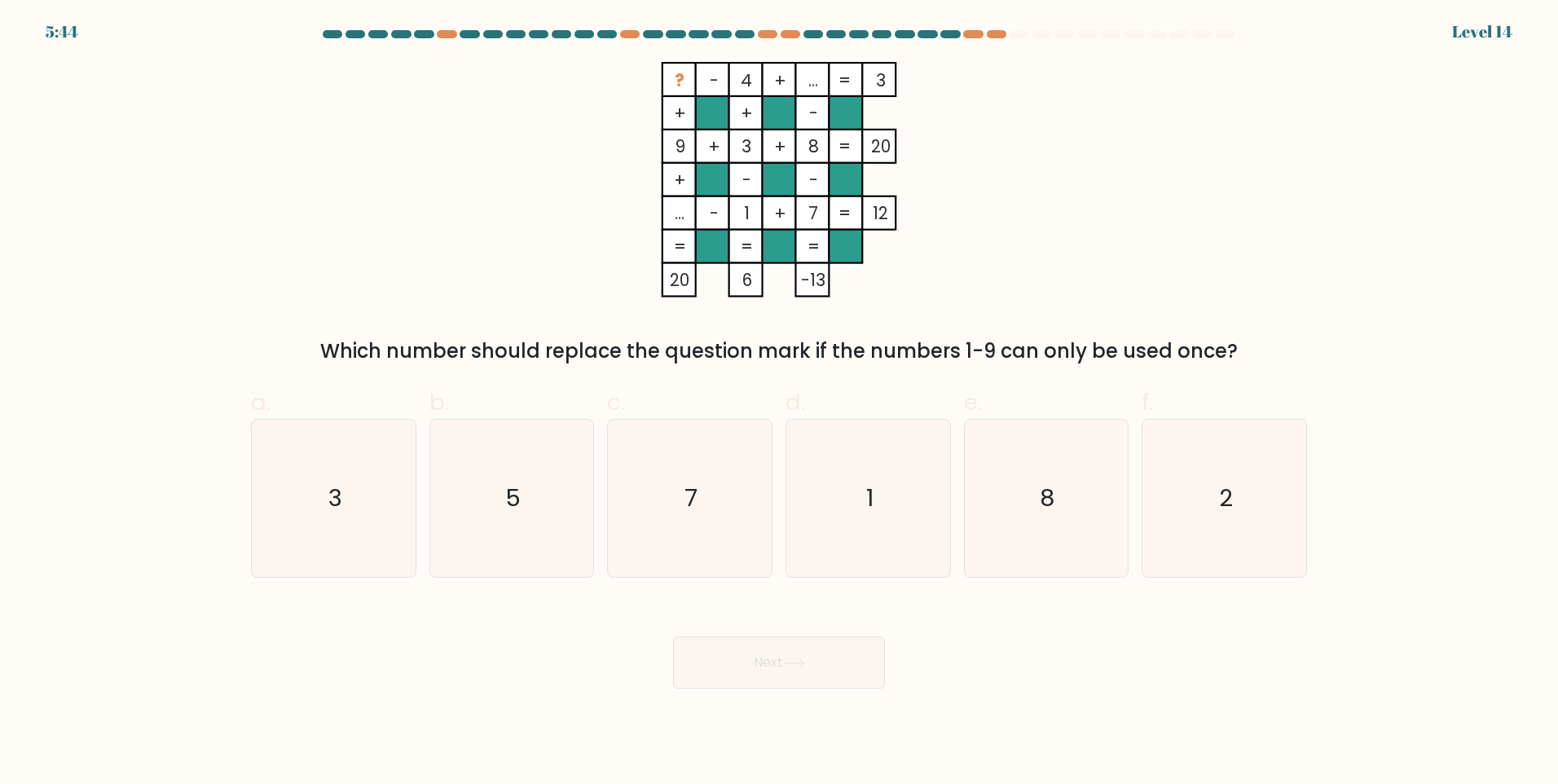
click at [687, 213] on icon "? - 4 + ... 3 + + - 9 + 3 + 8 20 + - - ... - 1 + 7 = 12 = = = = 20 6 -13 =" at bounding box center [779, 180] width 489 height 236
drag, startPoint x: 687, startPoint y: 213, endPoint x: 680, endPoint y: 222, distance: 11.4
click at [680, 222] on tspan "..." at bounding box center [679, 213] width 10 height 23
drag, startPoint x: 676, startPoint y: 214, endPoint x: 698, endPoint y: 216, distance: 22.1
click at [698, 216] on icon "? - 4 + ... 3 + + - 9 + 3 + 8 20 + - - ... - 1 + 7 = 12 = = = = 20 6 -13 =" at bounding box center [779, 180] width 489 height 236
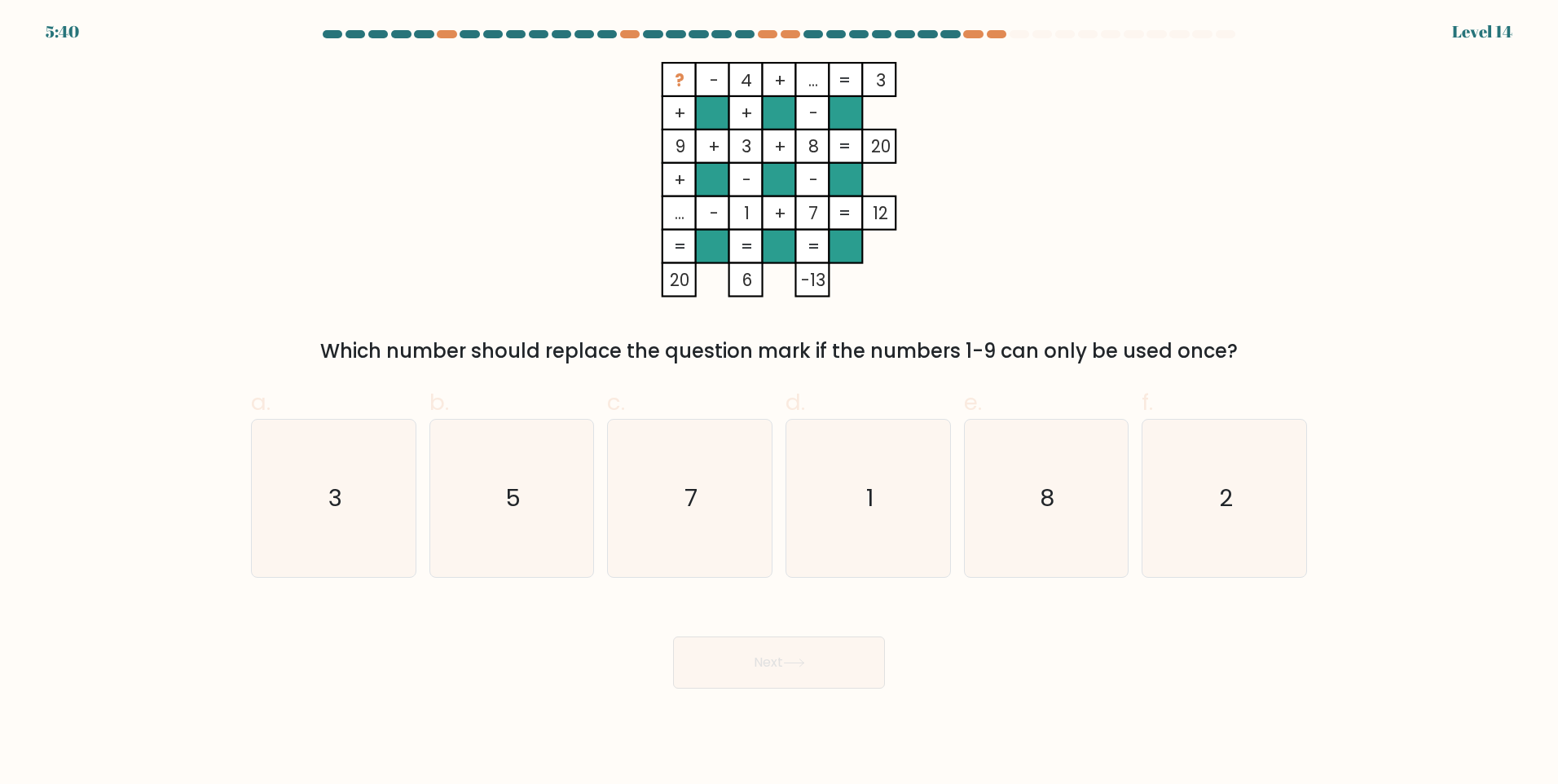
drag, startPoint x: 698, startPoint y: 216, endPoint x: 740, endPoint y: 226, distance: 43.2
click at [740, 226] on rect at bounding box center [746, 213] width 33 height 33
drag, startPoint x: 833, startPoint y: 152, endPoint x: 764, endPoint y: 151, distance: 69.0
click at [764, 151] on icon "? - 4 + ... 3 + + - 9 + 3 + 8 20 + - - ... - 1 + 7 = 12 = = = = 20 6 -13 =" at bounding box center [779, 180] width 489 height 236
click at [709, 233] on rect at bounding box center [713, 246] width 33 height 33
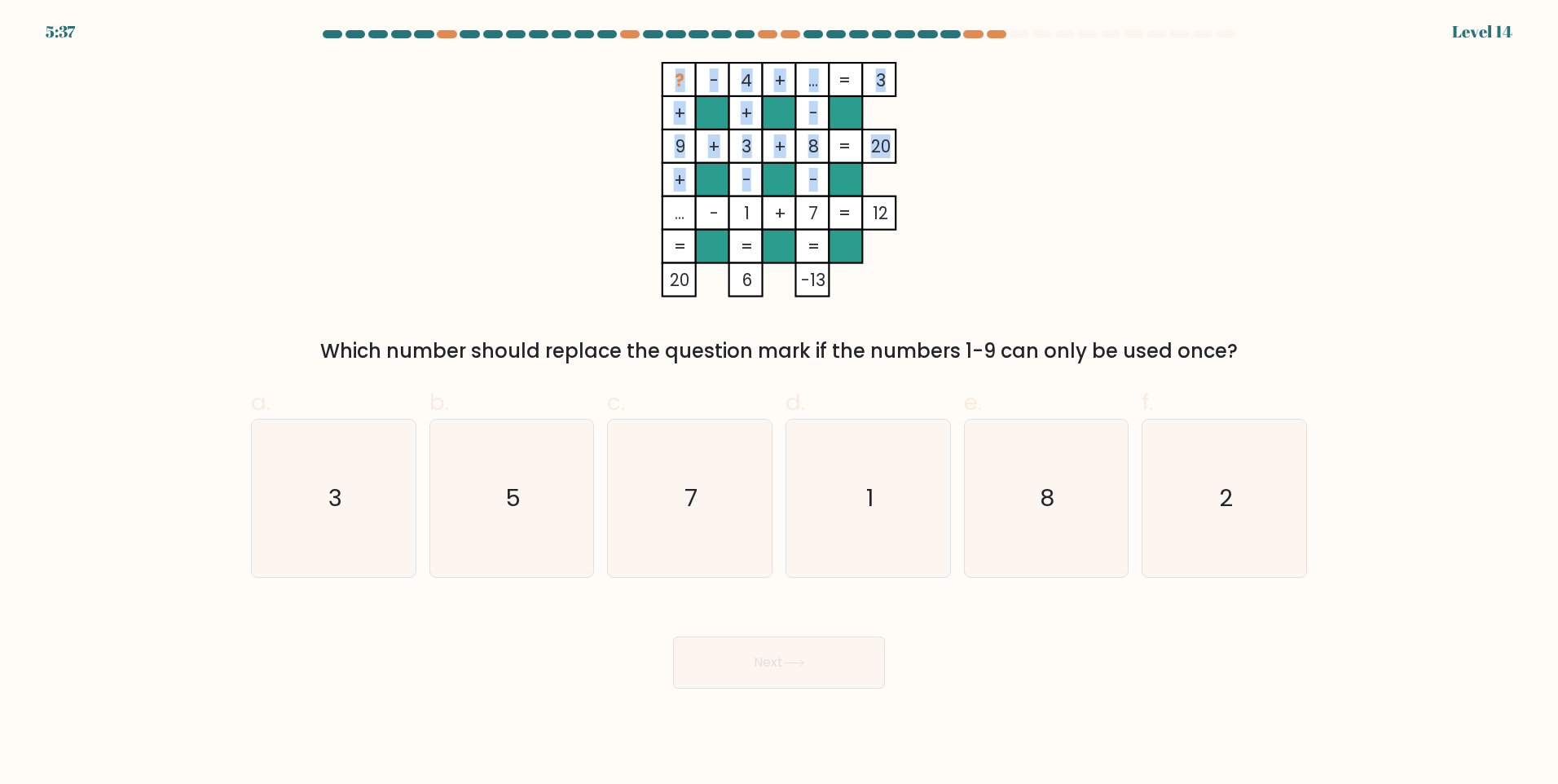
drag, startPoint x: 667, startPoint y: 209, endPoint x: 642, endPoint y: 209, distance: 25.0
click at [642, 209] on icon "? - 4 + ... 3 + + - 9 + 3 + 8 20 + - - ... - 1 + 7 = 12 = = = = 20 6 -13 =" at bounding box center [779, 180] width 489 height 236
drag, startPoint x: 642, startPoint y: 209, endPoint x: 687, endPoint y: 222, distance: 46.8
click at [685, 222] on tspan "..." at bounding box center [679, 213] width 10 height 23
drag, startPoint x: 878, startPoint y: 212, endPoint x: 893, endPoint y: 216, distance: 15.5
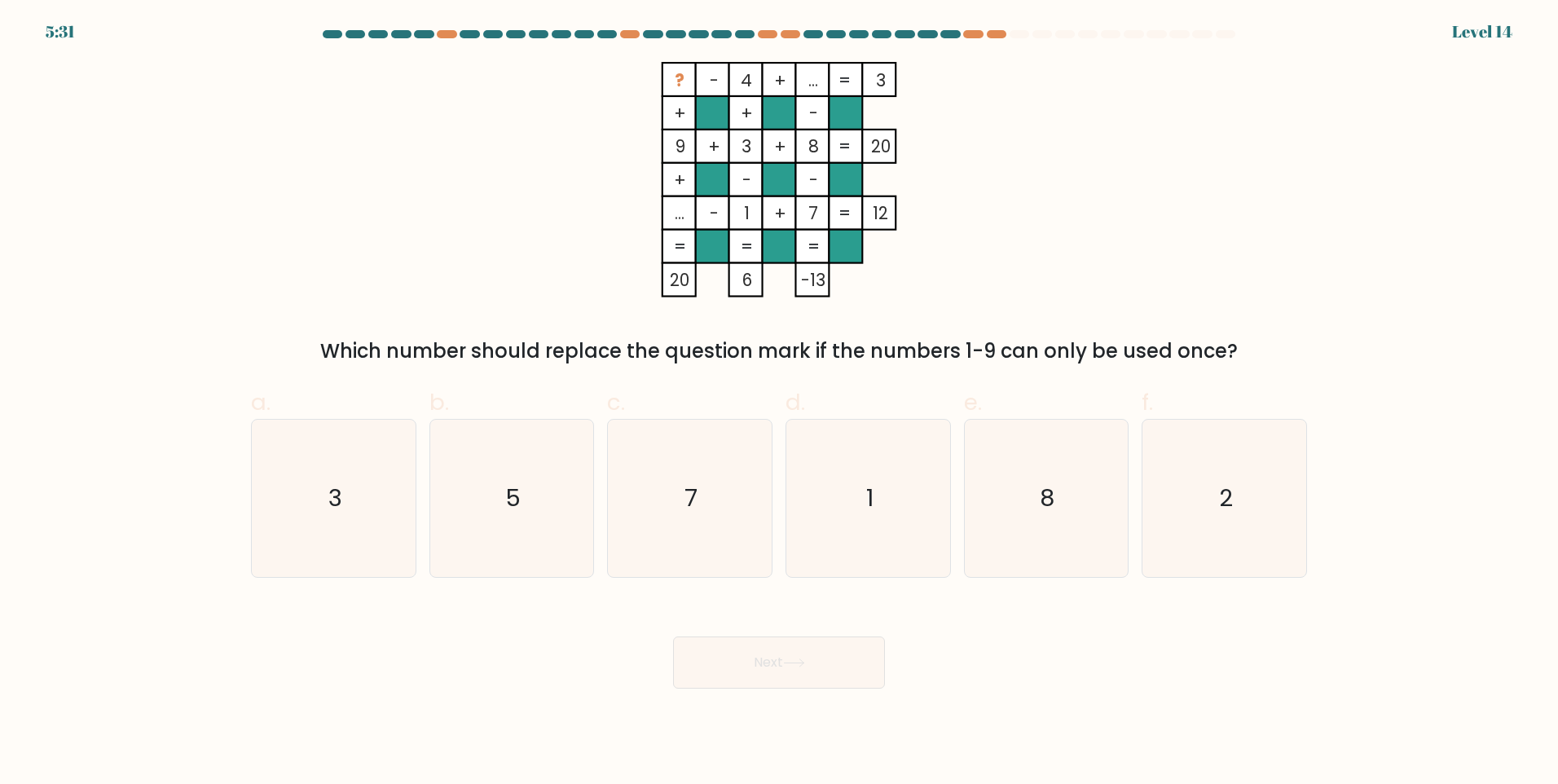
click at [893, 216] on rect at bounding box center [879, 213] width 33 height 33
click at [886, 284] on icon "? - 4 + ... 3 + + - 9 + 3 + 8 20 + - - ... - 1 + 7 = 12 = = = = 20 6 -13 =" at bounding box center [779, 180] width 489 height 236
click at [503, 489] on icon "5" at bounding box center [511, 498] width 157 height 157
click at [779, 402] on input "b. 5" at bounding box center [779, 397] width 1 height 10
radio input "true"
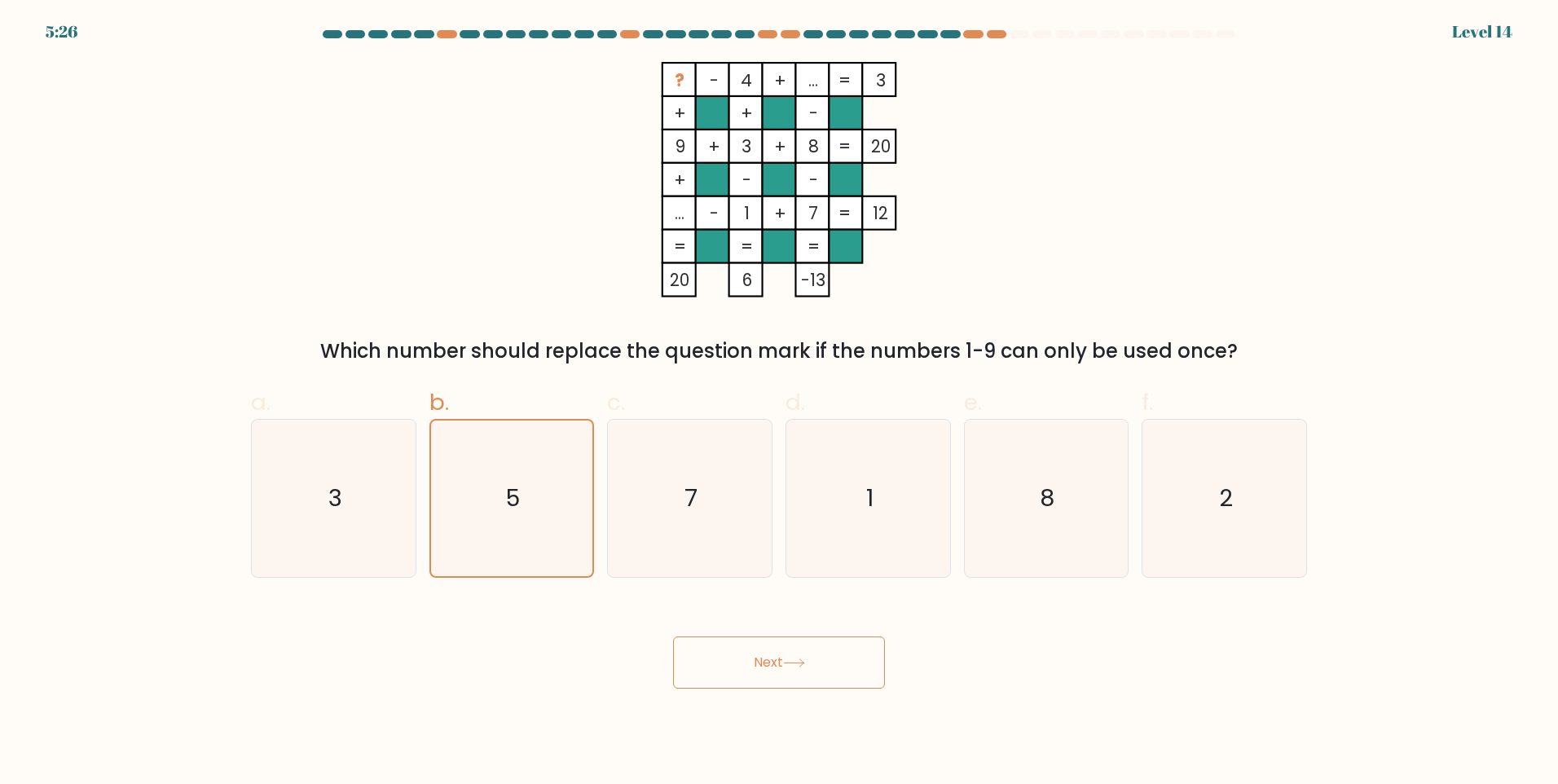
click at [792, 660] on icon at bounding box center [794, 663] width 22 height 9
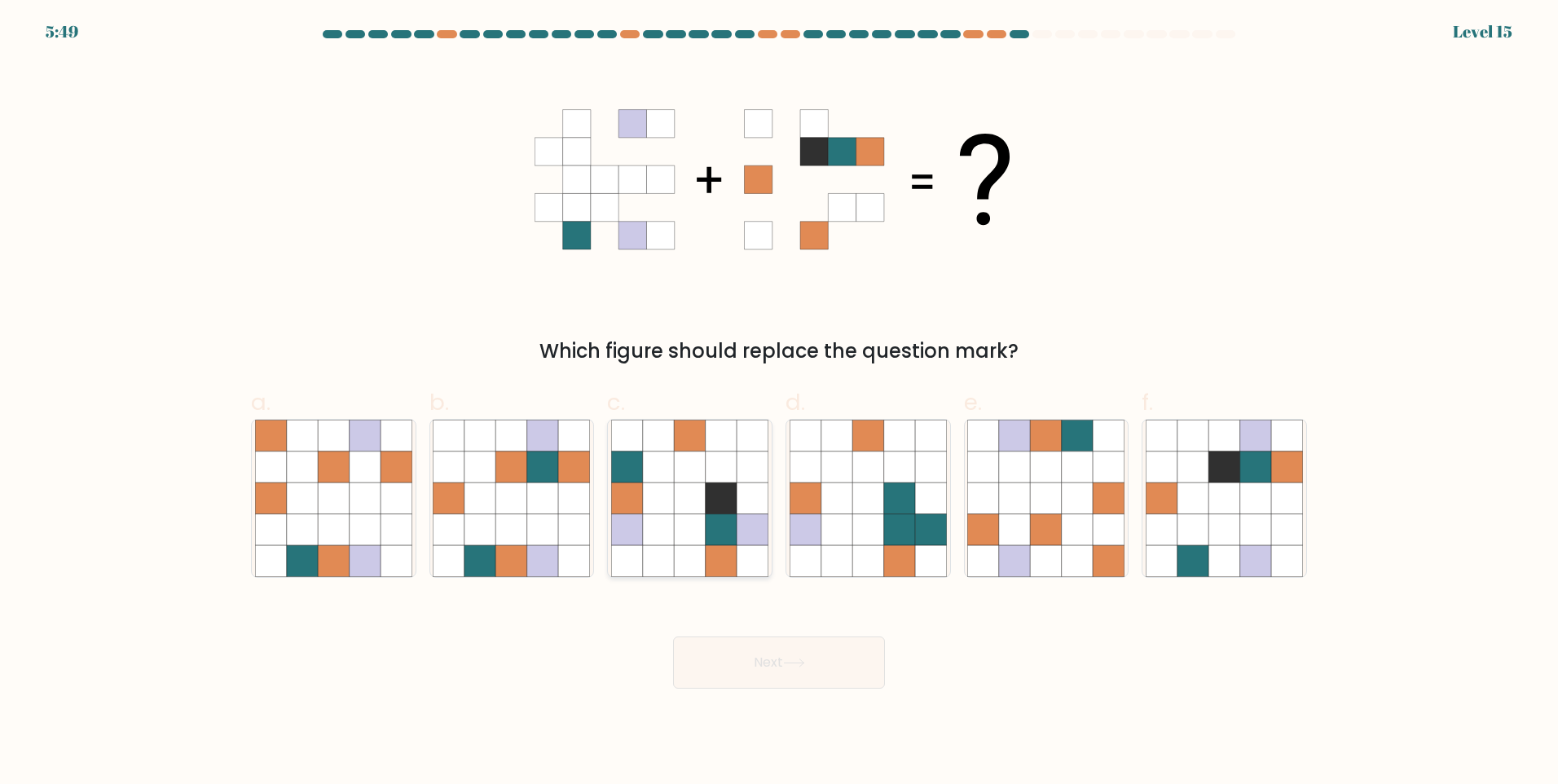
click at [700, 530] on icon at bounding box center [688, 529] width 31 height 31
click at [779, 402] on input "c." at bounding box center [779, 397] width 1 height 10
radio input "true"
click at [792, 699] on body "5:49 Level 15" at bounding box center [779, 392] width 1558 height 784
click at [788, 664] on icon at bounding box center [794, 663] width 22 height 9
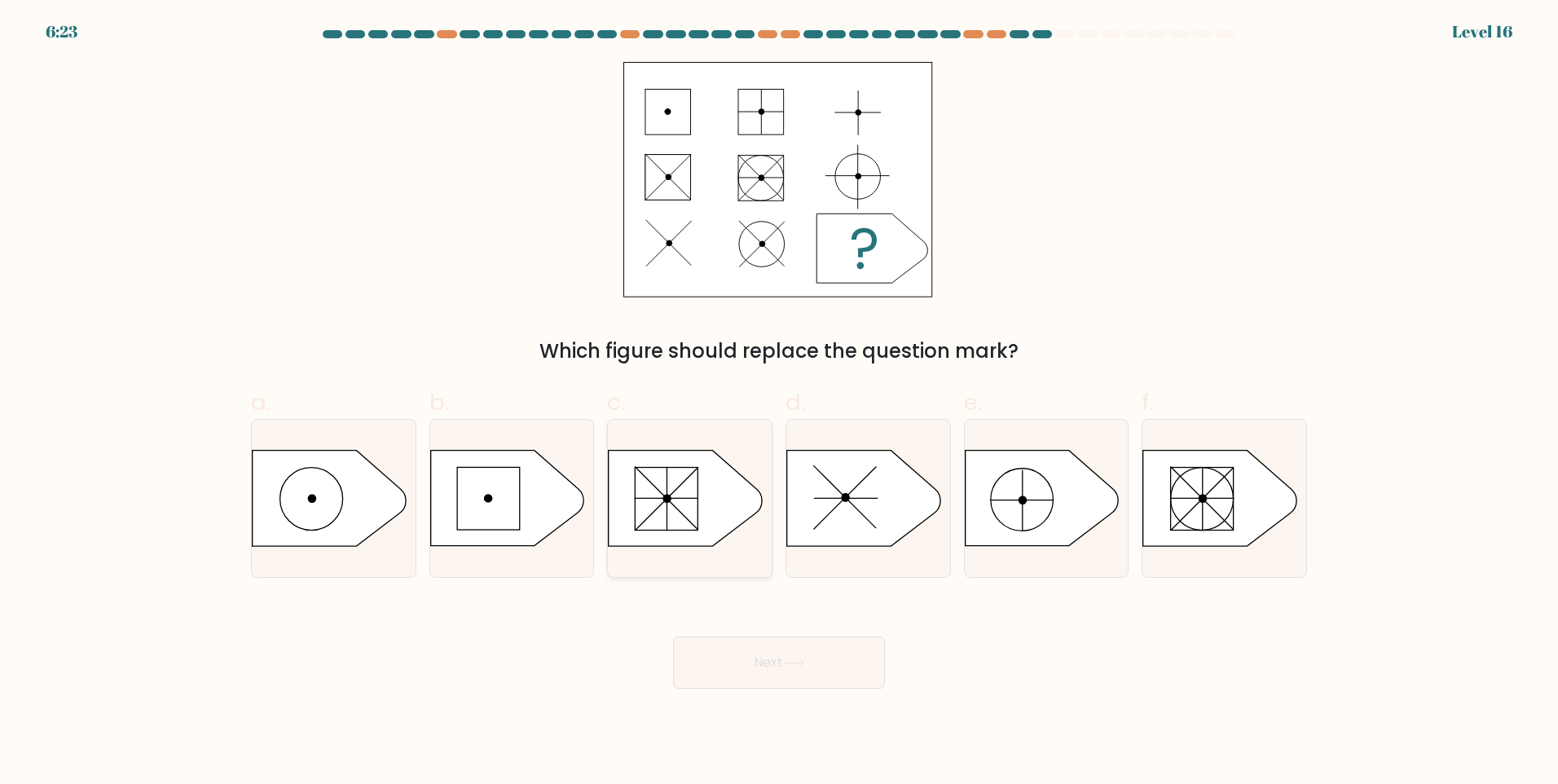
click at [747, 516] on icon at bounding box center [685, 498] width 153 height 96
click at [779, 402] on input "c." at bounding box center [779, 397] width 1 height 10
radio input "true"
click at [782, 667] on button "Next" at bounding box center [779, 662] width 212 height 52
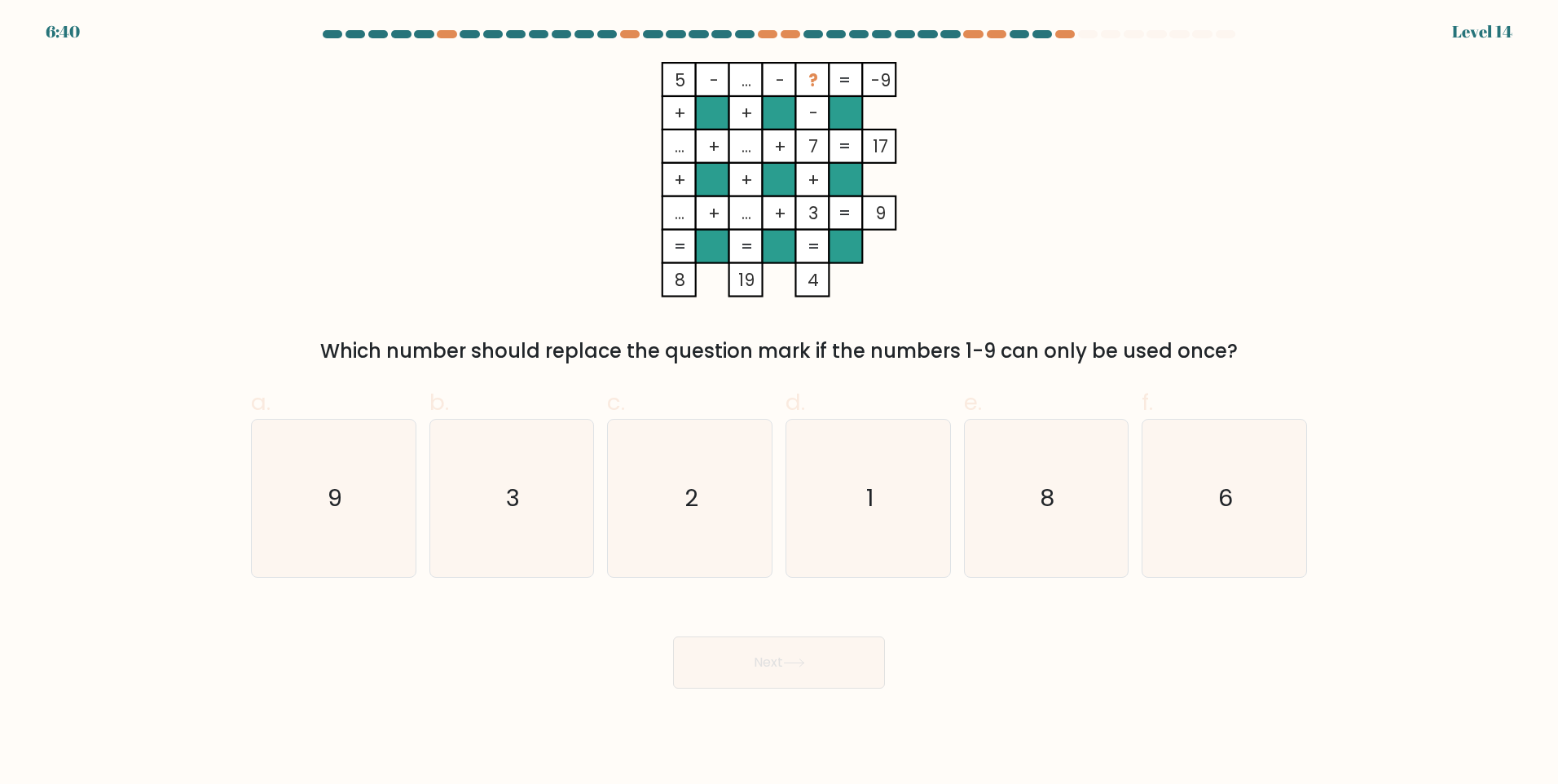
drag, startPoint x: 688, startPoint y: 310, endPoint x: 700, endPoint y: 316, distance: 13.4
click at [688, 310] on div "5 - ... - ? -9 + + - ... + ... + 7 17 + + + ... + ... + 3 = 9 = = = = 8 19 4 = …" at bounding box center [779, 214] width 1076 height 304
click at [1032, 500] on icon "8" at bounding box center [1045, 498] width 157 height 157
click at [779, 402] on input "e. 8" at bounding box center [779, 397] width 1 height 10
radio input "true"
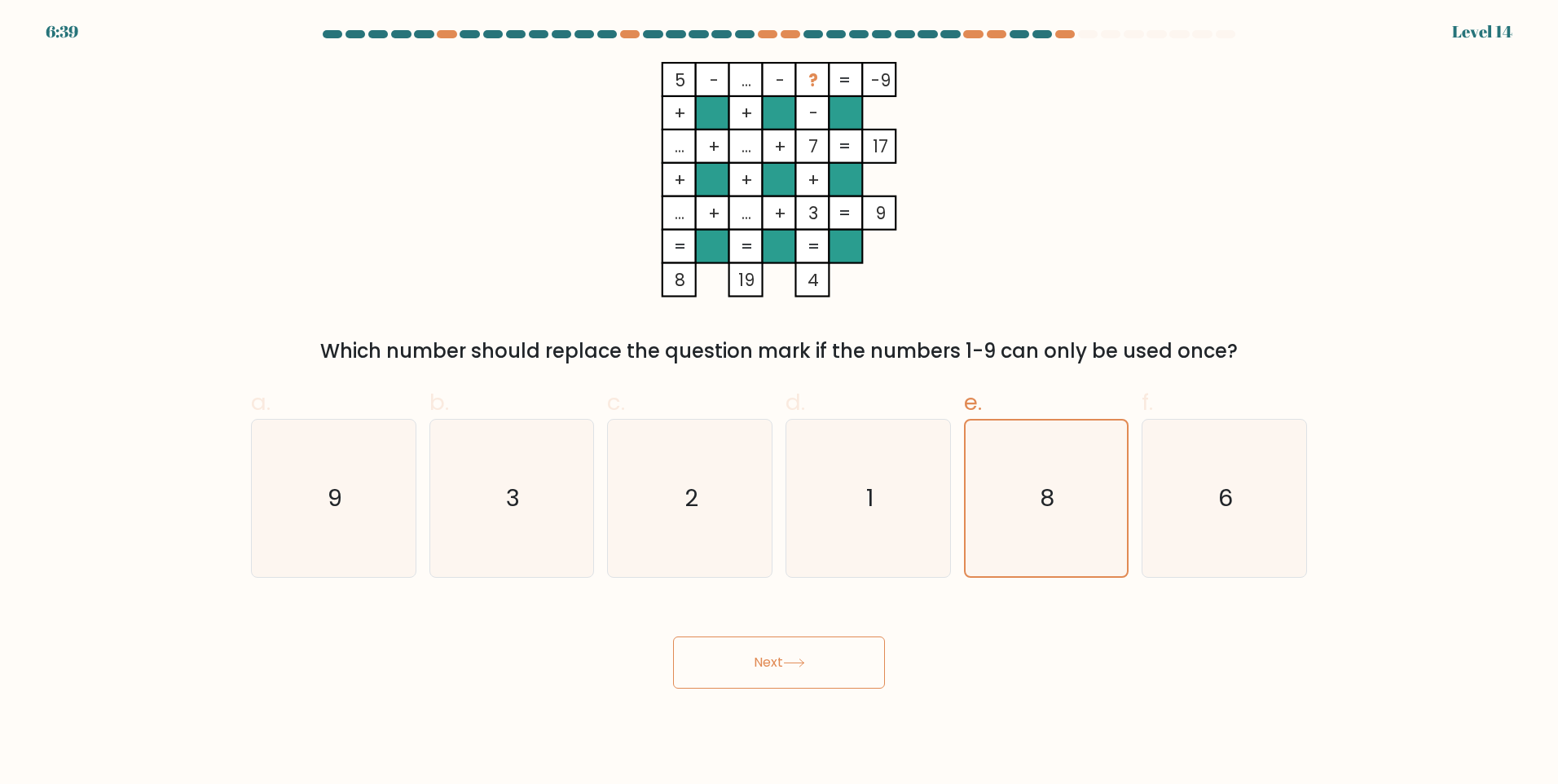
click at [800, 667] on icon at bounding box center [794, 663] width 22 height 9
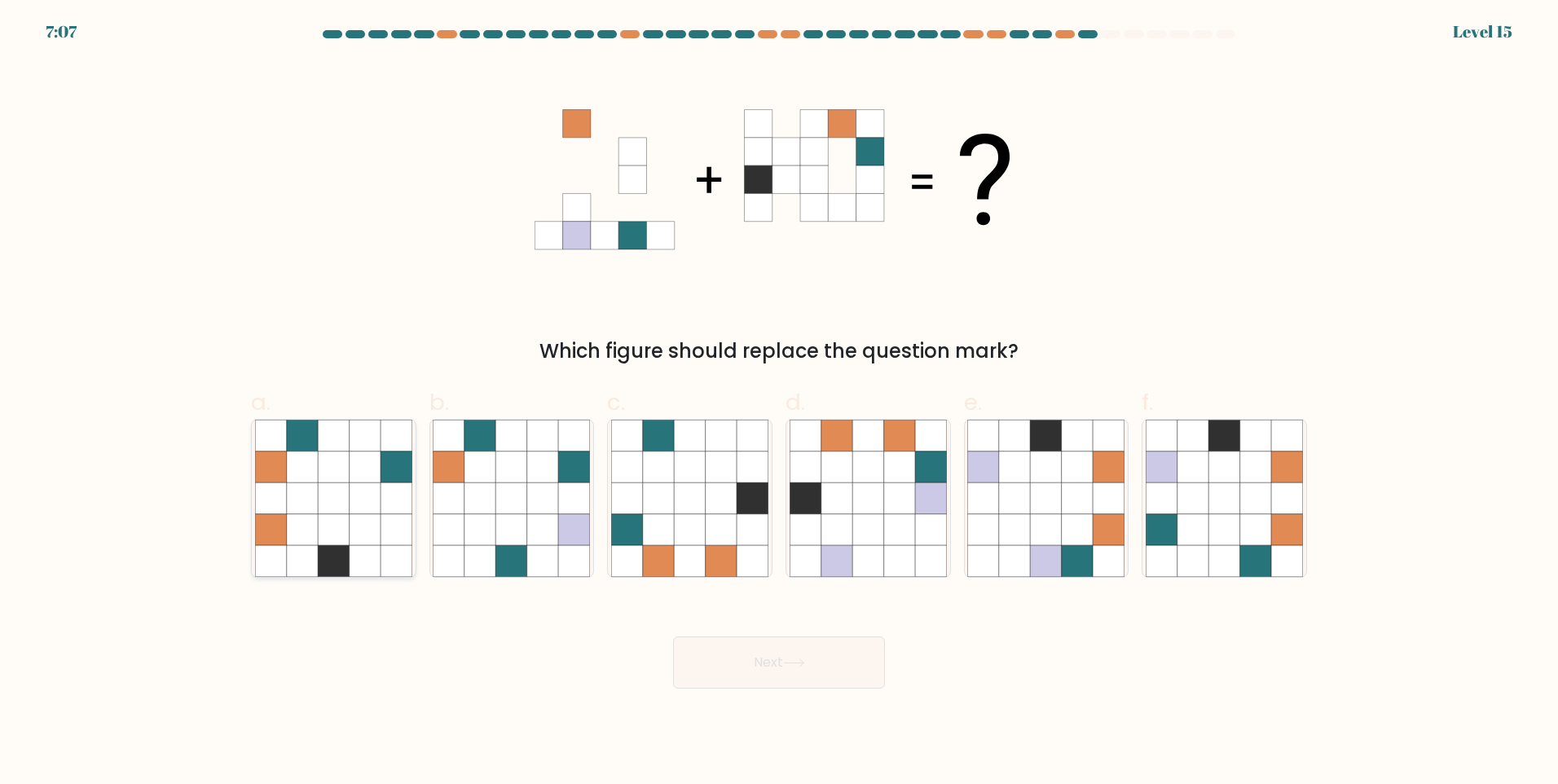
click at [300, 504] on icon at bounding box center [302, 497] width 31 height 31
click at [779, 402] on input "a." at bounding box center [779, 397] width 1 height 10
radio input "true"
click at [1151, 491] on icon at bounding box center [1160, 497] width 31 height 31
click at [779, 402] on input "f." at bounding box center [779, 397] width 1 height 10
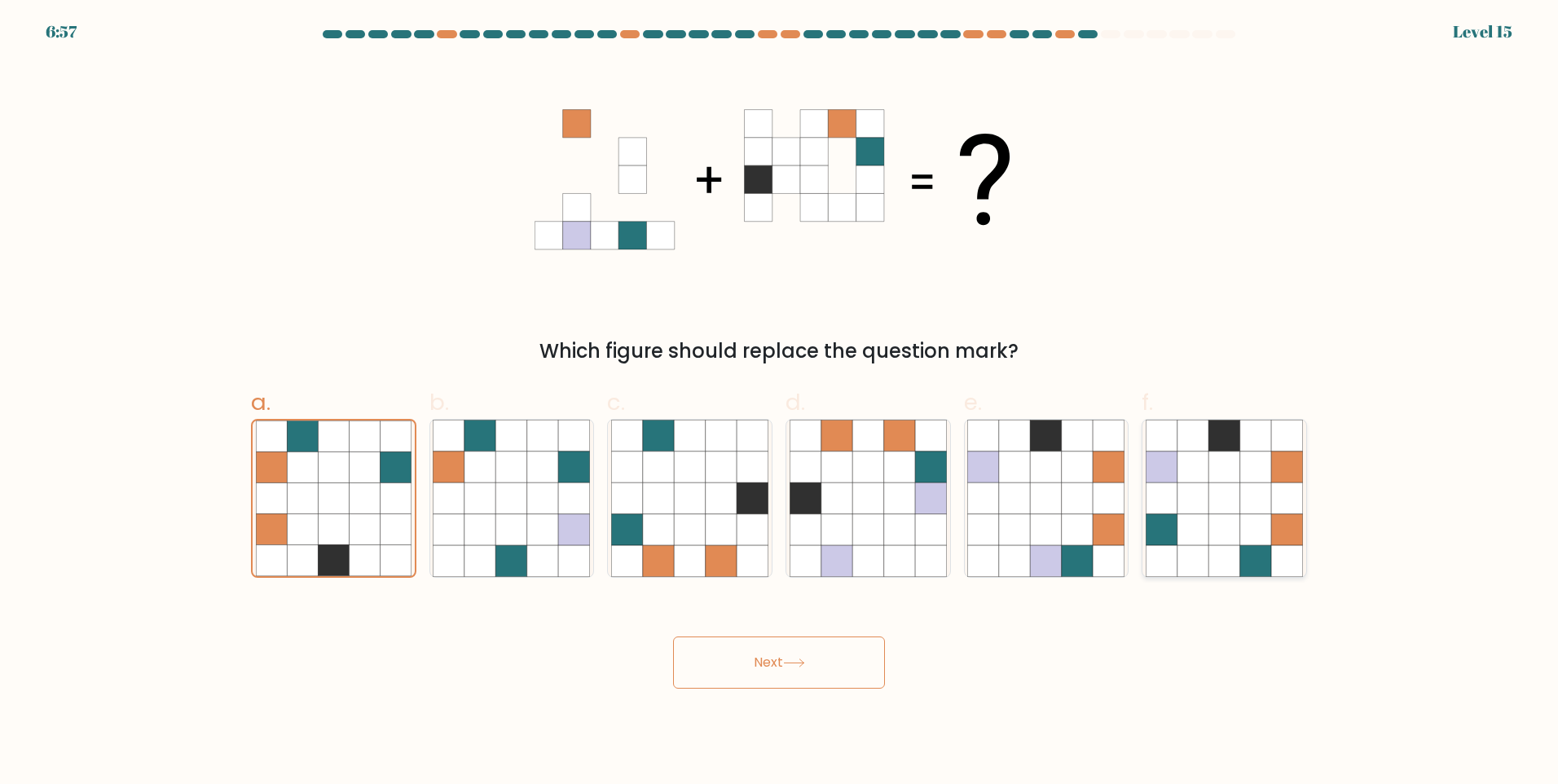
radio input "true"
click at [831, 661] on button "Next" at bounding box center [779, 662] width 212 height 52
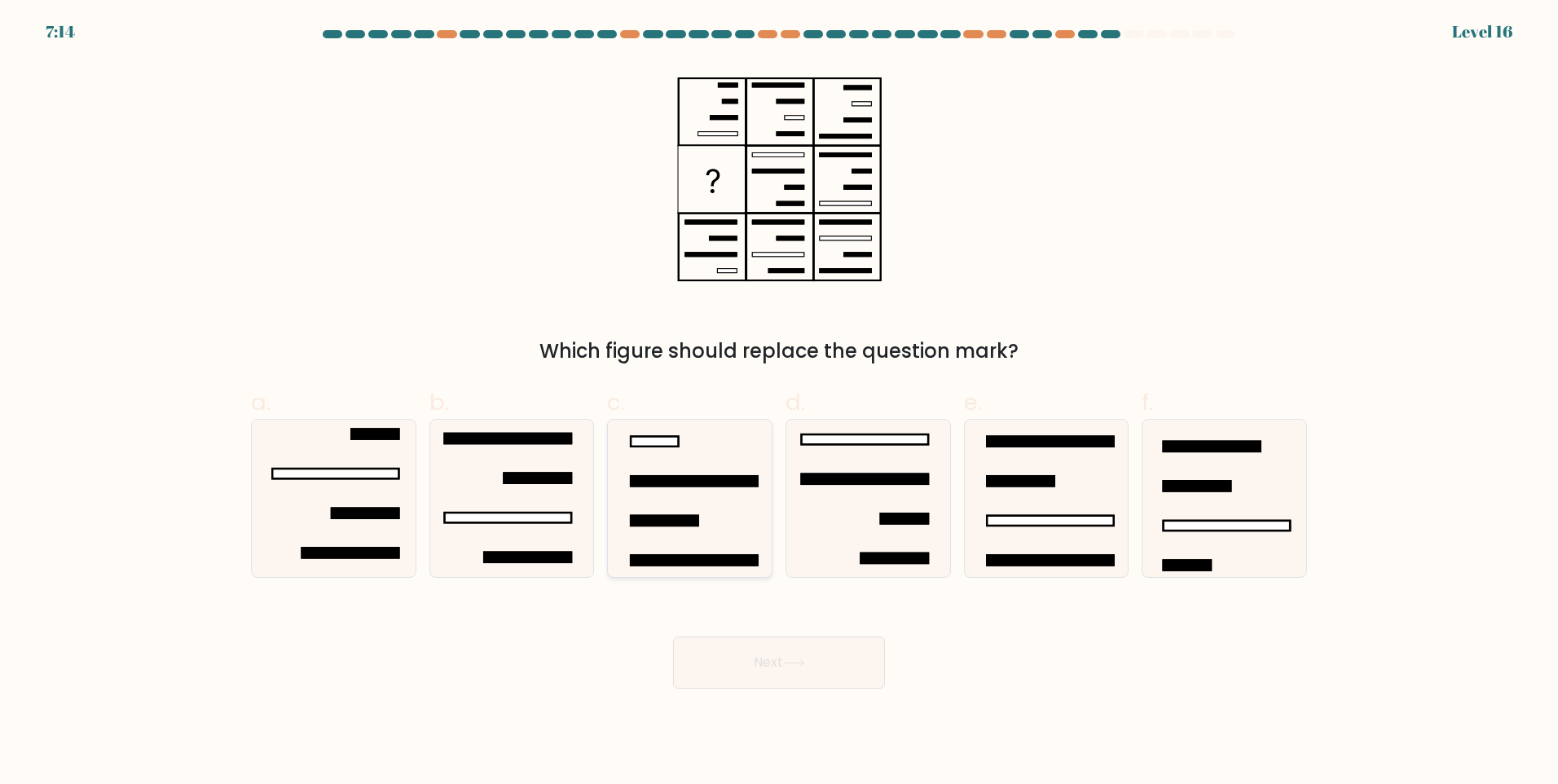
click at [736, 565] on rect at bounding box center [694, 559] width 126 height 10
click at [779, 402] on input "c." at bounding box center [779, 397] width 1 height 10
radio input "true"
click at [793, 667] on icon at bounding box center [794, 663] width 22 height 9
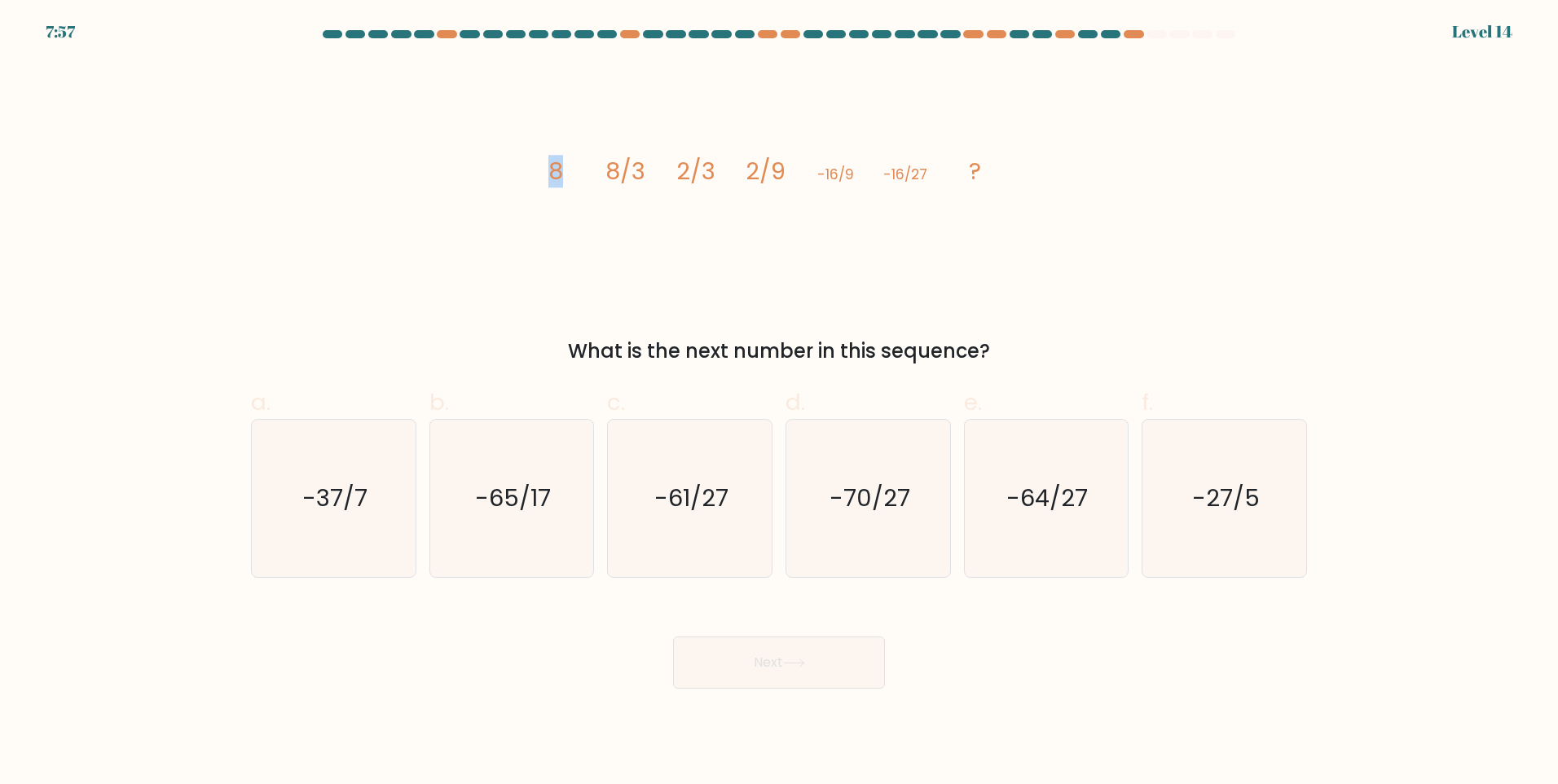
drag, startPoint x: 570, startPoint y: 189, endPoint x: 621, endPoint y: 189, distance: 51.0
click at [621, 189] on icon "image/svg+xml 8 8/3 2/3 2/9 -16/9 -16/27 ?" at bounding box center [779, 180] width 489 height 236
drag, startPoint x: 621, startPoint y: 189, endPoint x: 610, endPoint y: 223, distance: 35.7
click at [610, 223] on icon "image/svg+xml 8 8/3 2/3 2/9 -16/9 -16/27 ?" at bounding box center [779, 180] width 489 height 236
drag, startPoint x: 605, startPoint y: 182, endPoint x: 661, endPoint y: 189, distance: 56.4
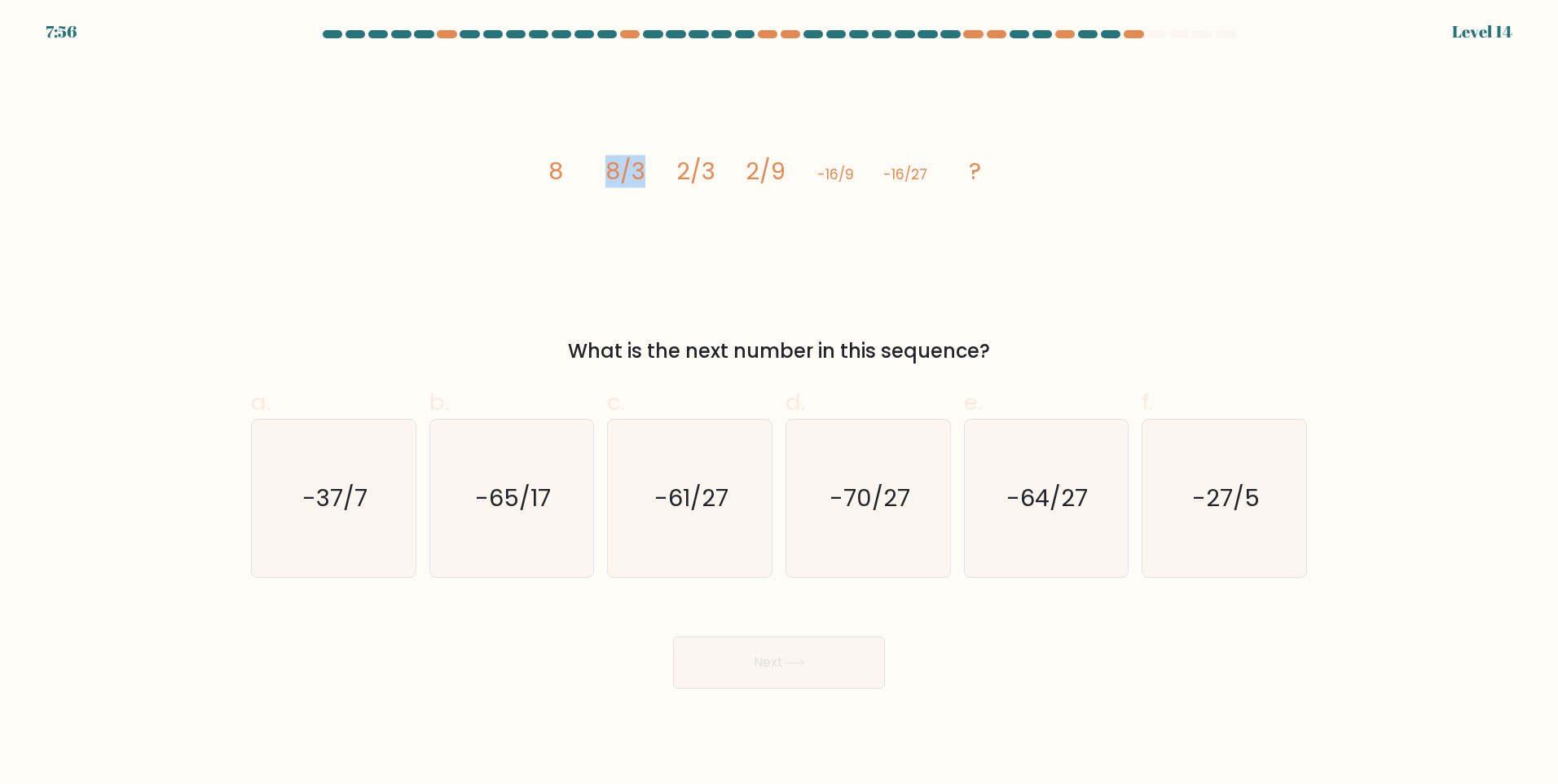
click at [661, 189] on icon "image/svg+xml 8 8/3 2/3 2/9 -16/9 -16/27 ?" at bounding box center [779, 180] width 489 height 236
drag, startPoint x: 661, startPoint y: 189, endPoint x: 627, endPoint y: 250, distance: 69.8
click at [627, 250] on icon "image/svg+xml 8 8/3 2/3 2/9 -16/9 -16/27 ?" at bounding box center [779, 180] width 489 height 236
drag, startPoint x: 897, startPoint y: 178, endPoint x: 920, endPoint y: 187, distance: 24.7
click at [920, 187] on icon "image/svg+xml 8 8/3 2/3 2/9 -16/9 -16/27 ?" at bounding box center [779, 180] width 489 height 236
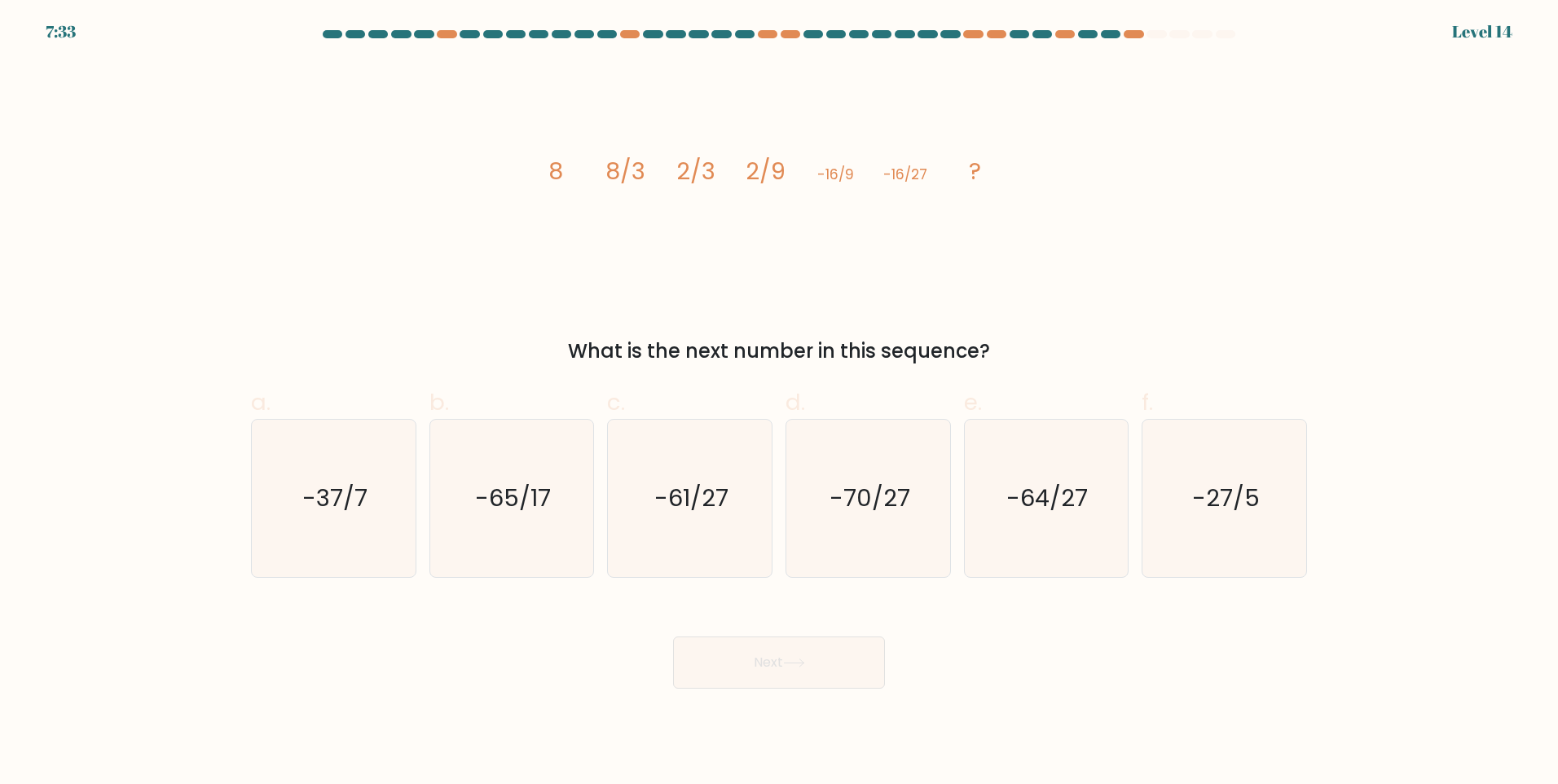
drag, startPoint x: 920, startPoint y: 187, endPoint x: 929, endPoint y: 229, distance: 43.0
click at [929, 229] on icon "image/svg+xml 8 8/3 2/3 2/9 -16/9 -16/27 ?" at bounding box center [779, 180] width 489 height 236
click at [1088, 529] on icon "-64/27" at bounding box center [1045, 498] width 157 height 157
click at [779, 402] on input "e. -64/27" at bounding box center [779, 397] width 1 height 10
radio input "true"
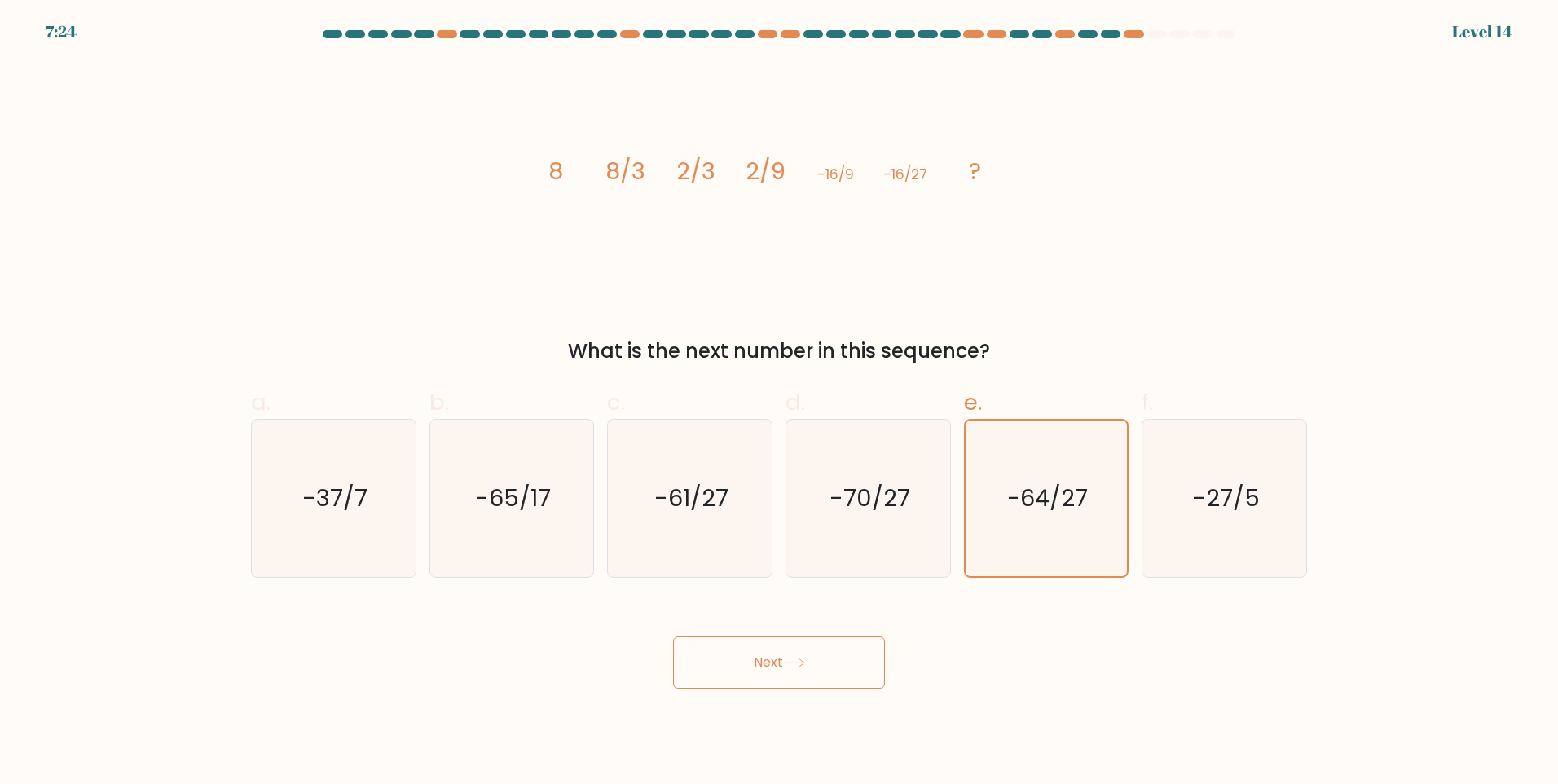
click at [820, 660] on button "Next" at bounding box center [779, 662] width 212 height 52
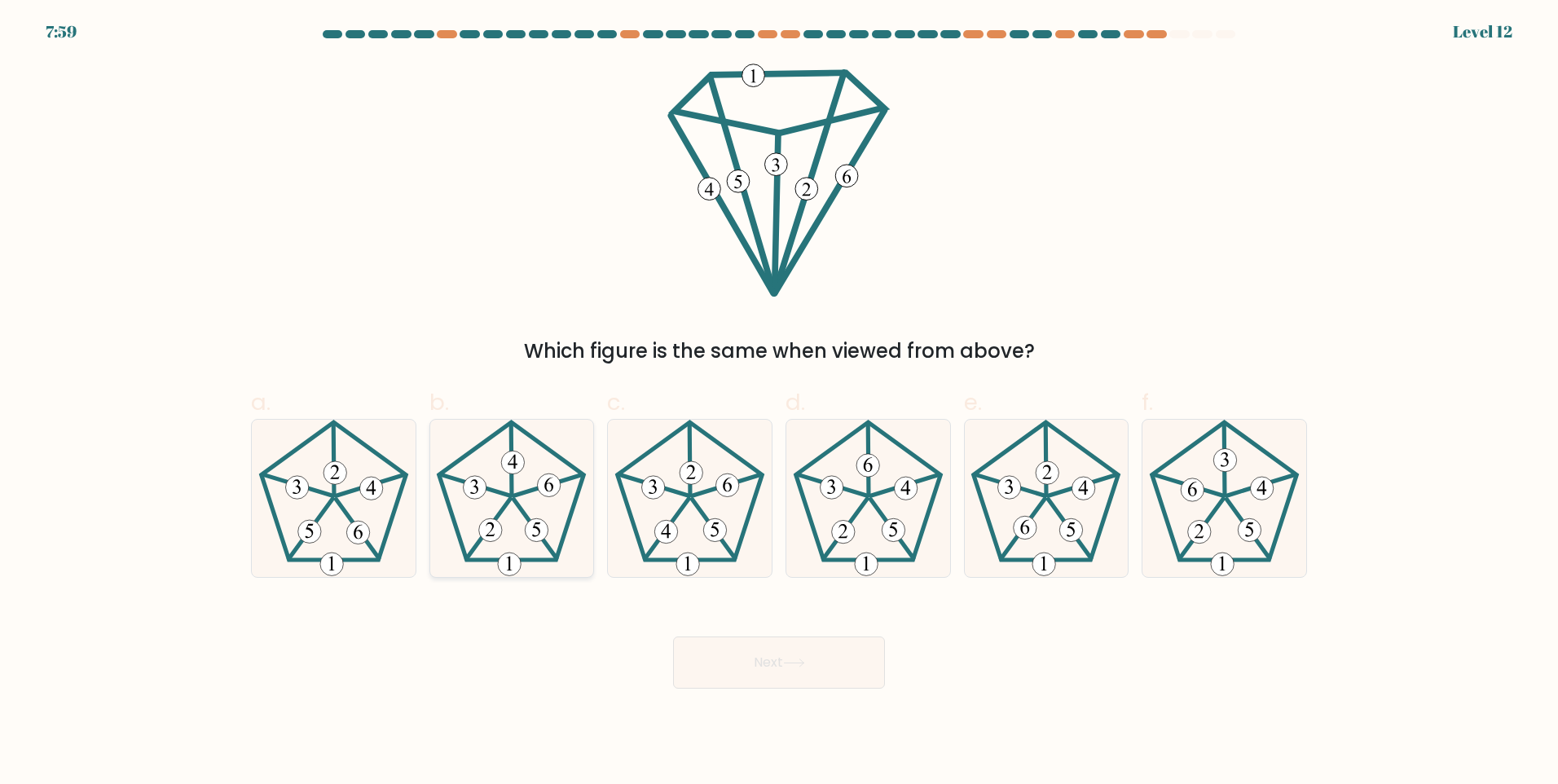
click at [484, 539] on 764 at bounding box center [491, 529] width 23 height 23
click at [779, 402] on input "b." at bounding box center [779, 397] width 1 height 10
radio input "true"
click at [1235, 545] on icon at bounding box center [1224, 498] width 157 height 157
click at [779, 402] on input "f." at bounding box center [779, 397] width 1 height 10
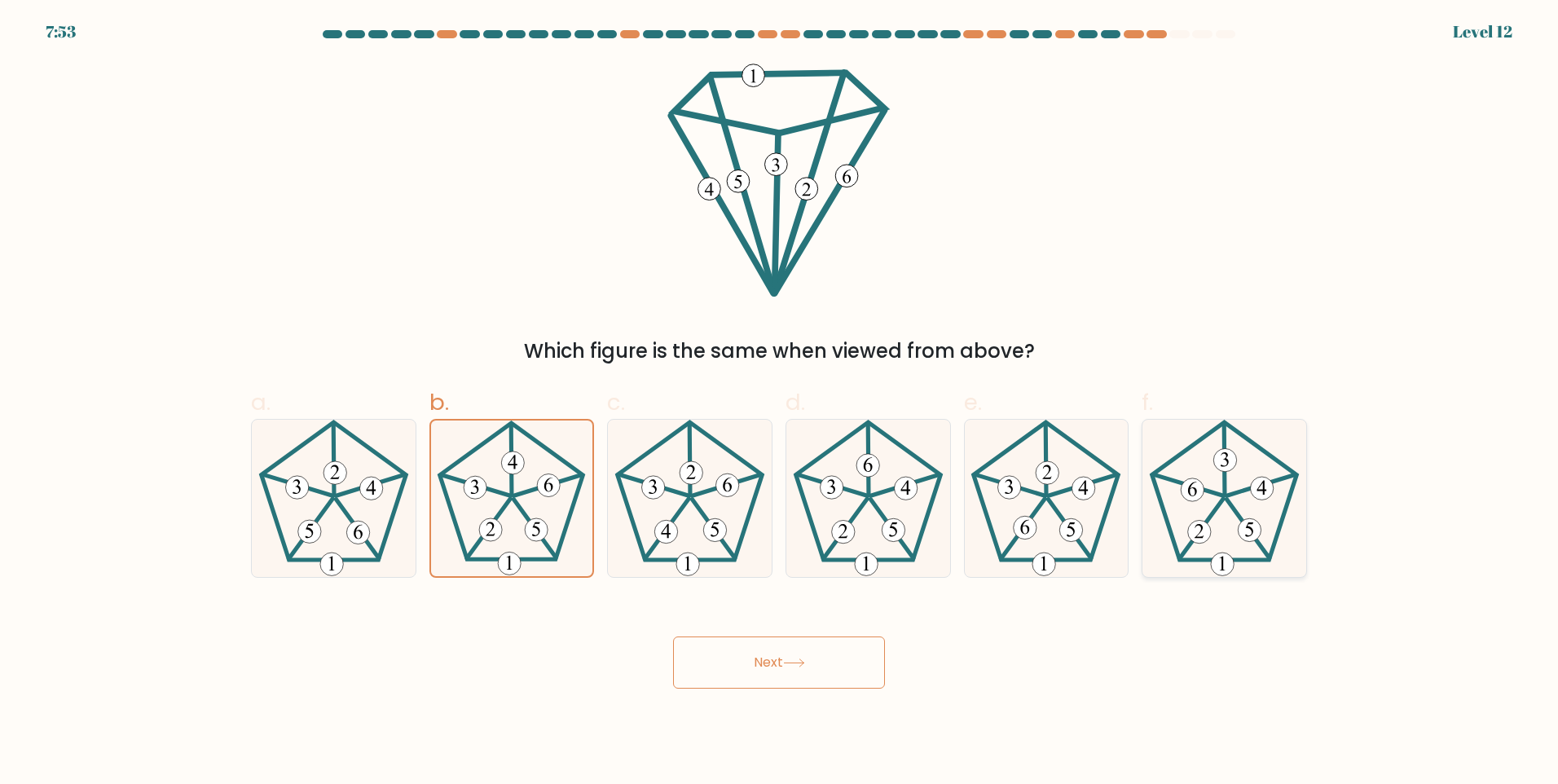
radio input "true"
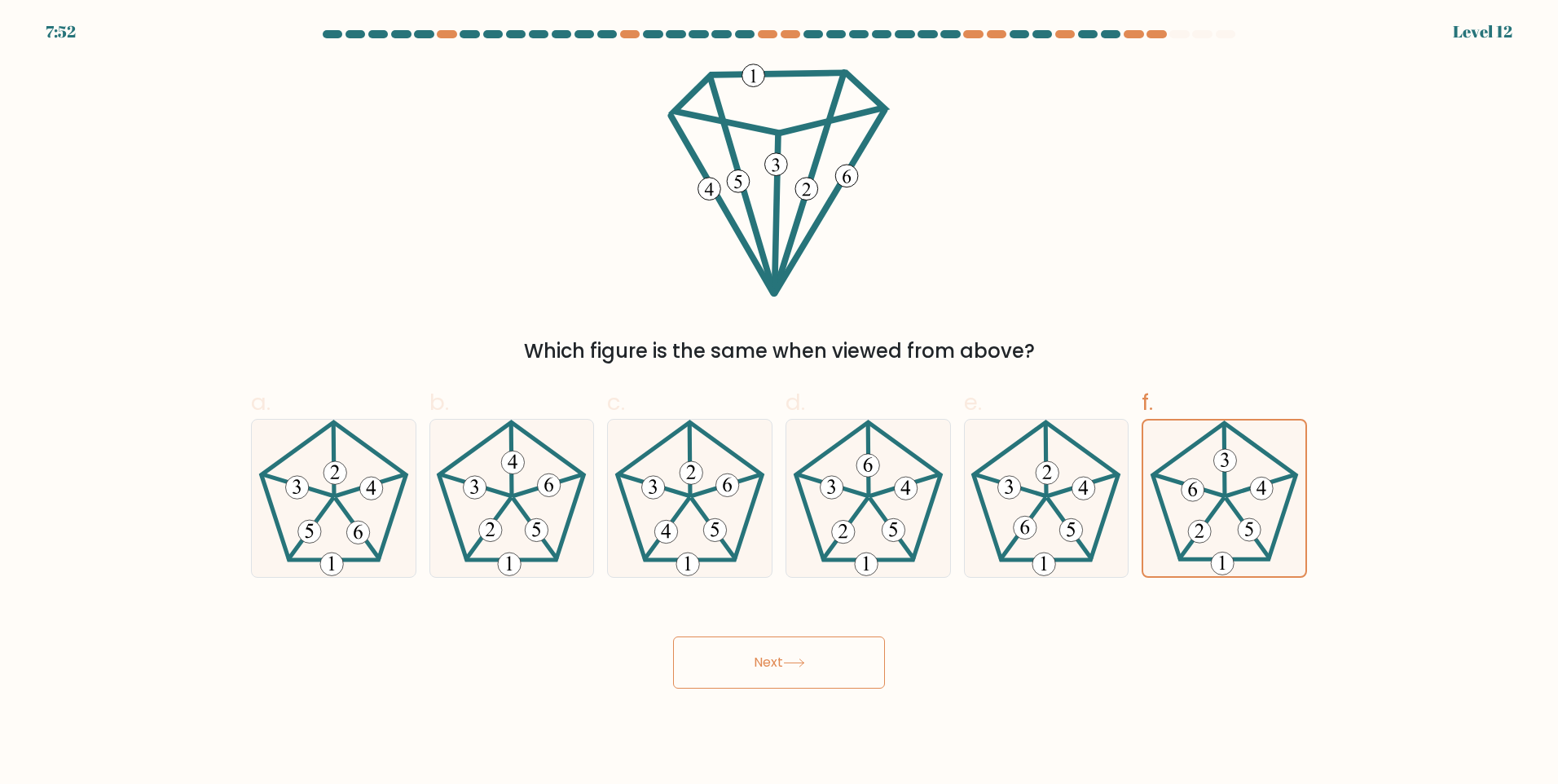
click at [804, 680] on button "Next" at bounding box center [779, 662] width 212 height 52
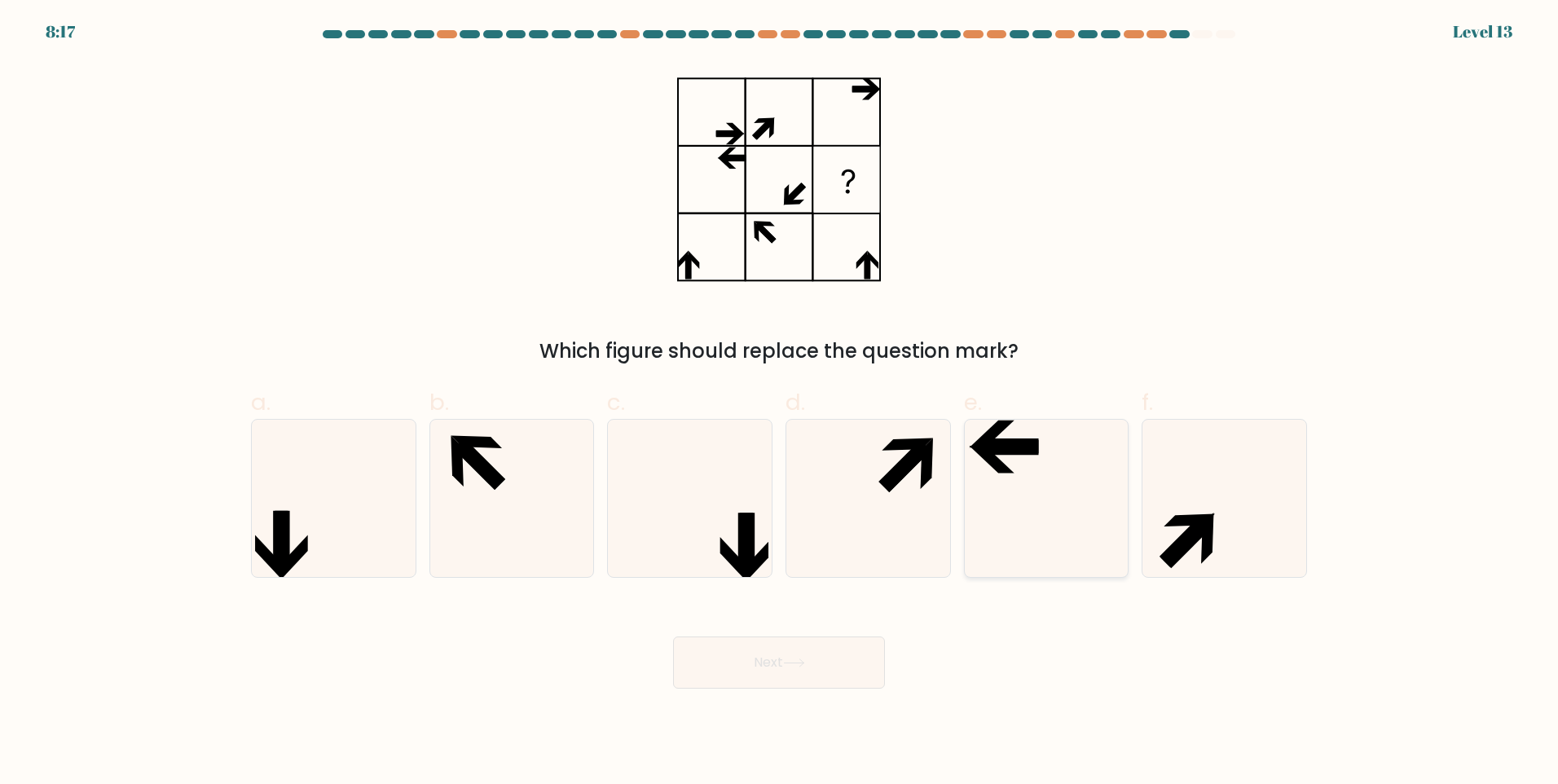
click at [1072, 468] on icon at bounding box center [1045, 498] width 157 height 157
click at [779, 402] on input "e." at bounding box center [779, 397] width 1 height 10
radio input "true"
click at [774, 667] on button "Next" at bounding box center [779, 662] width 212 height 52
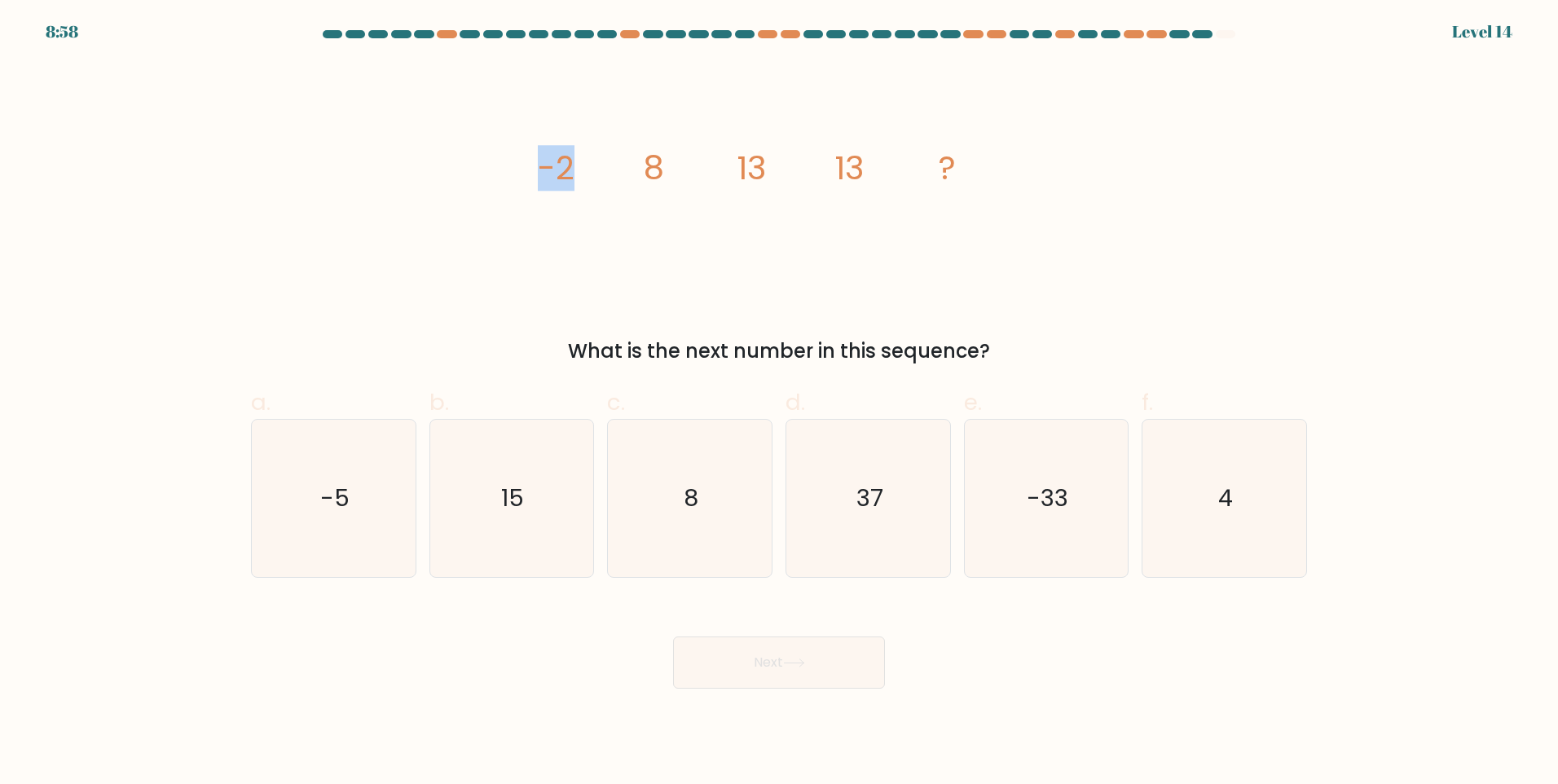
drag, startPoint x: 538, startPoint y: 174, endPoint x: 609, endPoint y: 179, distance: 71.2
click at [609, 179] on icon "image/svg+xml -2 8 13 13 ?" at bounding box center [779, 180] width 489 height 236
drag, startPoint x: 609, startPoint y: 179, endPoint x: 661, endPoint y: 182, distance: 52.1
click at [643, 235] on icon "image/svg+xml -2 8 13 13 ?" at bounding box center [779, 180] width 489 height 236
drag, startPoint x: 643, startPoint y: 163, endPoint x: 684, endPoint y: 163, distance: 41.0
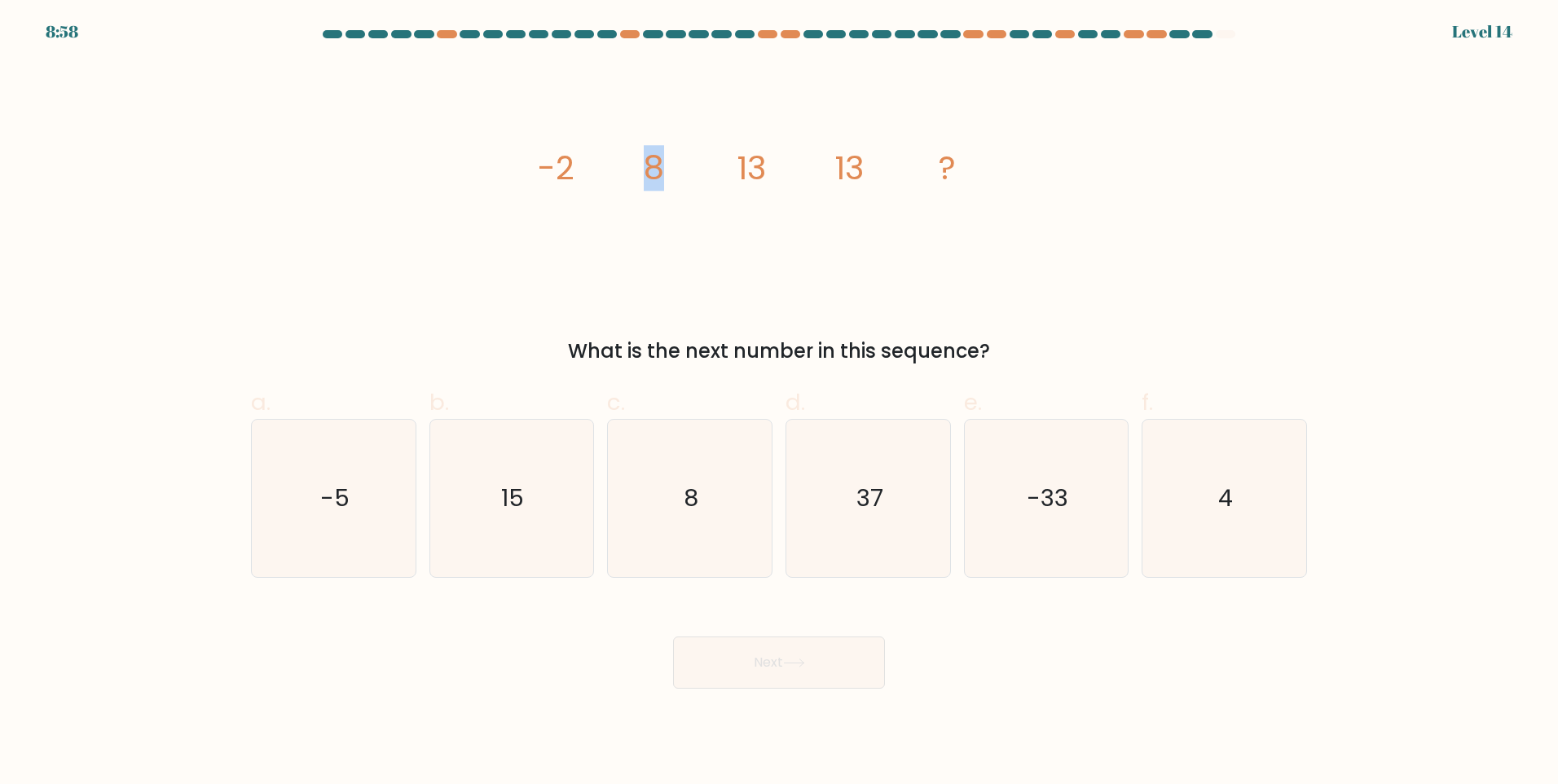
click at [684, 163] on icon "image/svg+xml -2 8 13 13 ?" at bounding box center [779, 180] width 489 height 236
drag, startPoint x: 684, startPoint y: 163, endPoint x: 707, endPoint y: 223, distance: 64.3
click at [707, 223] on icon "image/svg+xml -2 8 13 13 ?" at bounding box center [779, 180] width 489 height 236
drag, startPoint x: 762, startPoint y: 169, endPoint x: 795, endPoint y: 169, distance: 33.0
click at [795, 169] on icon "image/svg+xml -2 8 13 13 ?" at bounding box center [779, 180] width 489 height 236
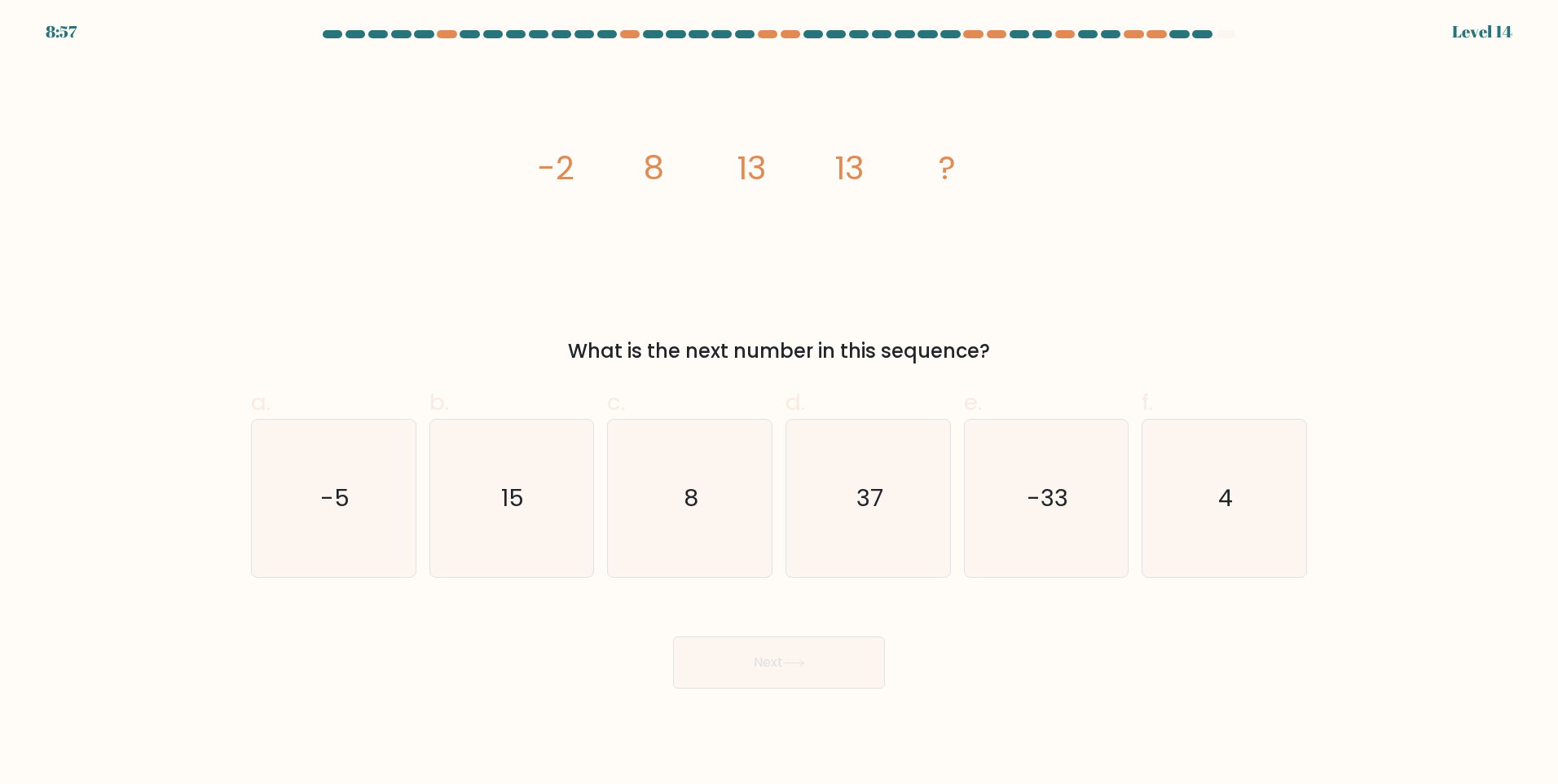
click at [787, 240] on icon "image/svg+xml -2 8 13 13 ?" at bounding box center [779, 180] width 489 height 236
drag, startPoint x: 734, startPoint y: 182, endPoint x: 774, endPoint y: 178, distance: 40.2
click at [774, 178] on icon "image/svg+xml -2 8 13 13 ?" at bounding box center [779, 180] width 489 height 236
drag, startPoint x: 774, startPoint y: 178, endPoint x: 795, endPoint y: 260, distance: 84.6
click at [795, 260] on icon "image/svg+xml -2 8 13 13 ?" at bounding box center [779, 180] width 489 height 236
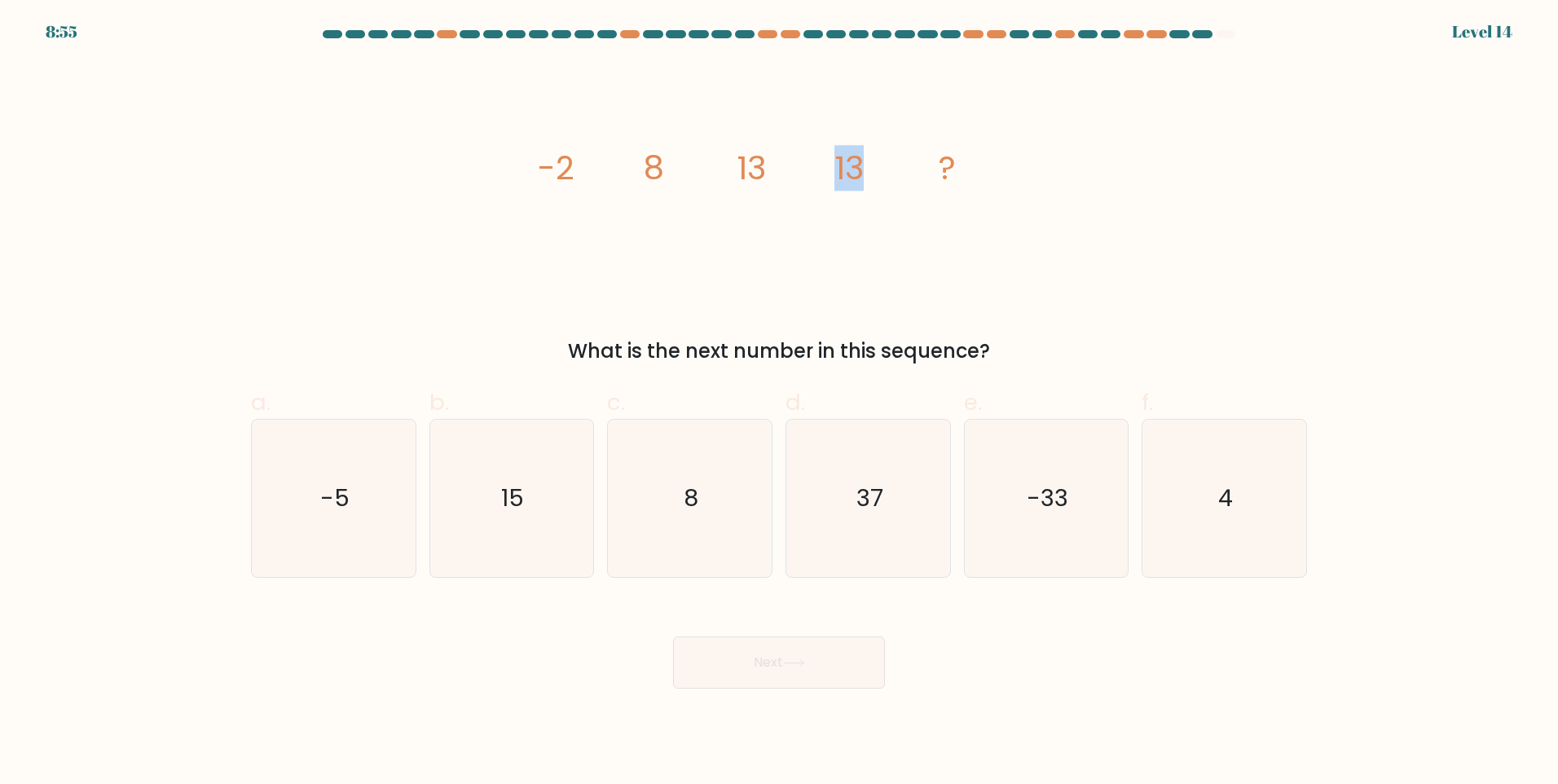
drag, startPoint x: 871, startPoint y: 206, endPoint x: 809, endPoint y: 203, distance: 62.1
click at [809, 203] on icon "image/svg+xml -2 8 13 13 ?" at bounding box center [779, 180] width 489 height 236
drag, startPoint x: 809, startPoint y: 203, endPoint x: 786, endPoint y: 235, distance: 39.4
click at [786, 235] on icon "image/svg+xml -2 8 13 13 ?" at bounding box center [779, 180] width 489 height 236
drag, startPoint x: 541, startPoint y: 182, endPoint x: 603, endPoint y: 188, distance: 62.3
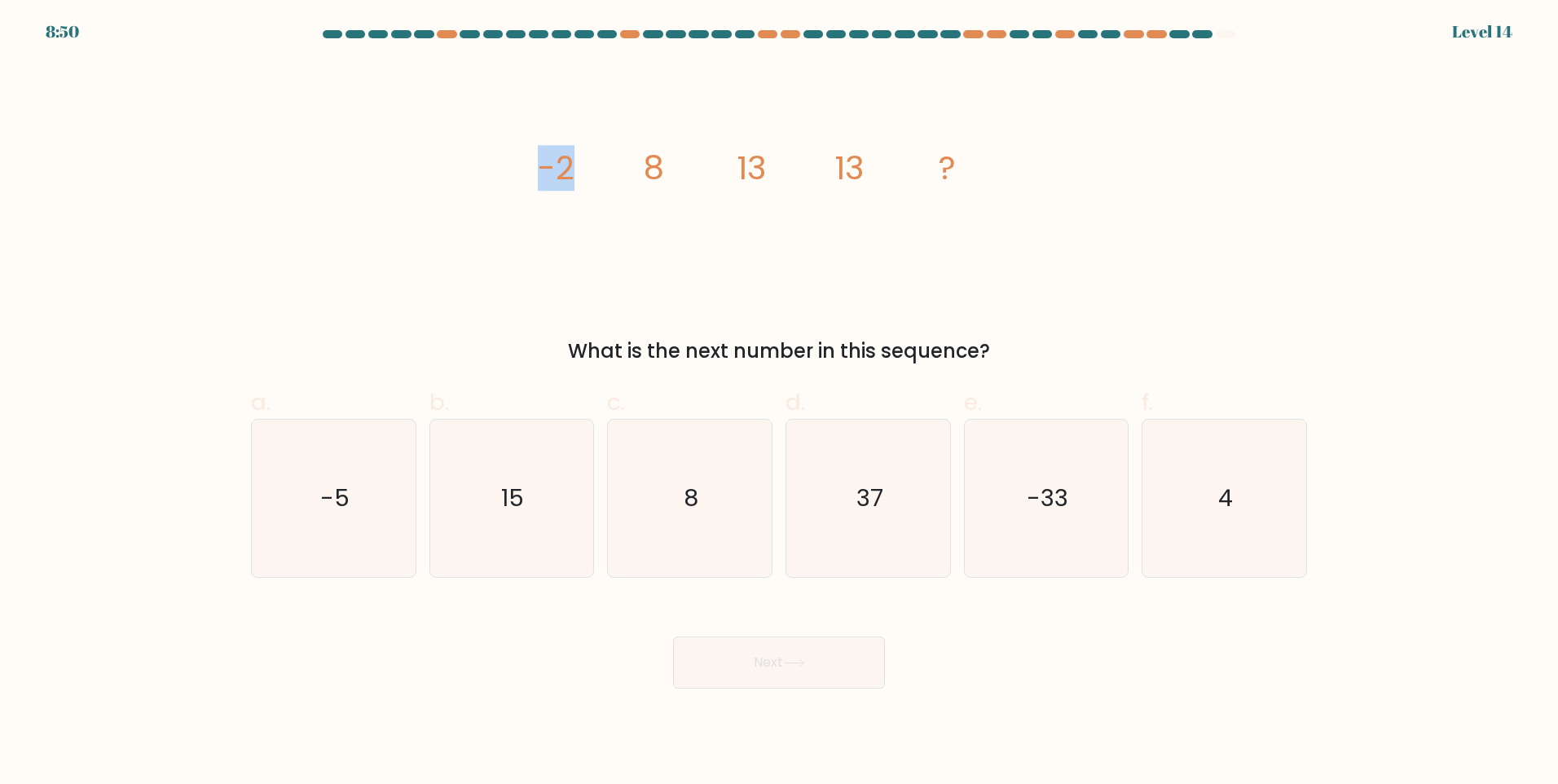
click at [603, 188] on icon "image/svg+xml -2 8 13 13 ?" at bounding box center [779, 180] width 489 height 236
drag, startPoint x: 603, startPoint y: 188, endPoint x: 634, endPoint y: 263, distance: 81.2
click at [634, 263] on icon "image/svg+xml -2 8 13 13 ?" at bounding box center [779, 180] width 489 height 236
click at [537, 545] on icon "15" at bounding box center [511, 498] width 157 height 157
click at [779, 402] on input "b. 15" at bounding box center [779, 397] width 1 height 10
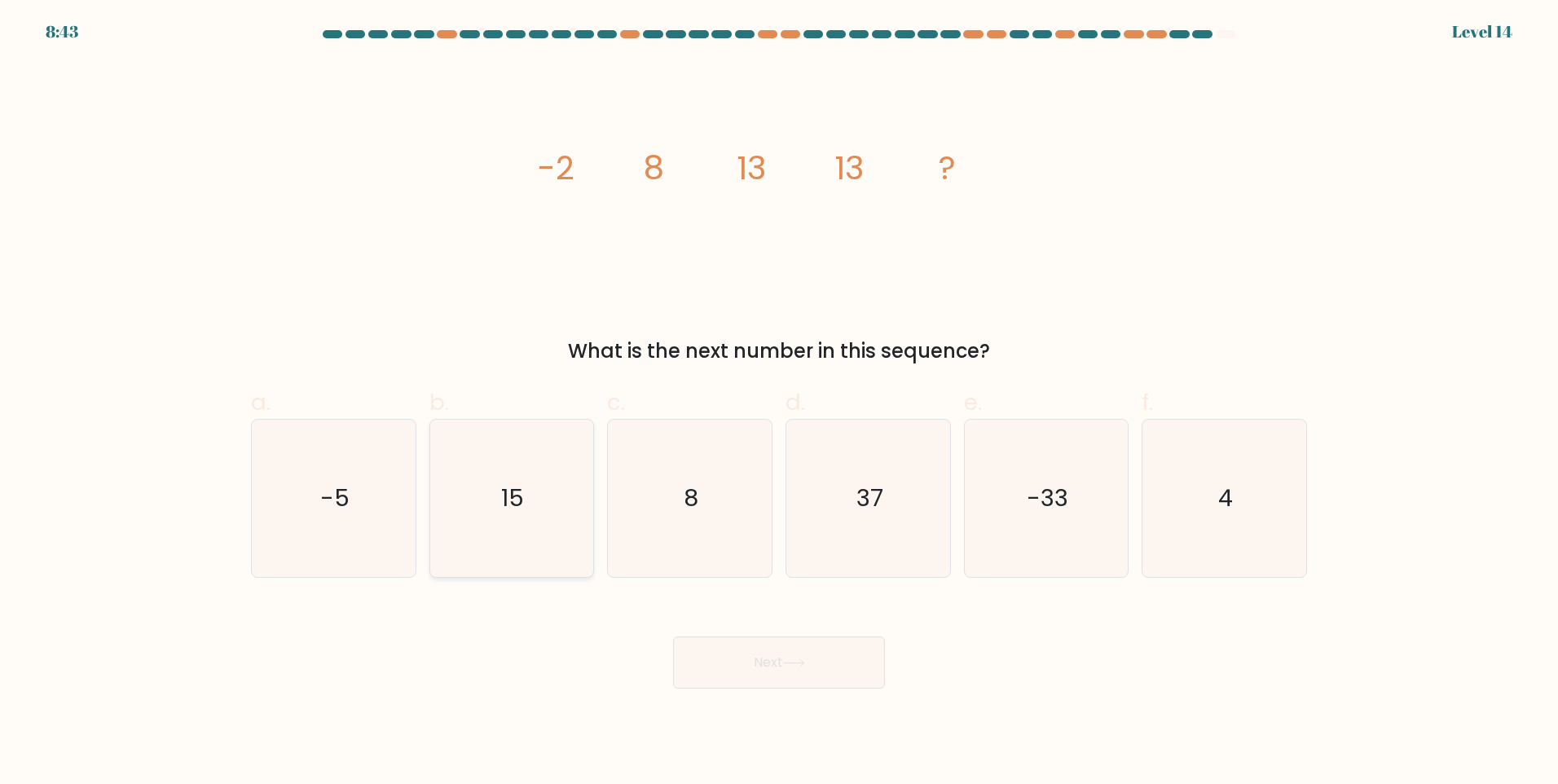
radio input "true"
click at [693, 653] on button "Next" at bounding box center [779, 662] width 212 height 52
